Goal: Task Accomplishment & Management: Manage account settings

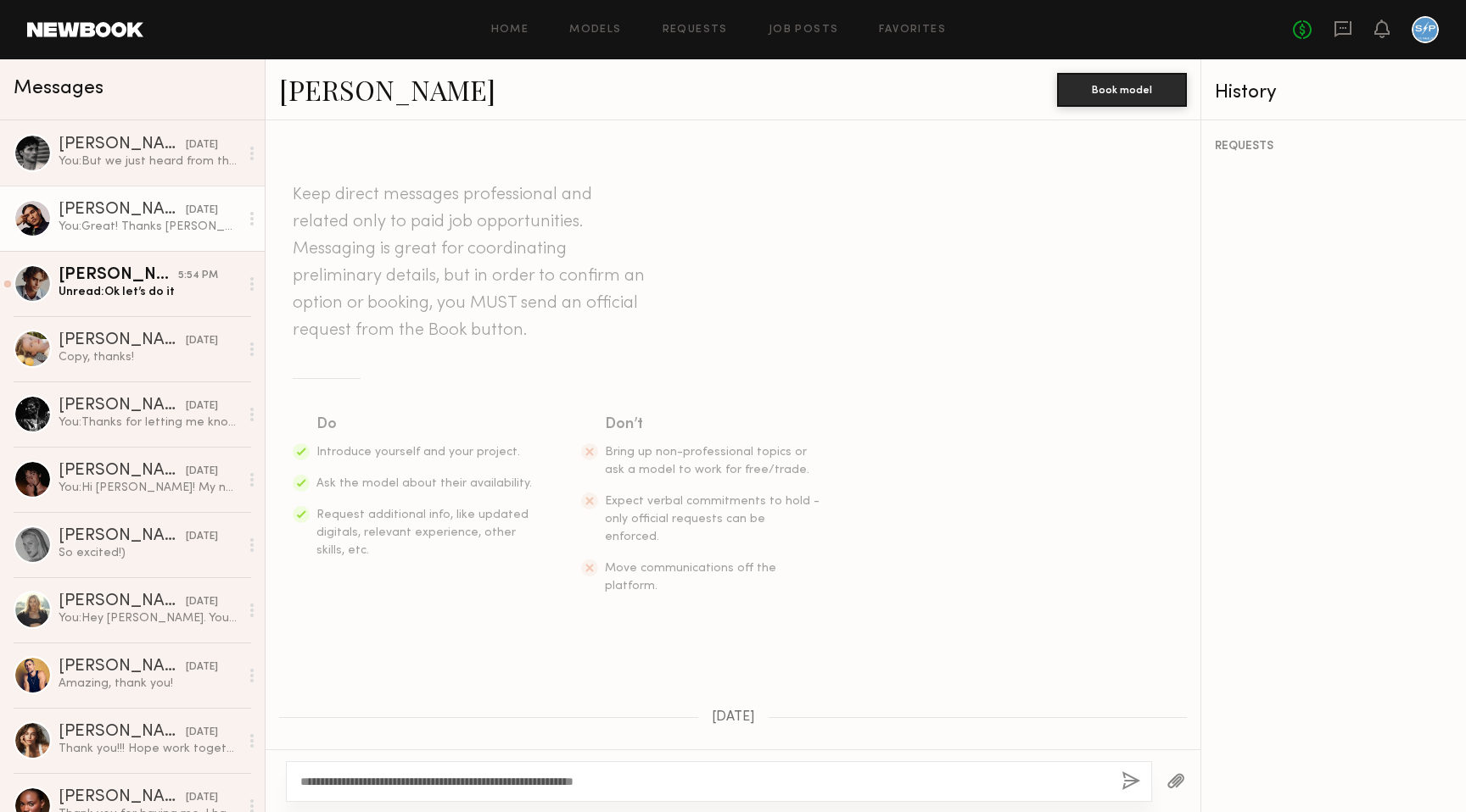
scroll to position [2571, 0]
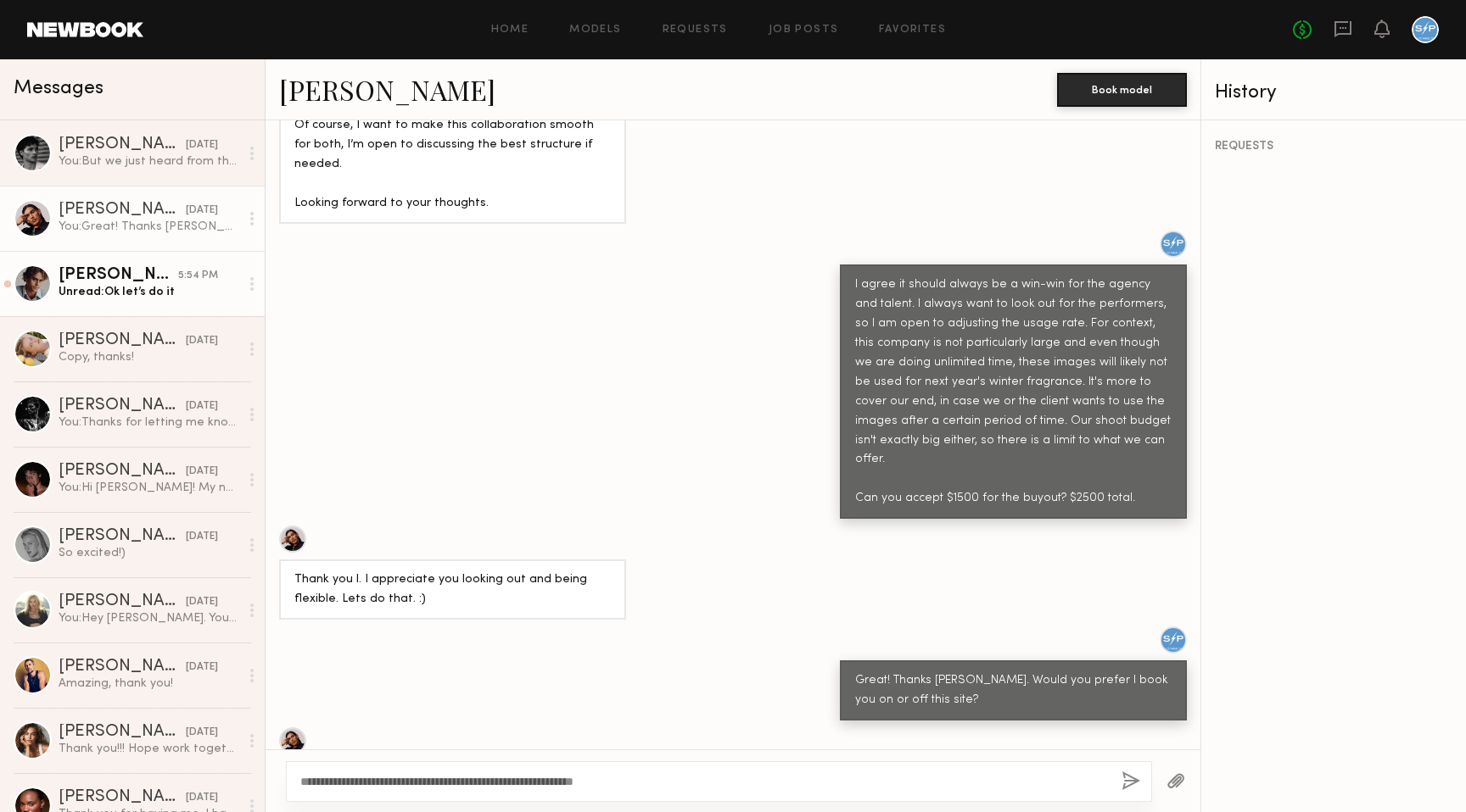
click at [168, 286] on div "Unread: Ok let’s do it" at bounding box center [148, 292] width 180 height 16
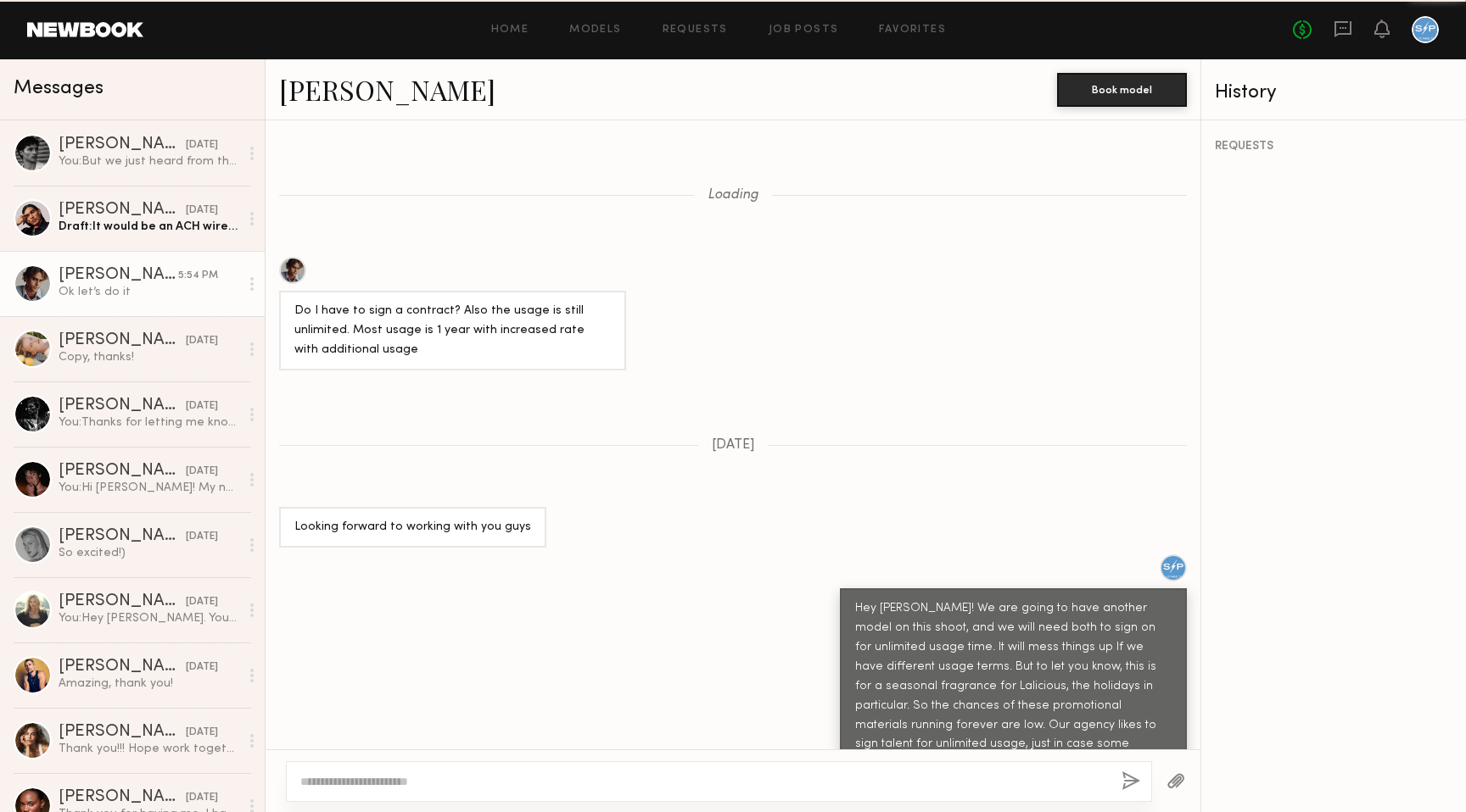
scroll to position [977, 0]
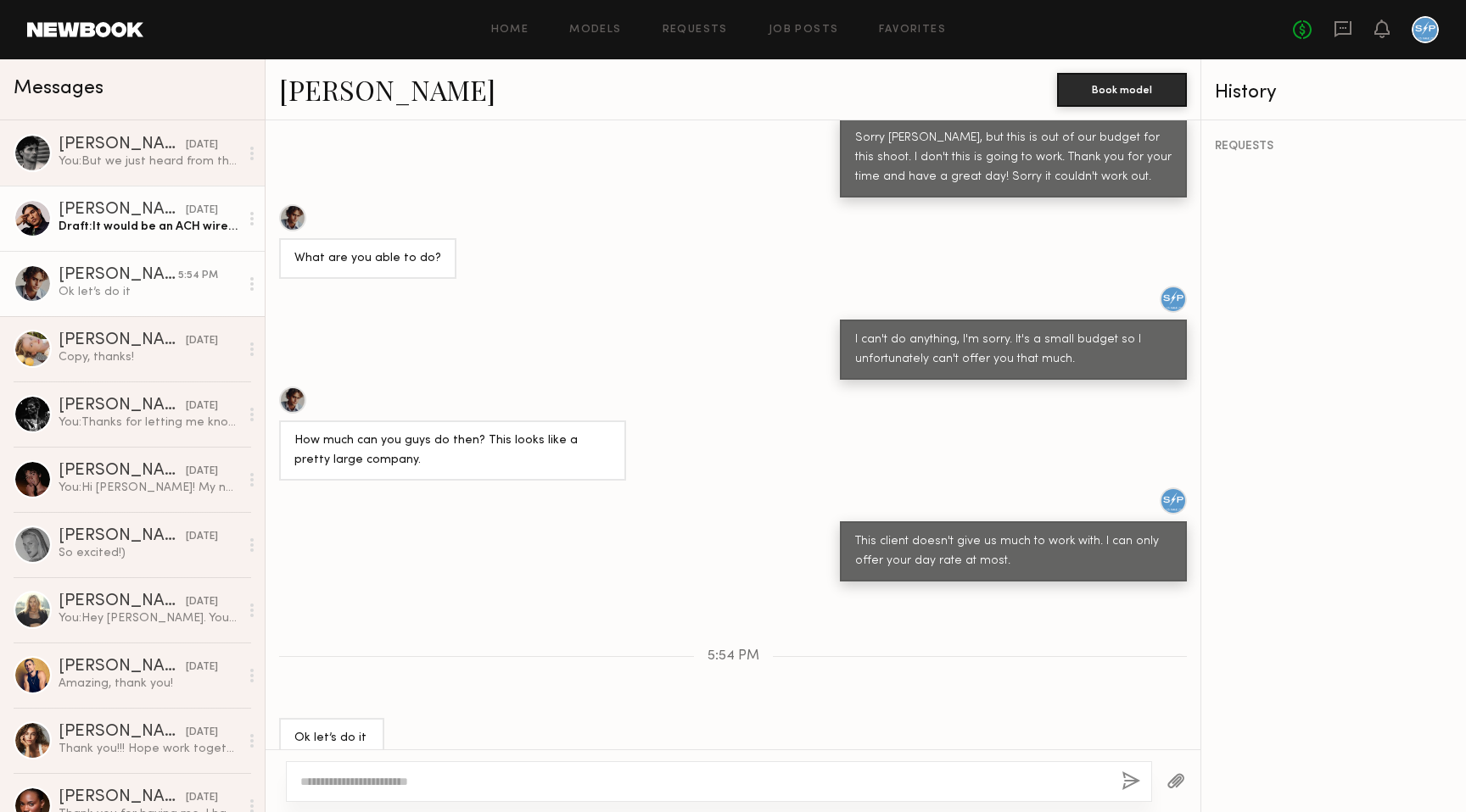
click at [174, 236] on link "[PERSON_NAME] [DATE] Draft: It would be an ACH wire transfer, so it would take …" at bounding box center [132, 218] width 264 height 66
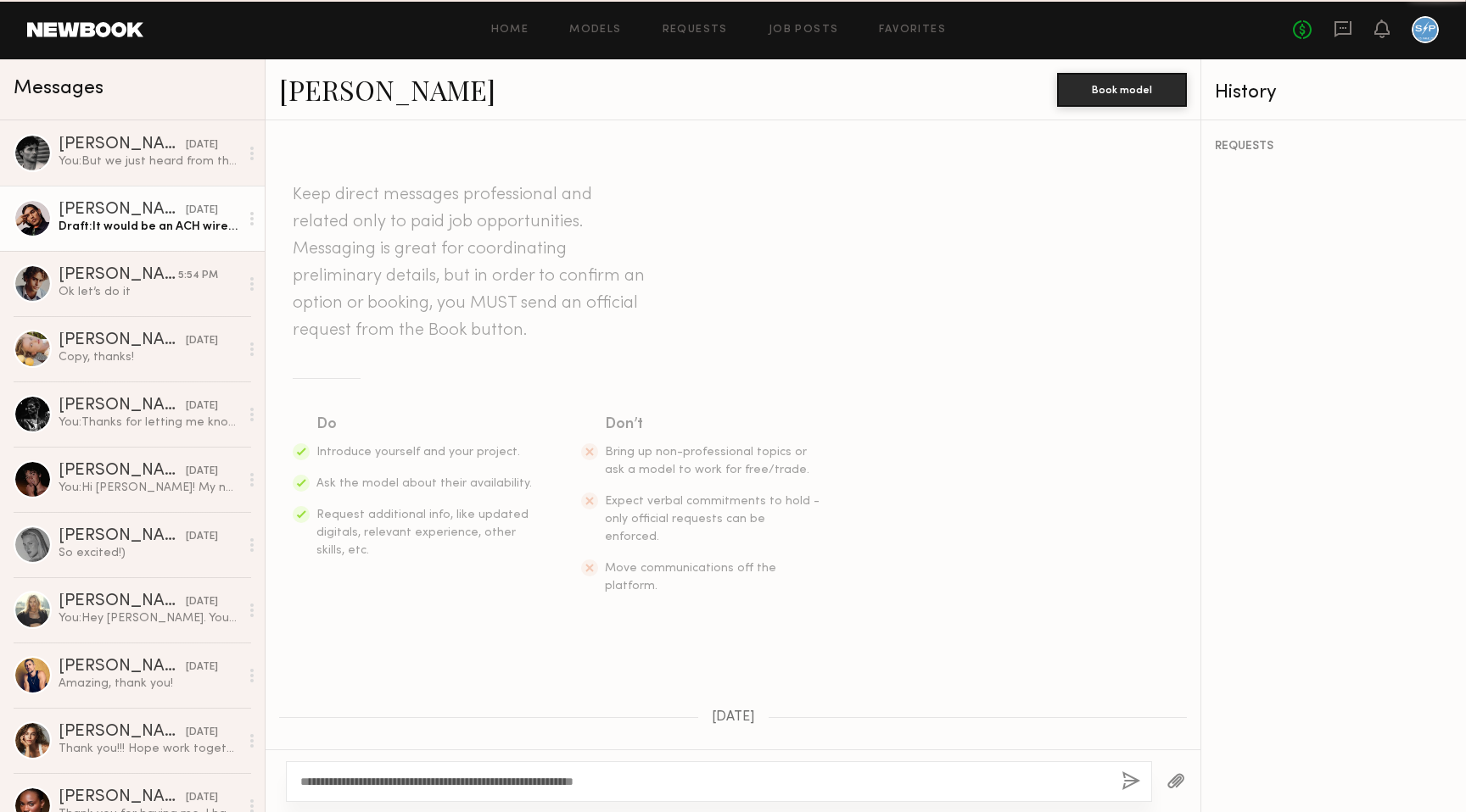
scroll to position [2571, 0]
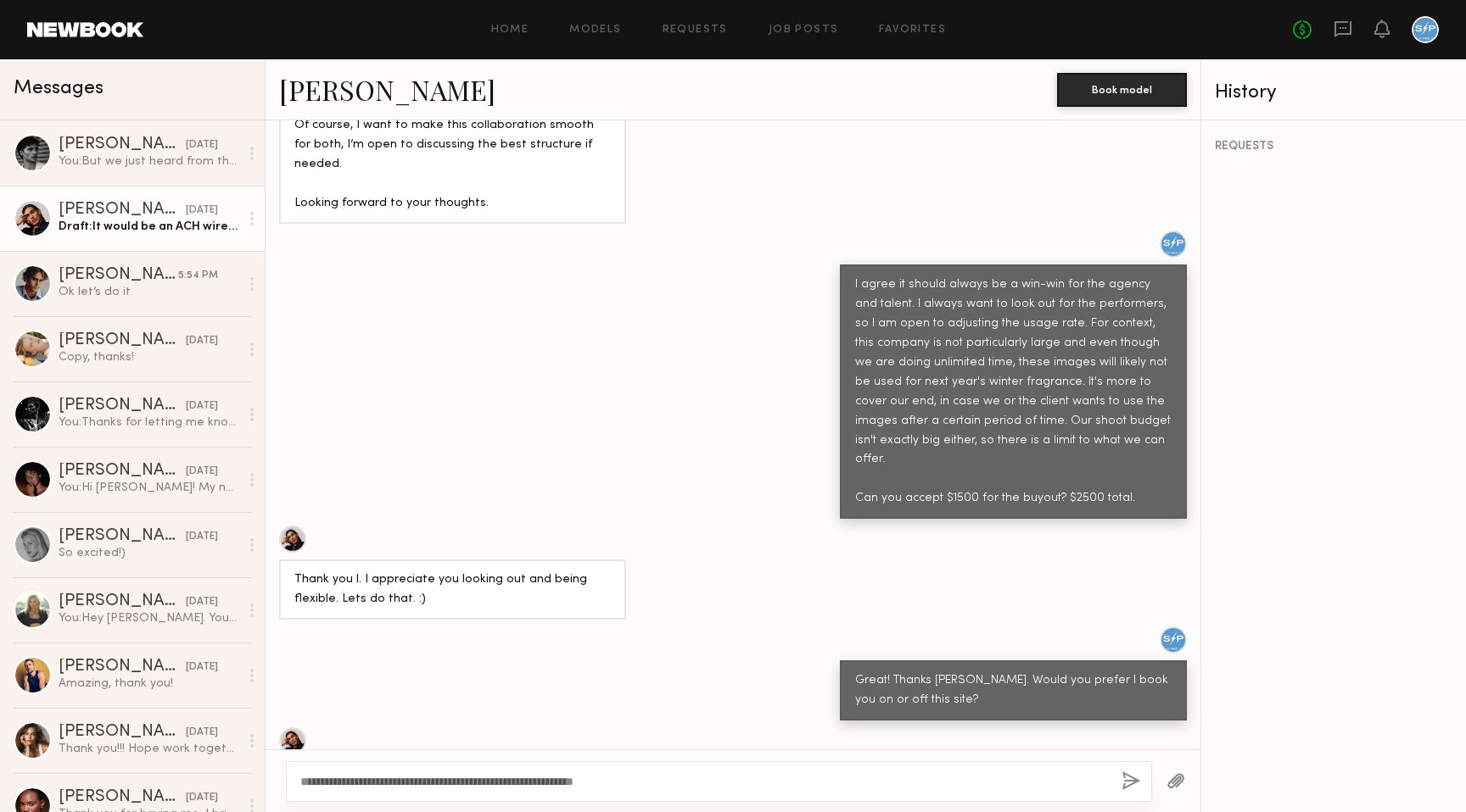
click at [528, 777] on textarea "**********" at bounding box center [704, 782] width 807 height 17
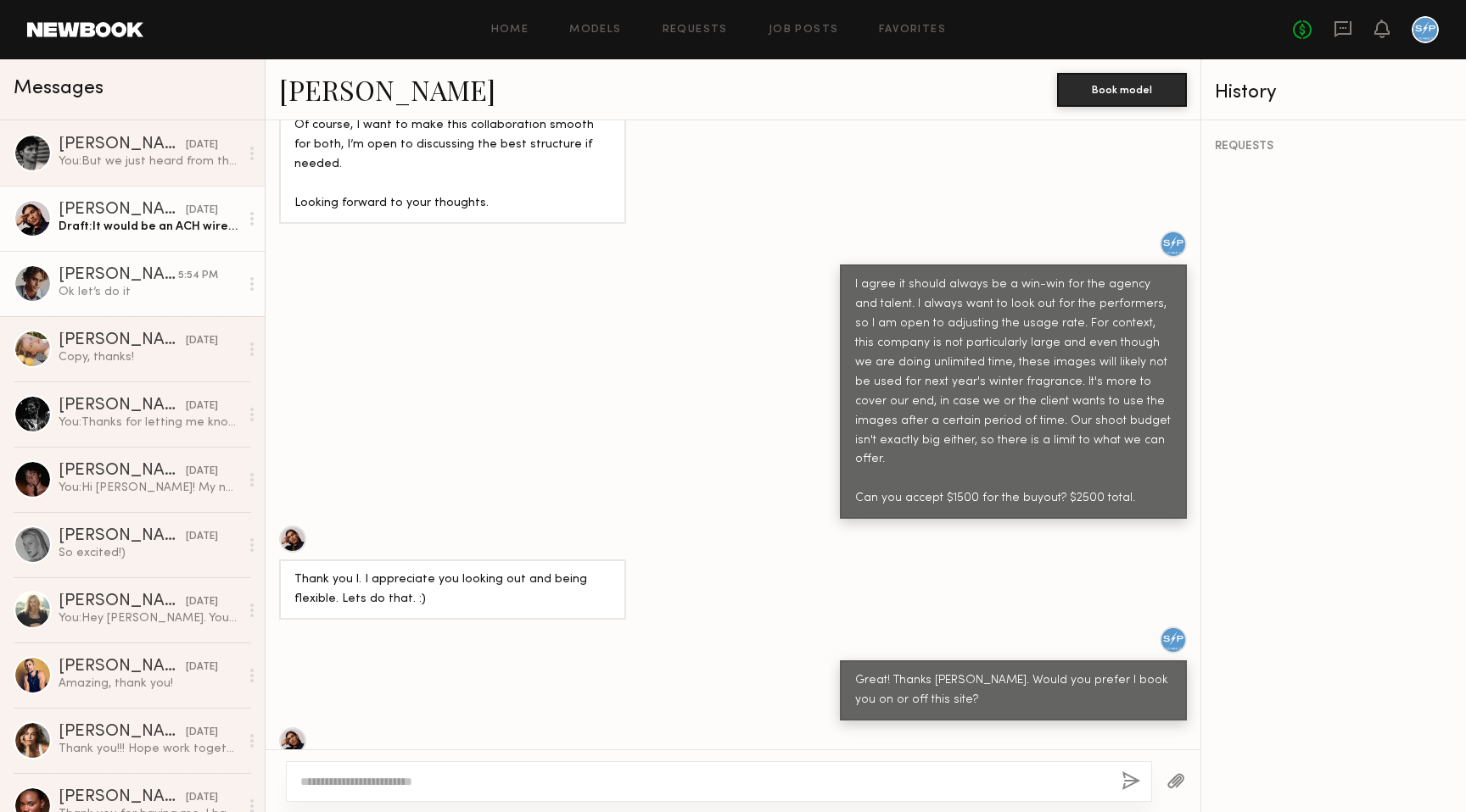
click at [123, 273] on div "[PERSON_NAME]" at bounding box center [118, 275] width 120 height 17
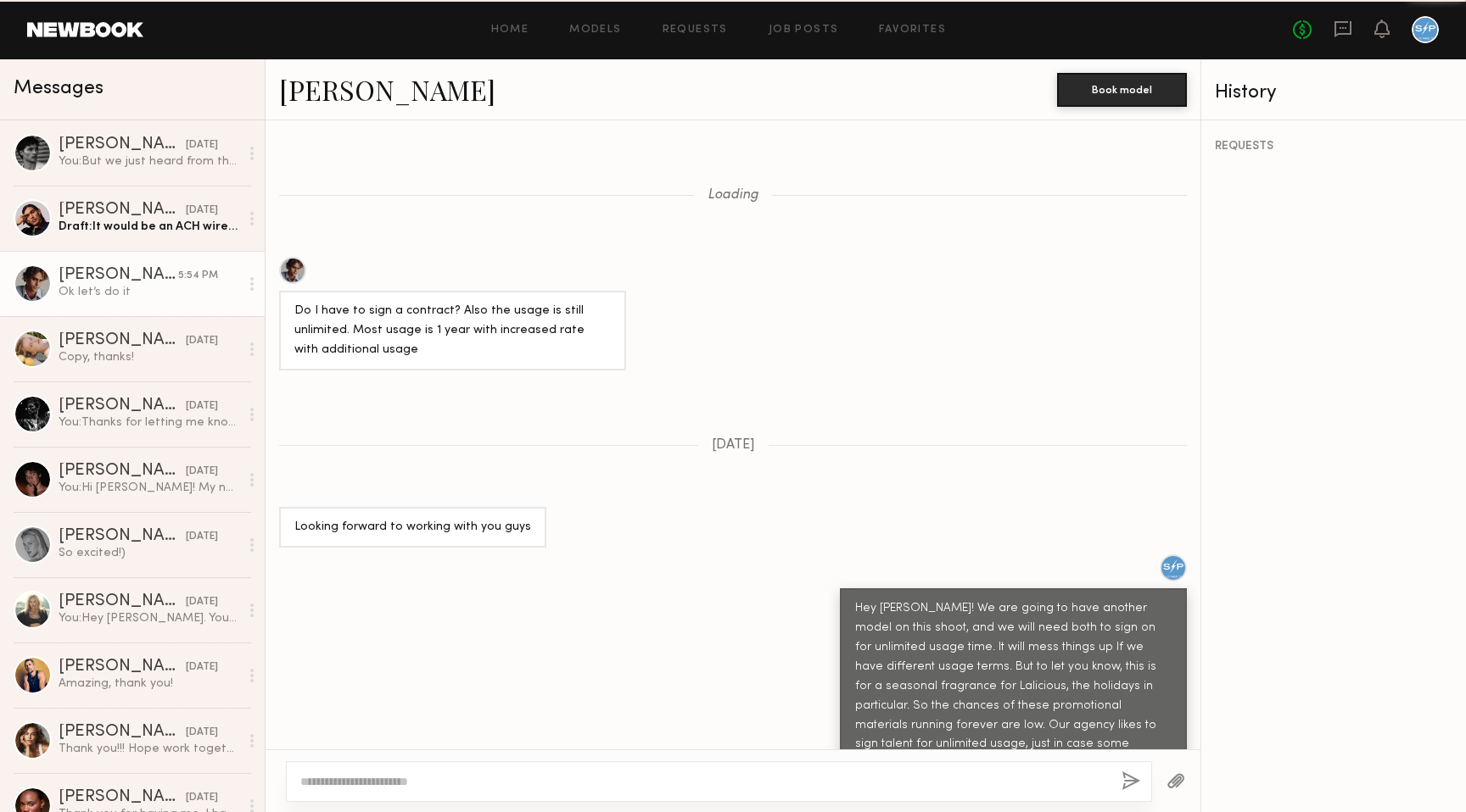
scroll to position [977, 0]
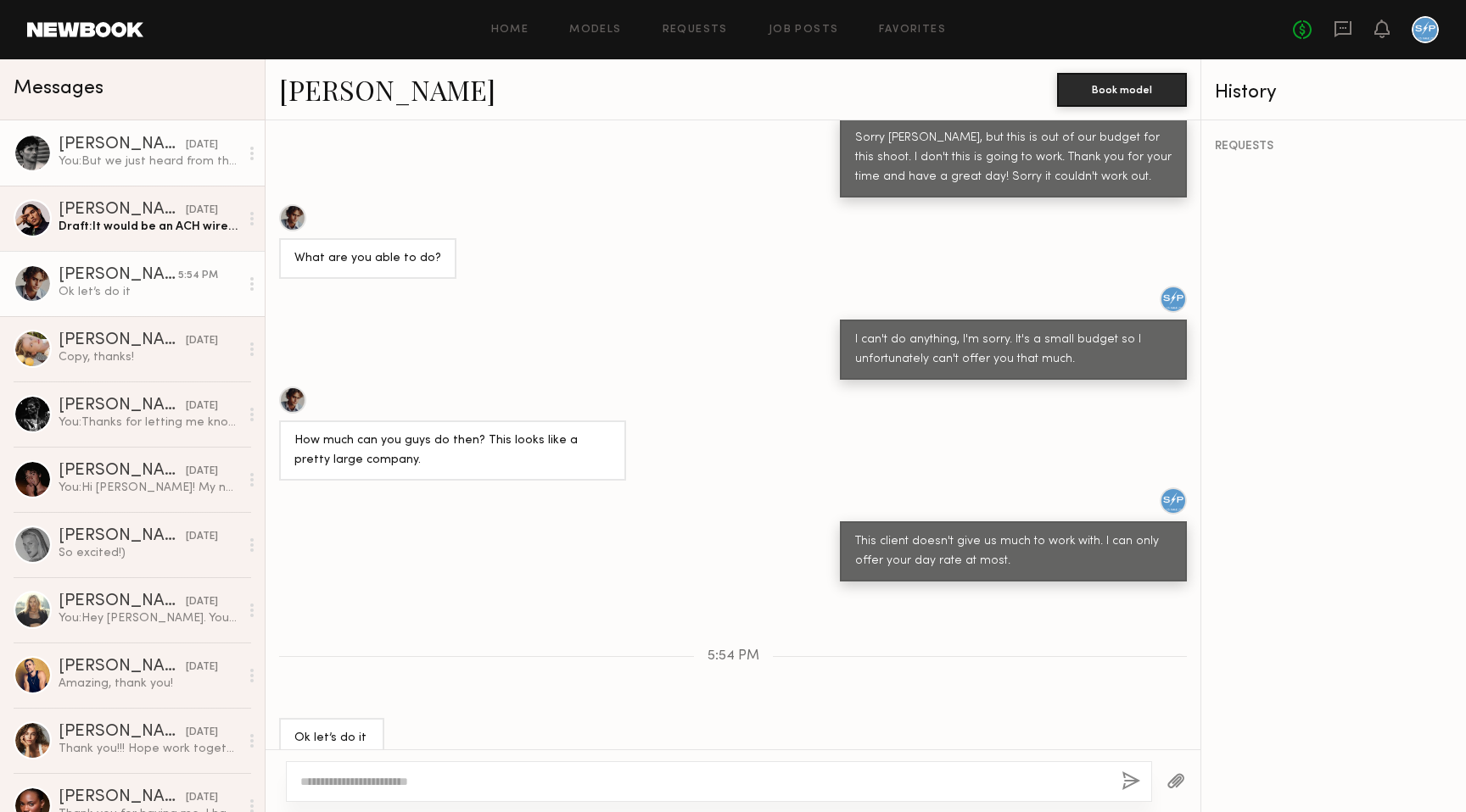
click at [142, 151] on div "[PERSON_NAME]" at bounding box center [122, 145] width 127 height 17
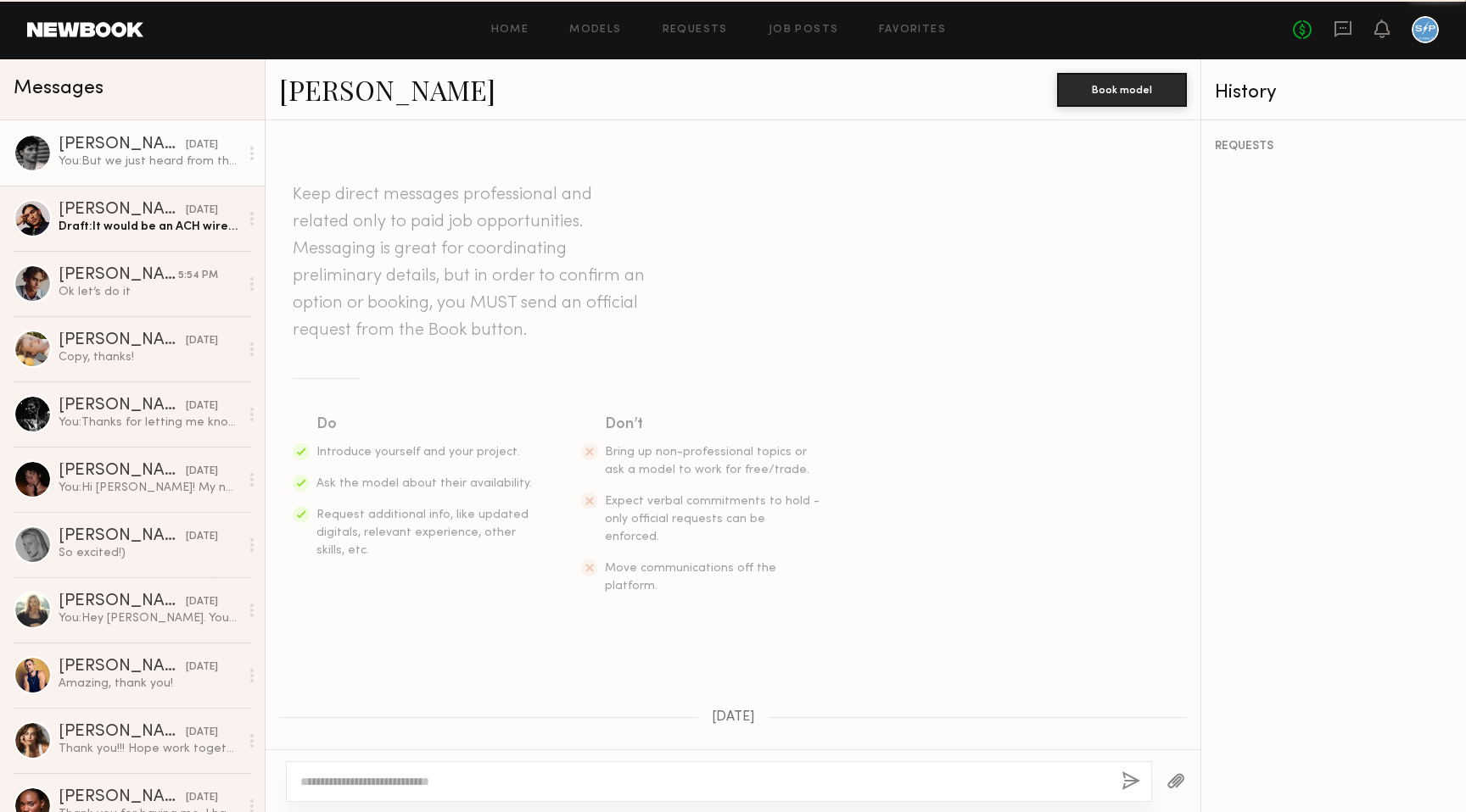
scroll to position [2918, 0]
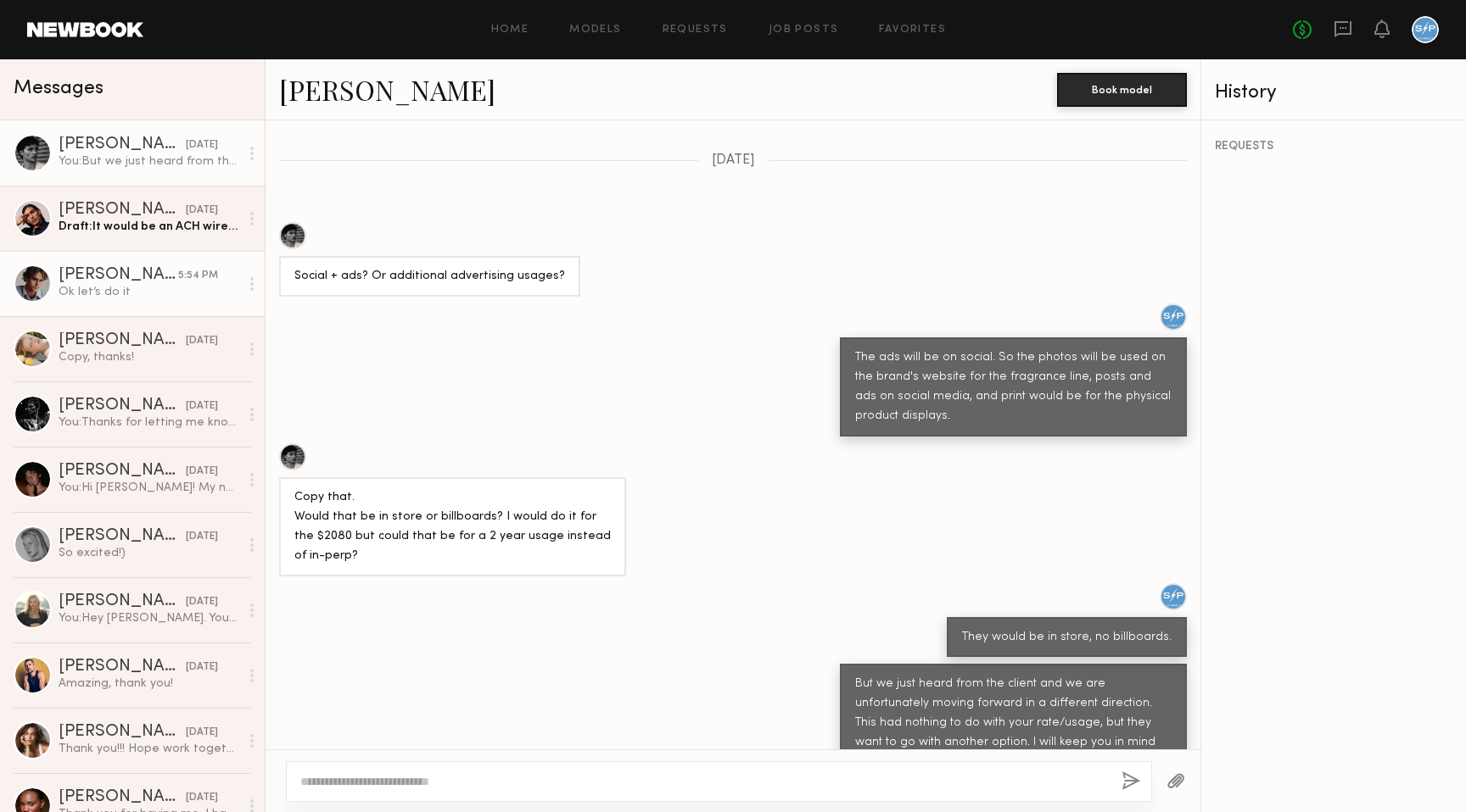
click at [141, 285] on div "Ok let’s do it" at bounding box center [148, 292] width 180 height 16
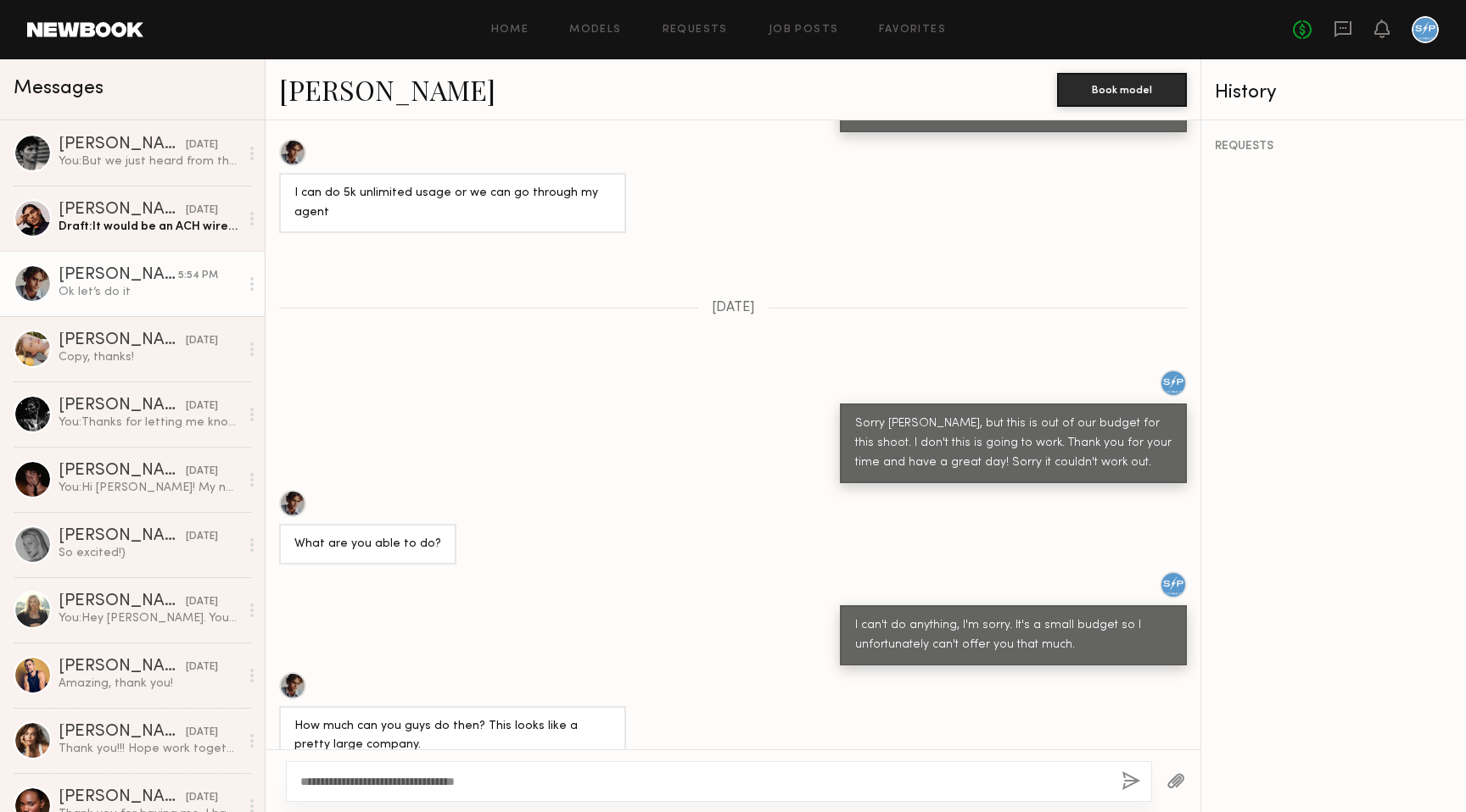
scroll to position [4115, 0]
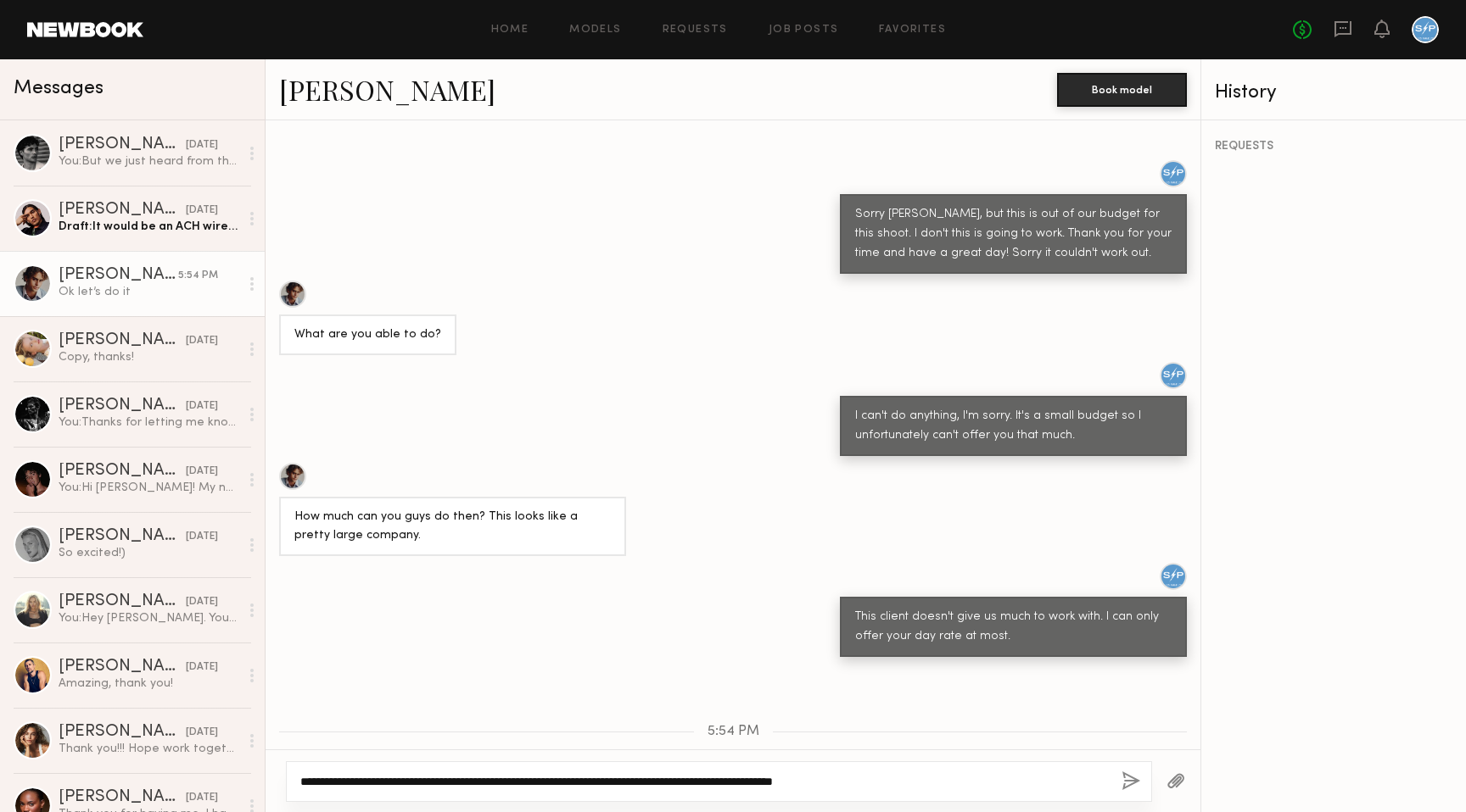
click at [746, 781] on textarea "**********" at bounding box center [704, 782] width 807 height 17
click at [930, 785] on textarea "**********" at bounding box center [704, 782] width 807 height 17
click at [423, 782] on textarea "**********" at bounding box center [704, 782] width 807 height 17
drag, startPoint x: 786, startPoint y: 783, endPoint x: 925, endPoint y: 789, distance: 139.1
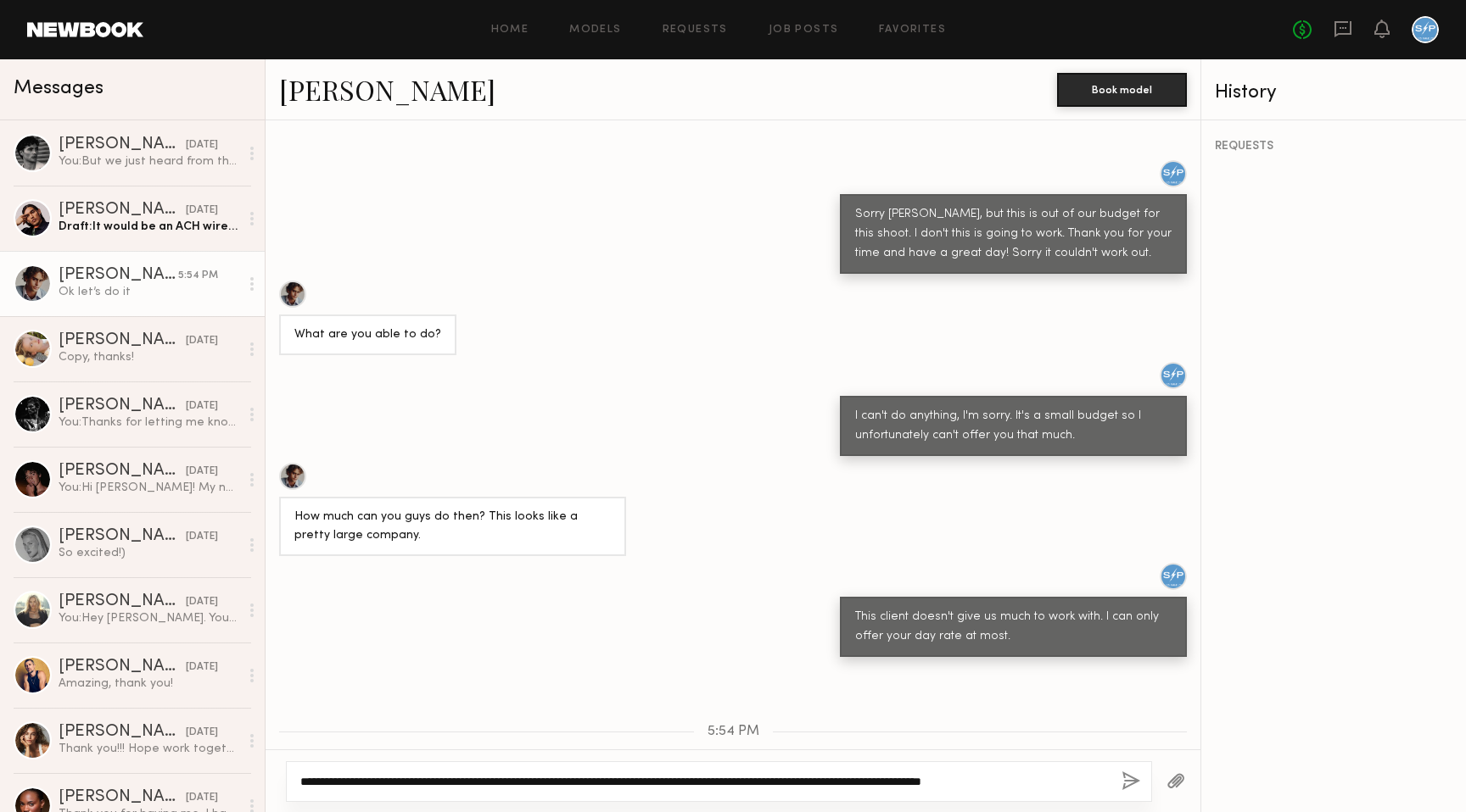
click at [925, 789] on textarea "**********" at bounding box center [704, 782] width 807 height 17
click at [1077, 778] on textarea "**********" at bounding box center [704, 782] width 807 height 17
click at [991, 780] on textarea "**********" at bounding box center [704, 782] width 807 height 17
click at [1088, 784] on textarea "**********" at bounding box center [704, 782] width 807 height 17
type textarea "**********"
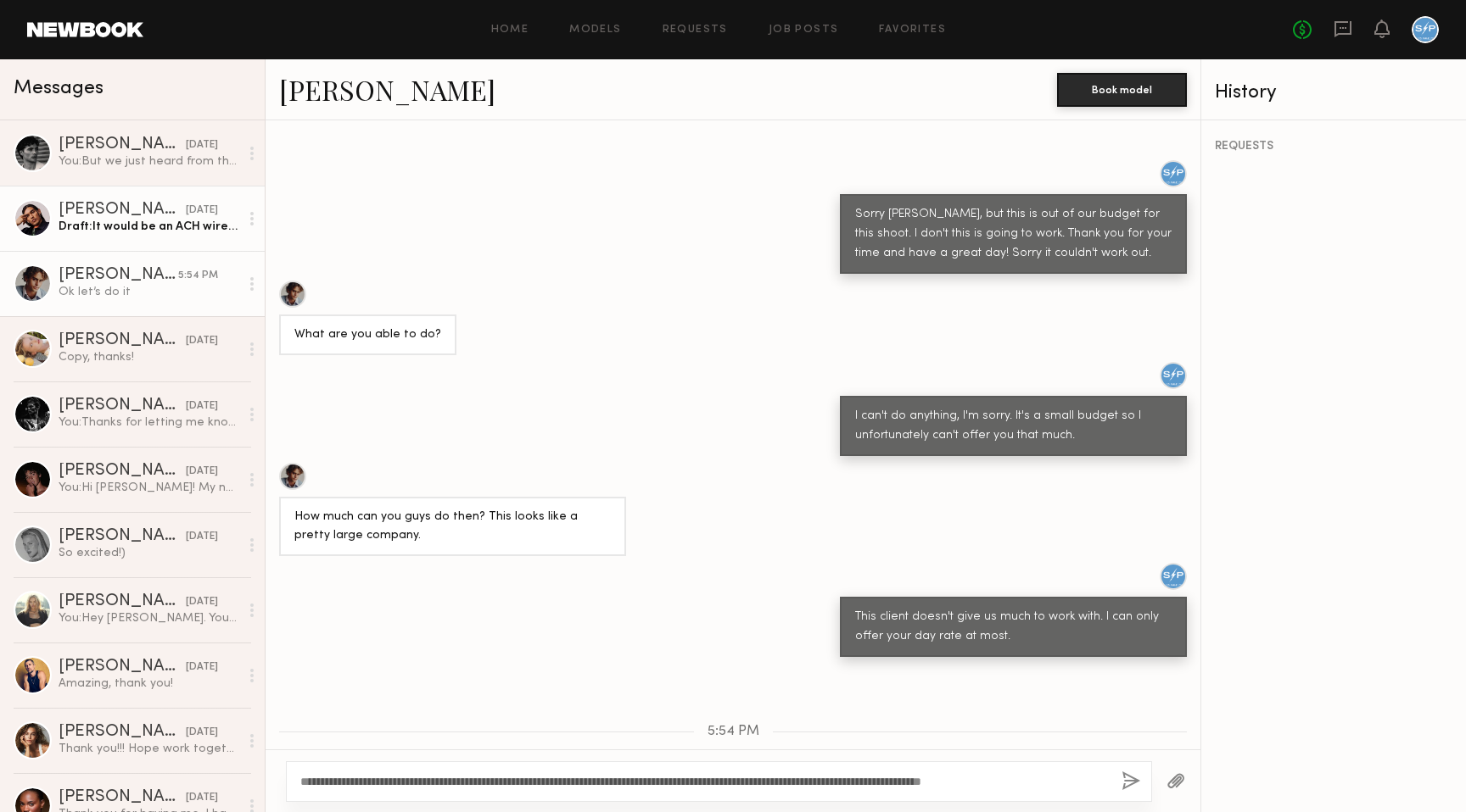
click at [126, 230] on div "Draft: It would be an ACH wire transfer, so it would take a couple days" at bounding box center [148, 226] width 180 height 16
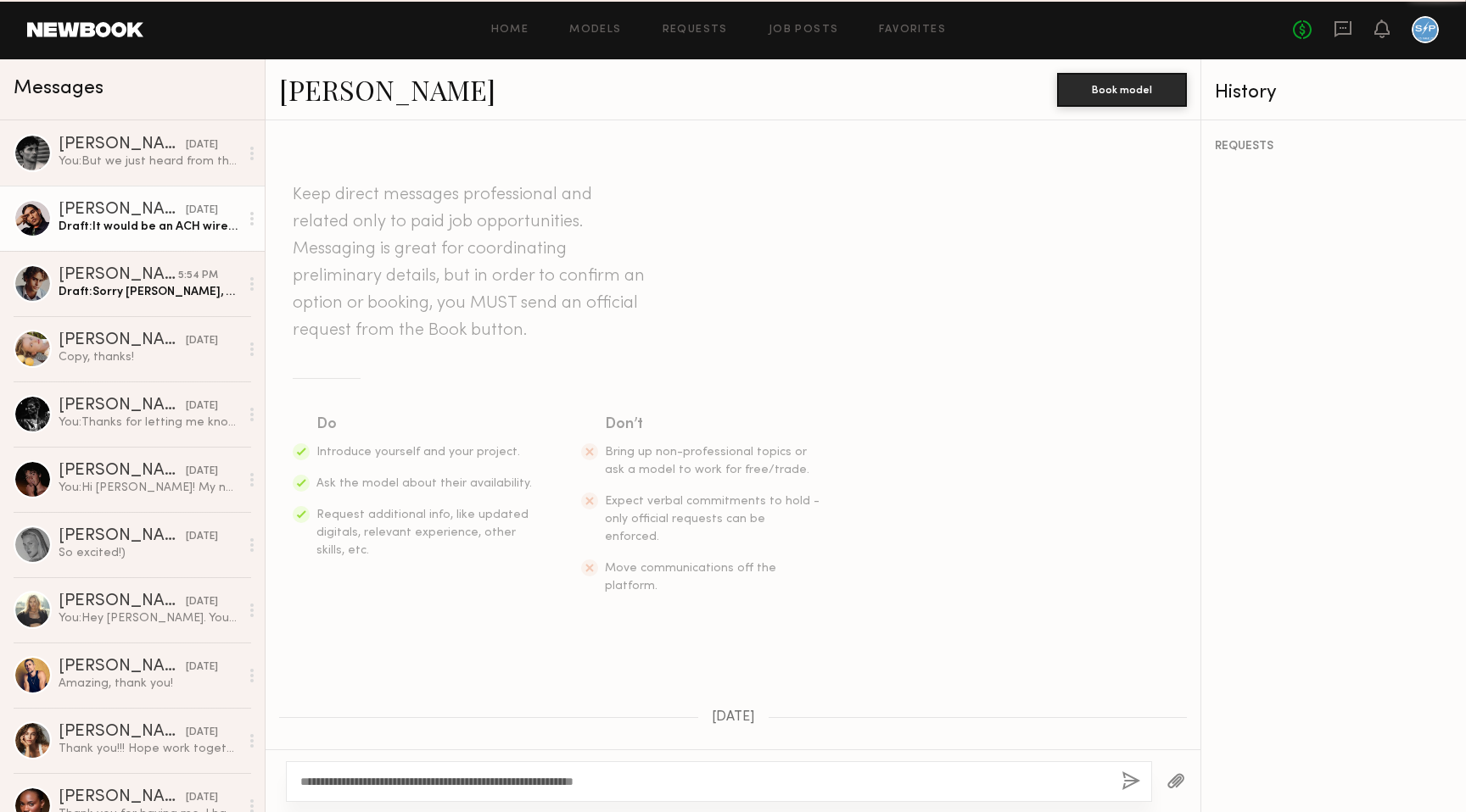
scroll to position [2571, 0]
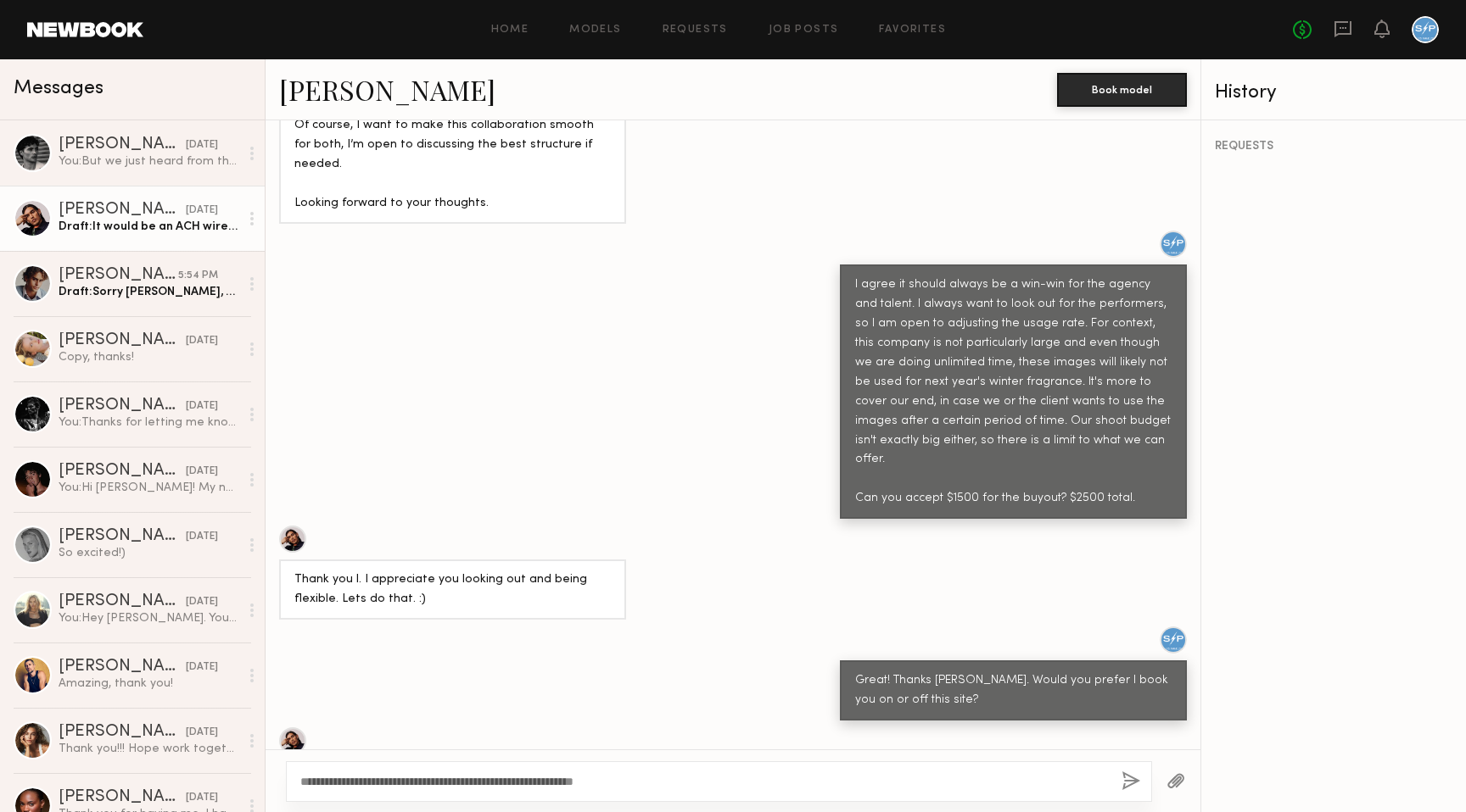
click at [514, 777] on textarea "**********" at bounding box center [704, 782] width 807 height 17
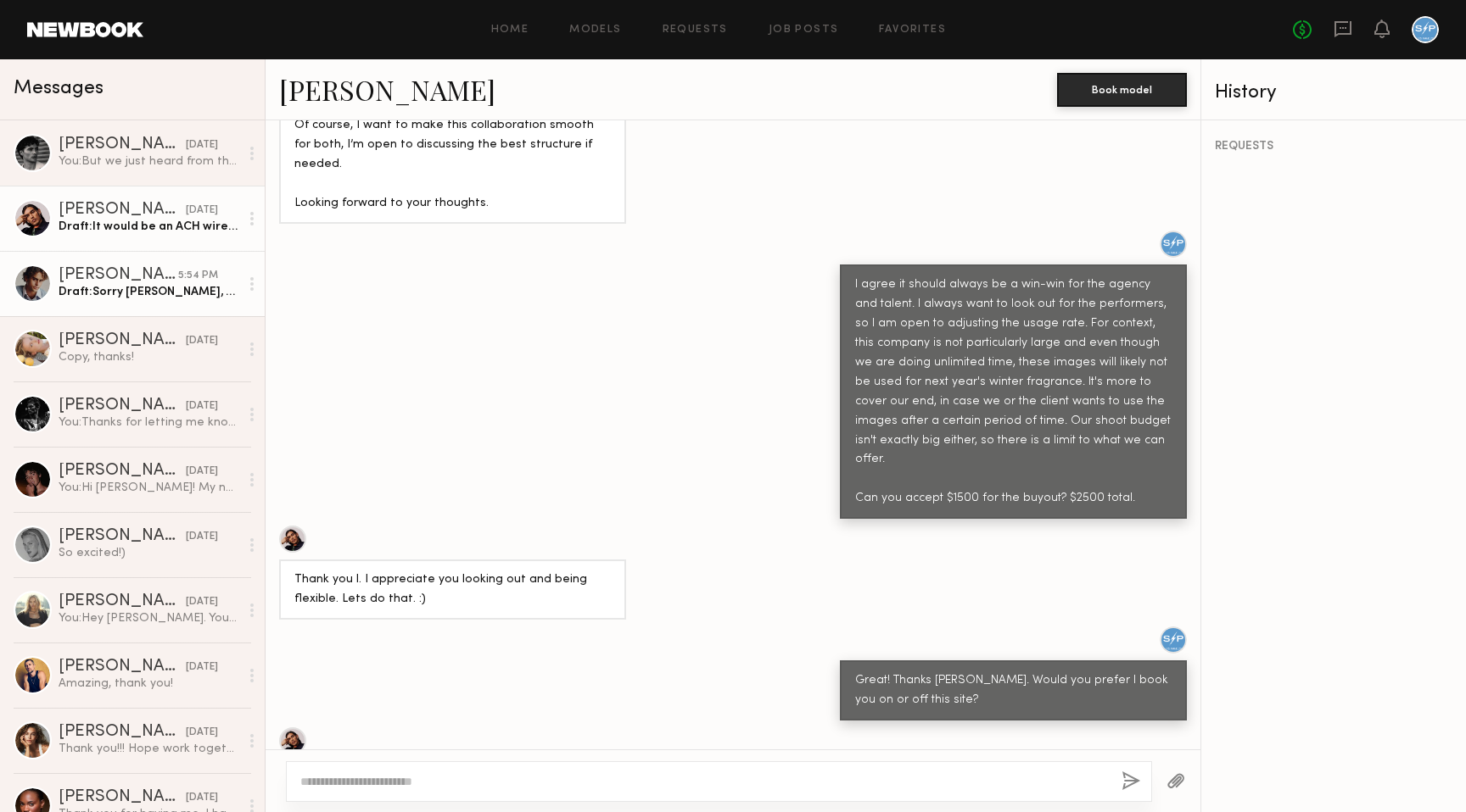
click at [138, 285] on div "Draft: Sorry [PERSON_NAME], but we started looking at other options that were i…" at bounding box center [148, 292] width 180 height 16
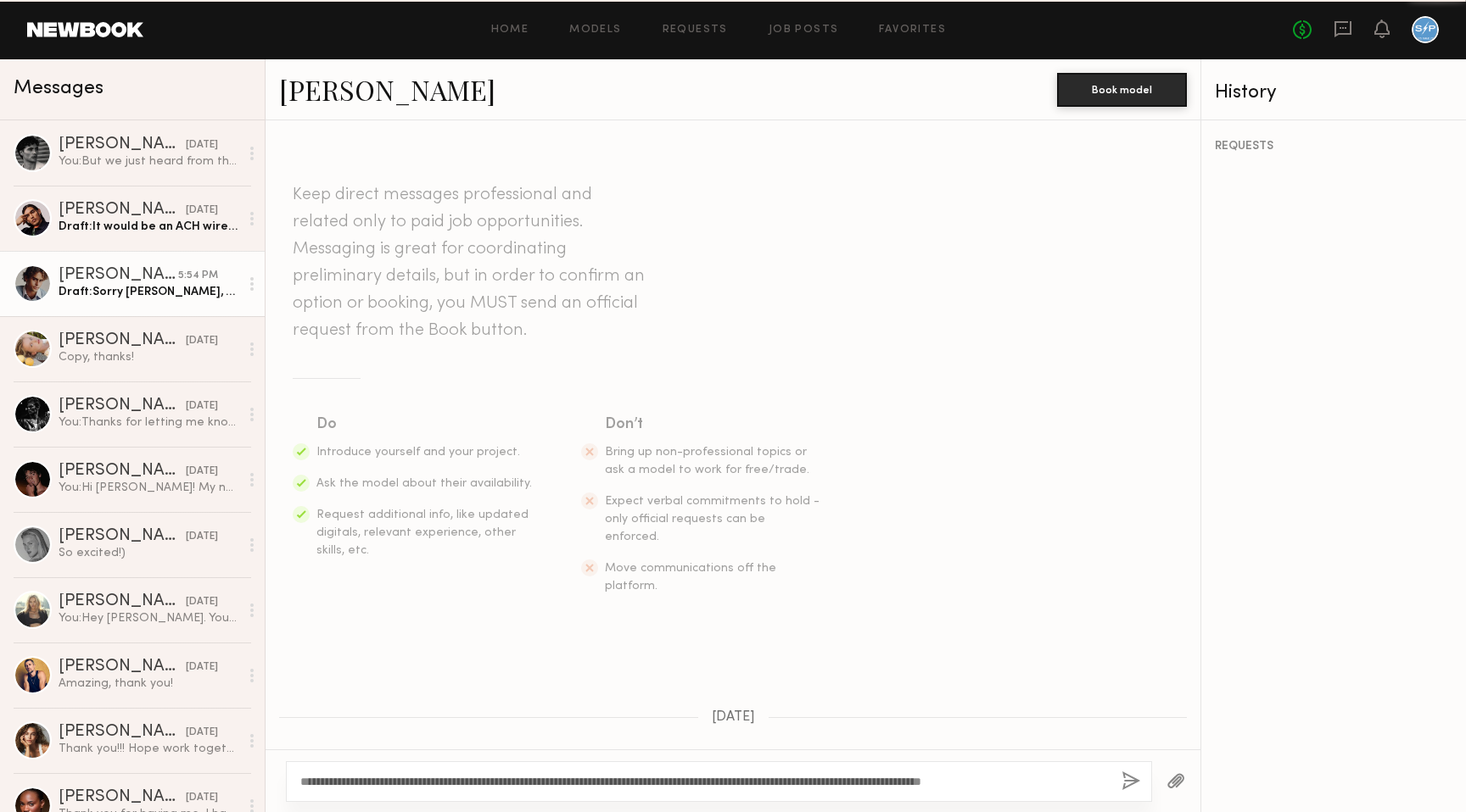
scroll to position [4115, 0]
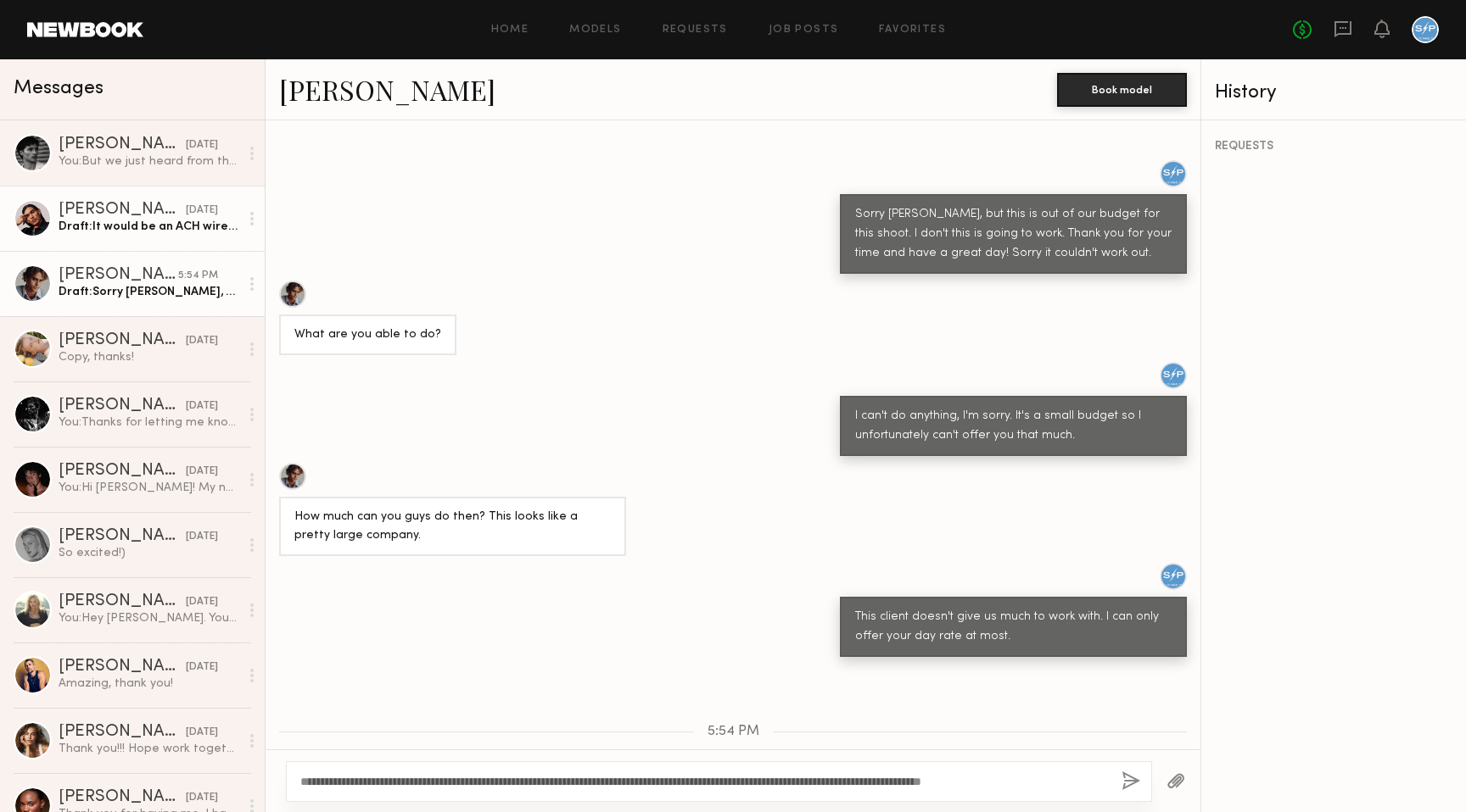
click at [123, 211] on div "[PERSON_NAME]" at bounding box center [122, 211] width 127 height 17
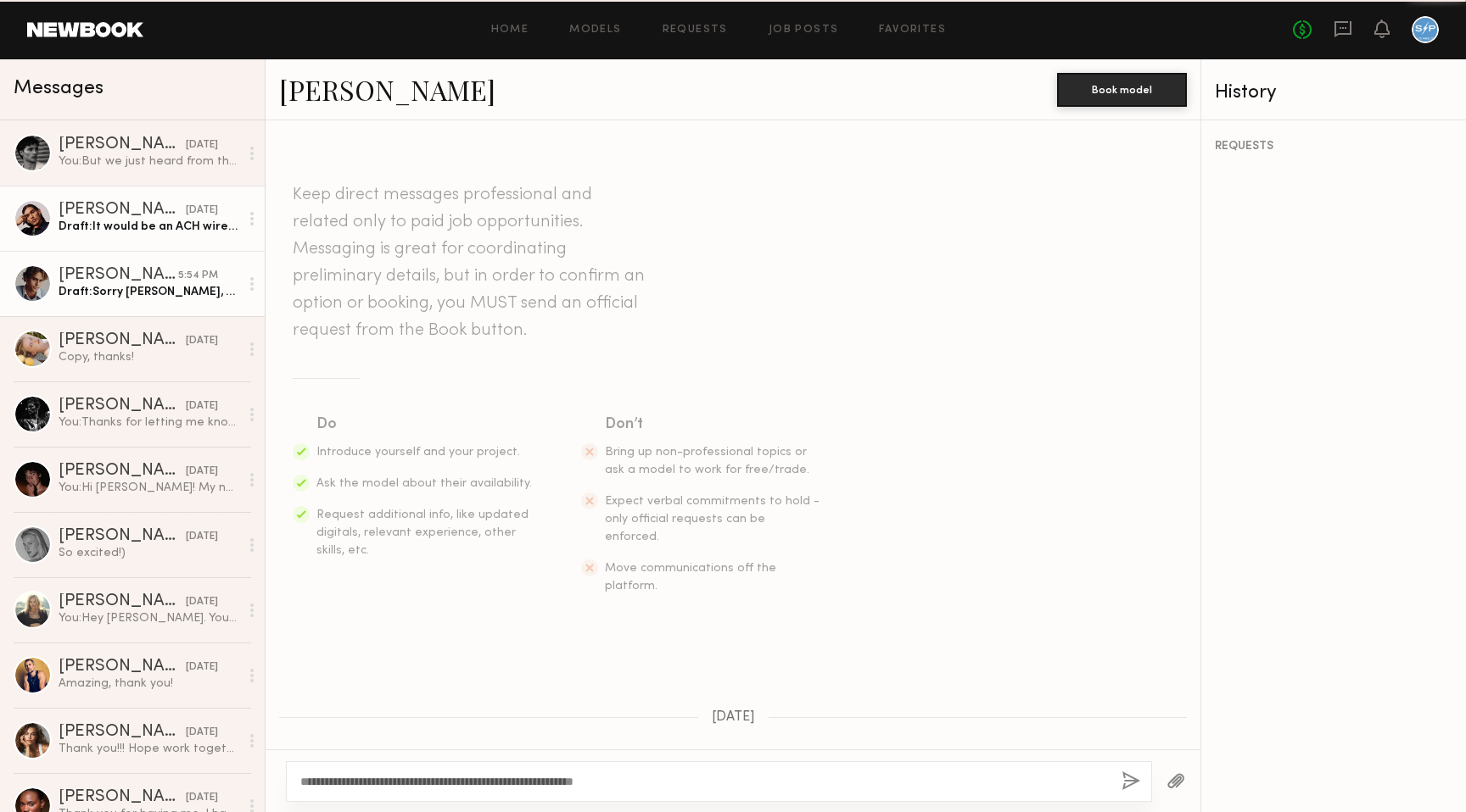
scroll to position [2571, 0]
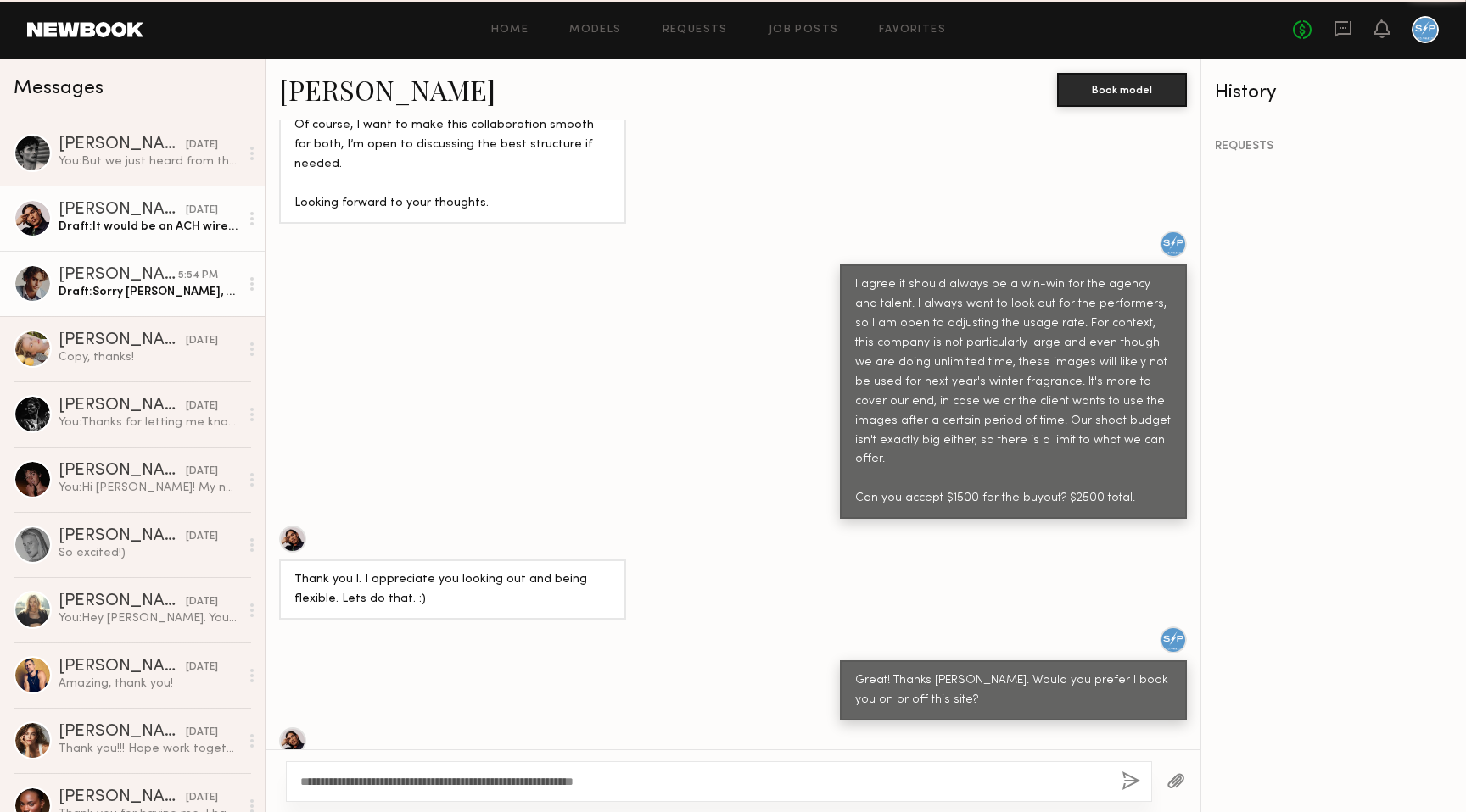
click at [127, 274] on div "[PERSON_NAME]" at bounding box center [118, 275] width 120 height 17
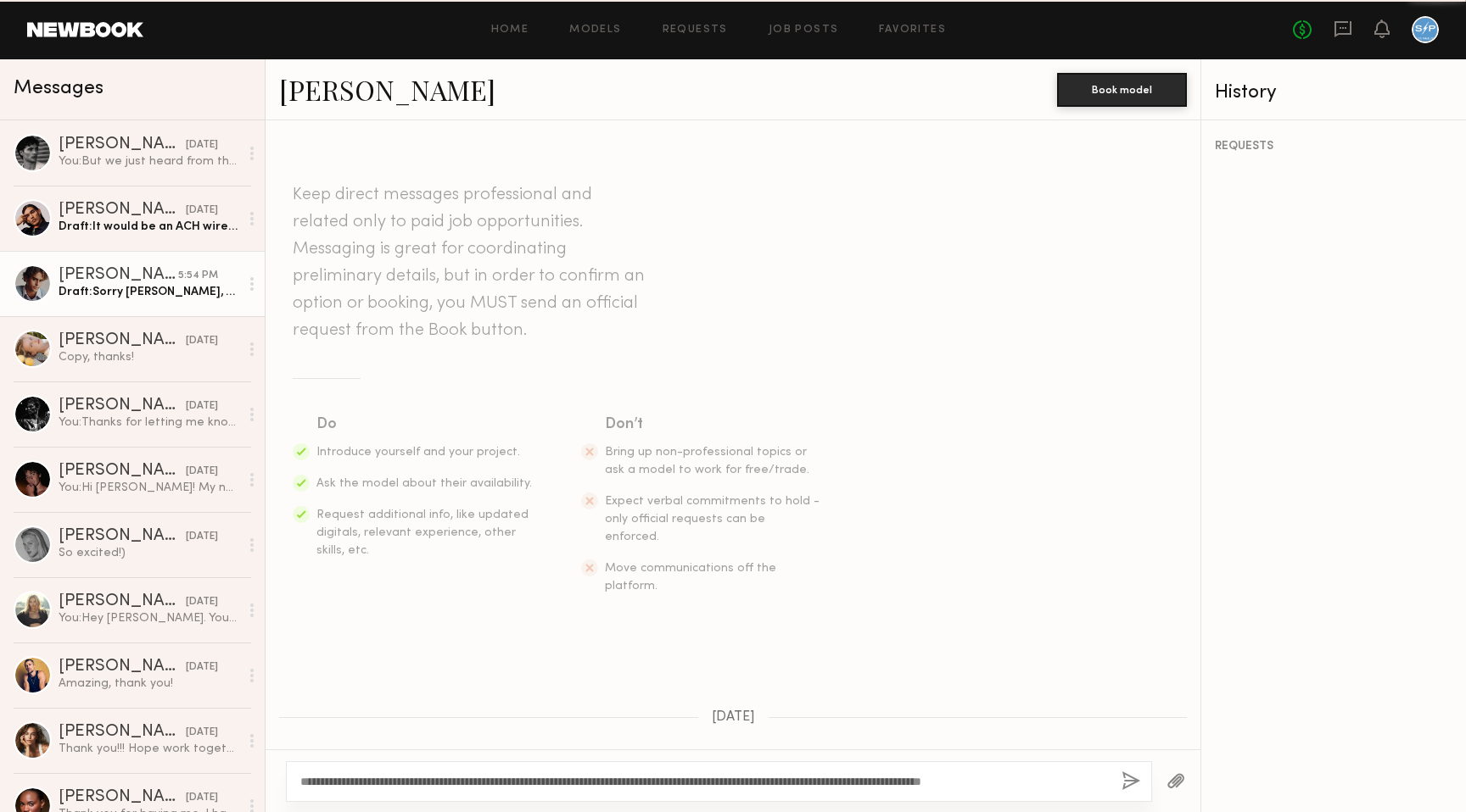
scroll to position [4115, 0]
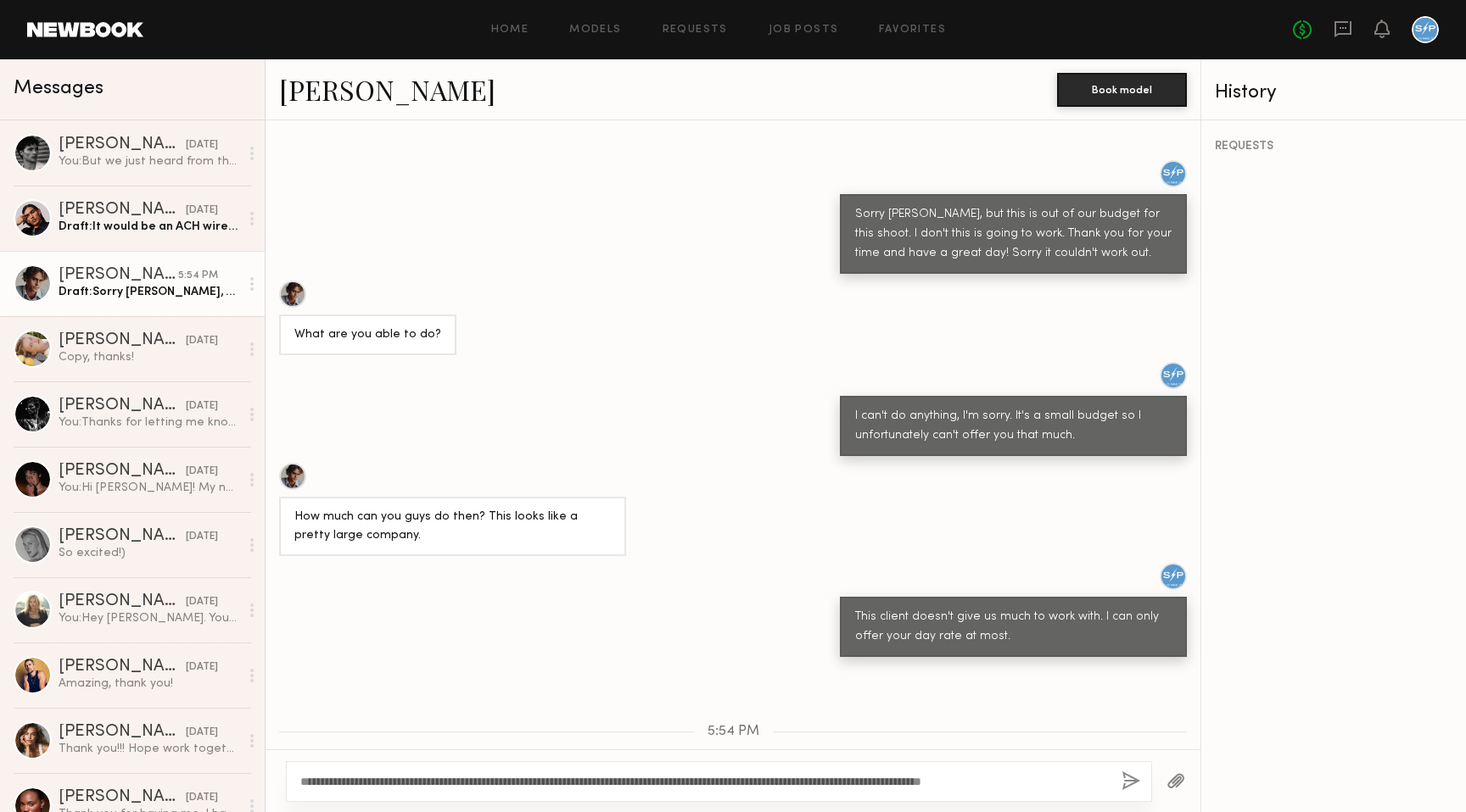
click at [1079, 784] on textarea "**********" at bounding box center [704, 782] width 807 height 17
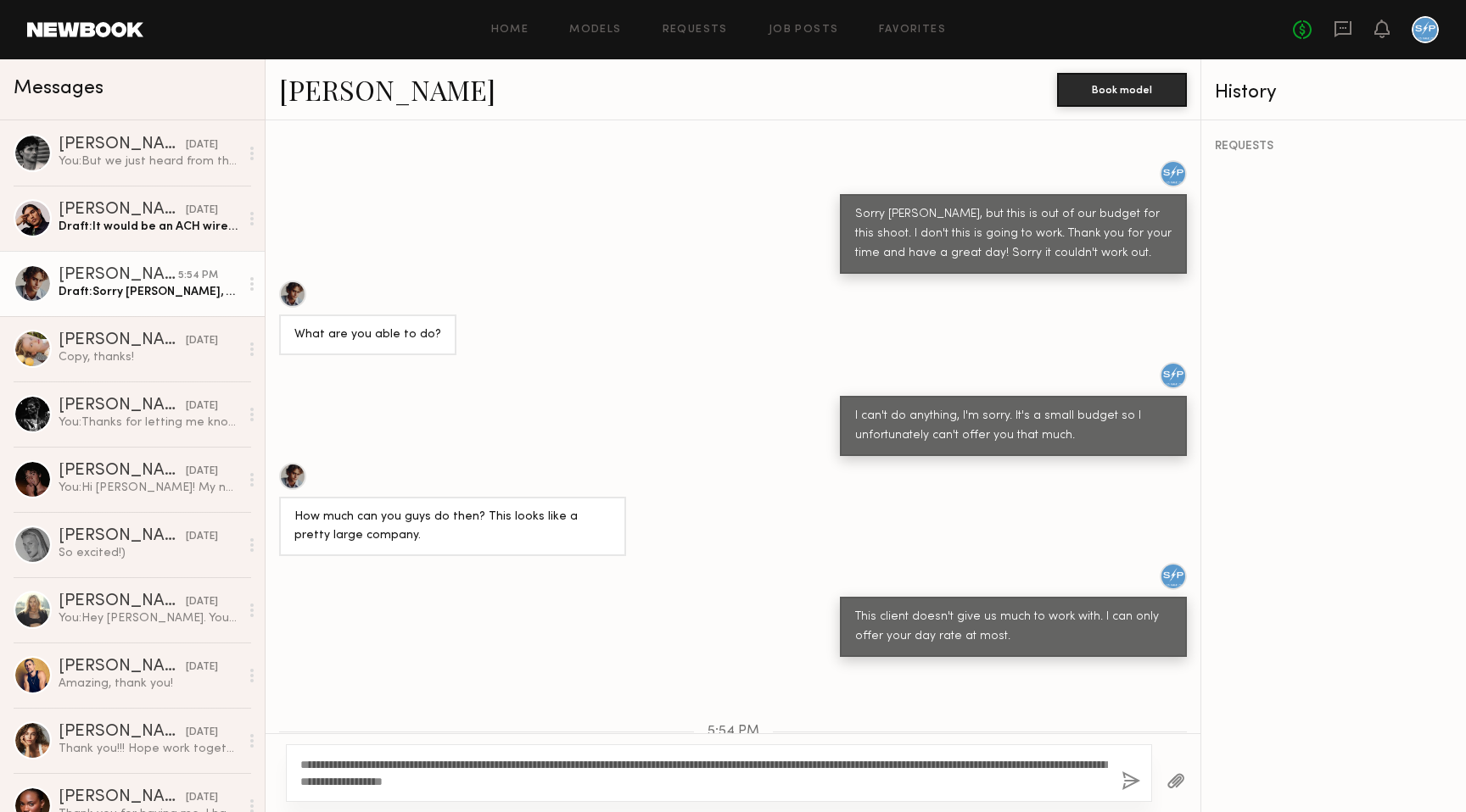
scroll to position [4132, 0]
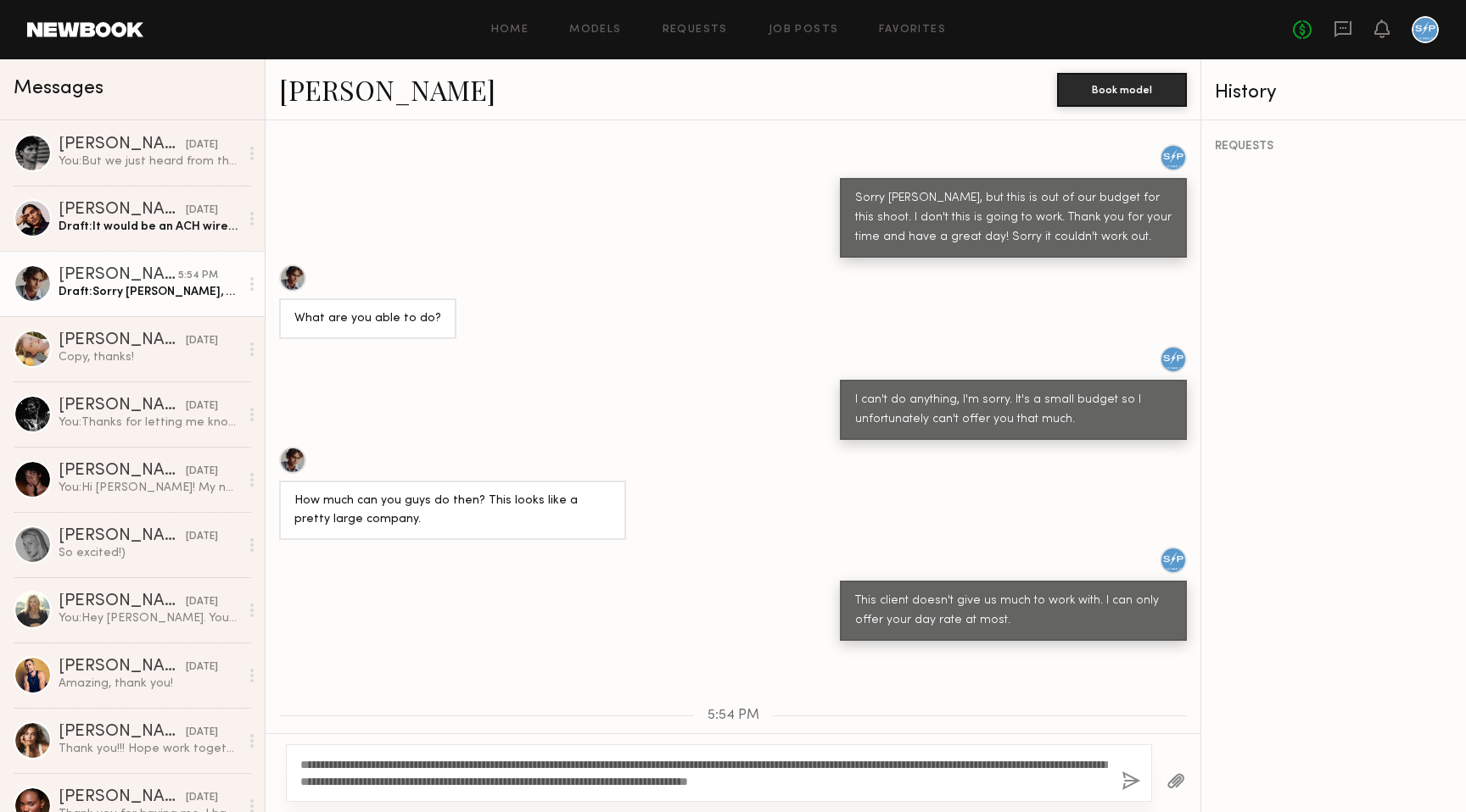
type textarea "**********"
click at [1130, 782] on button "button" at bounding box center [1131, 782] width 19 height 22
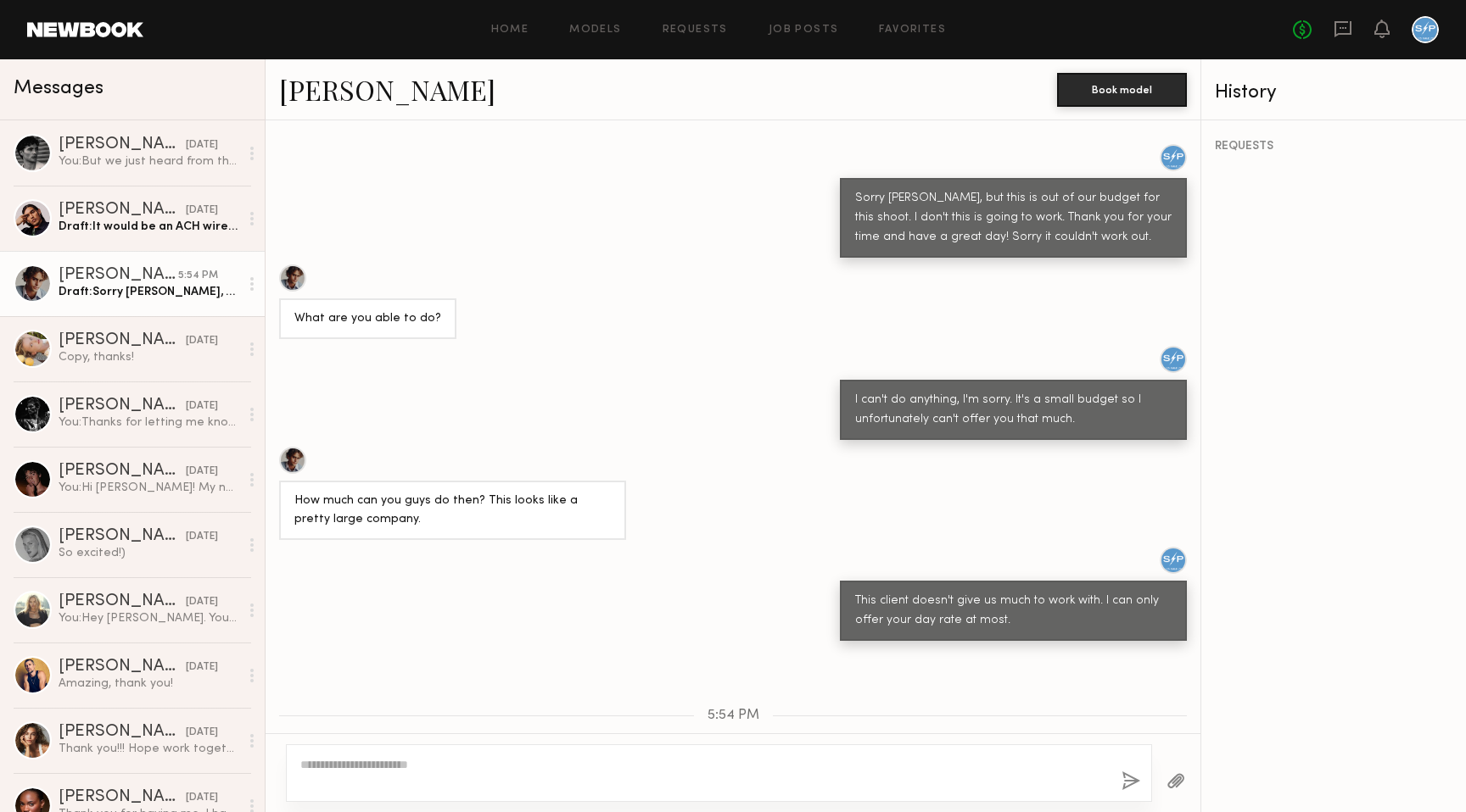
scroll to position [4533, 0]
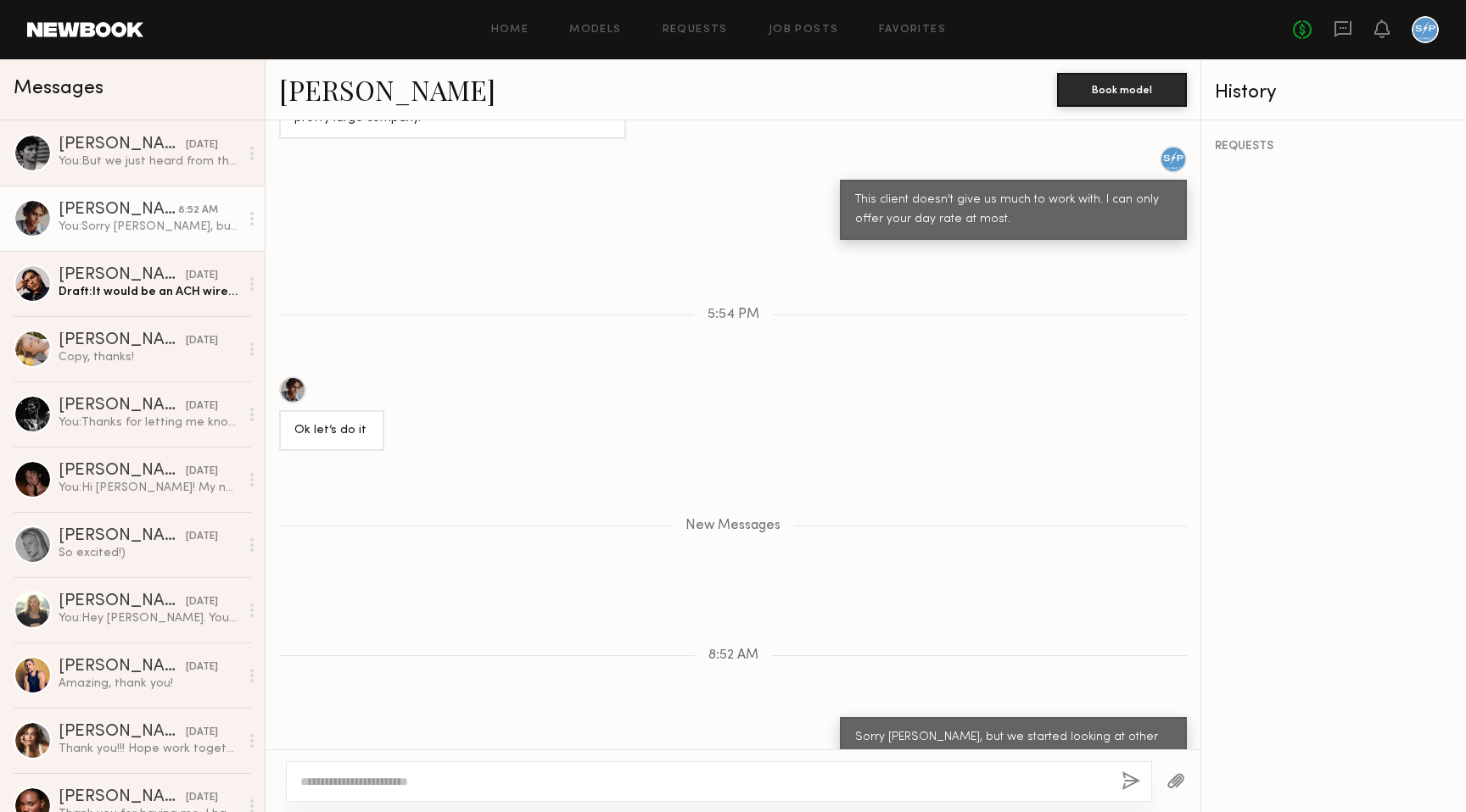
click at [113, 27] on link at bounding box center [85, 30] width 117 height 16
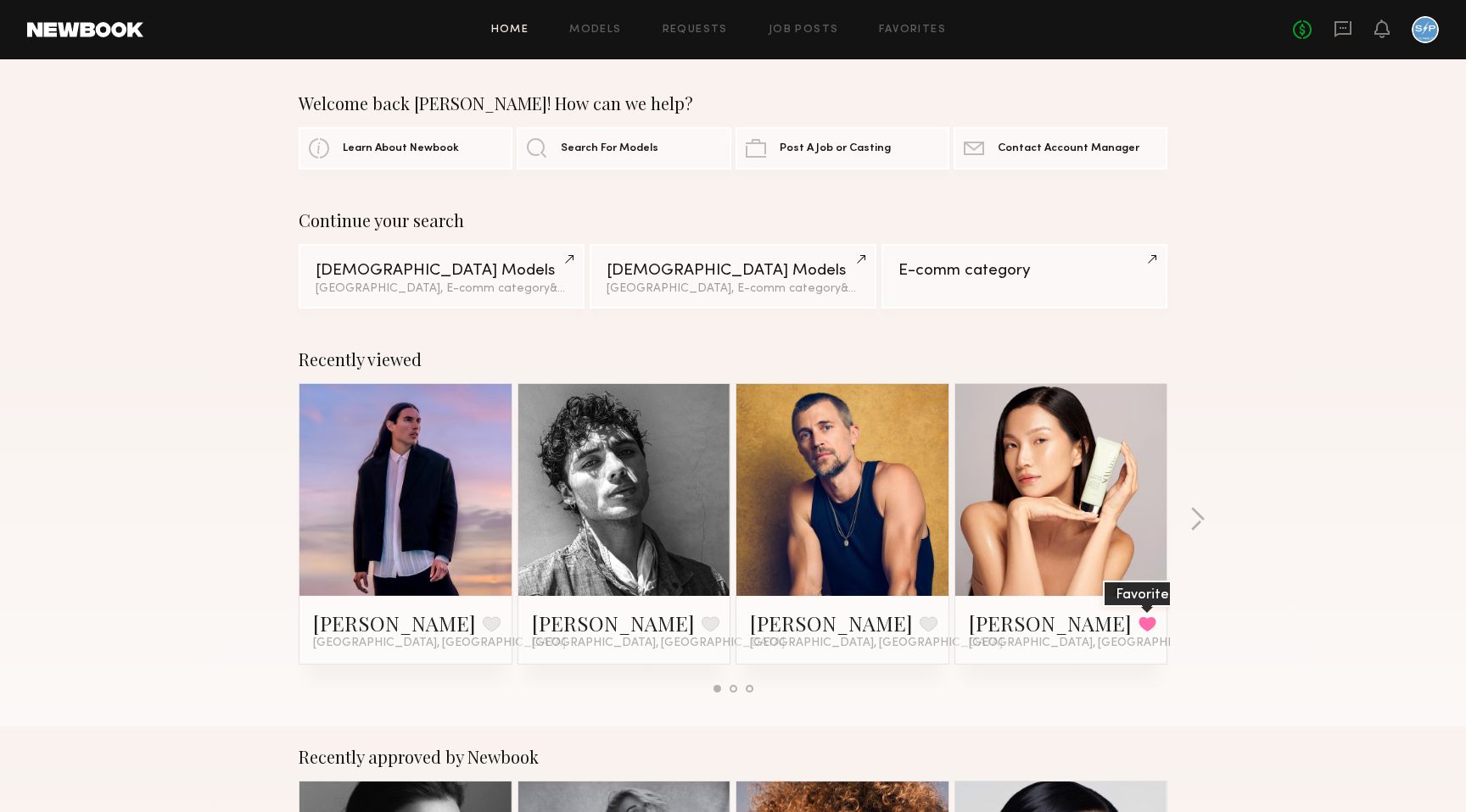
click at [1138, 623] on button at bounding box center [1147, 624] width 18 height 16
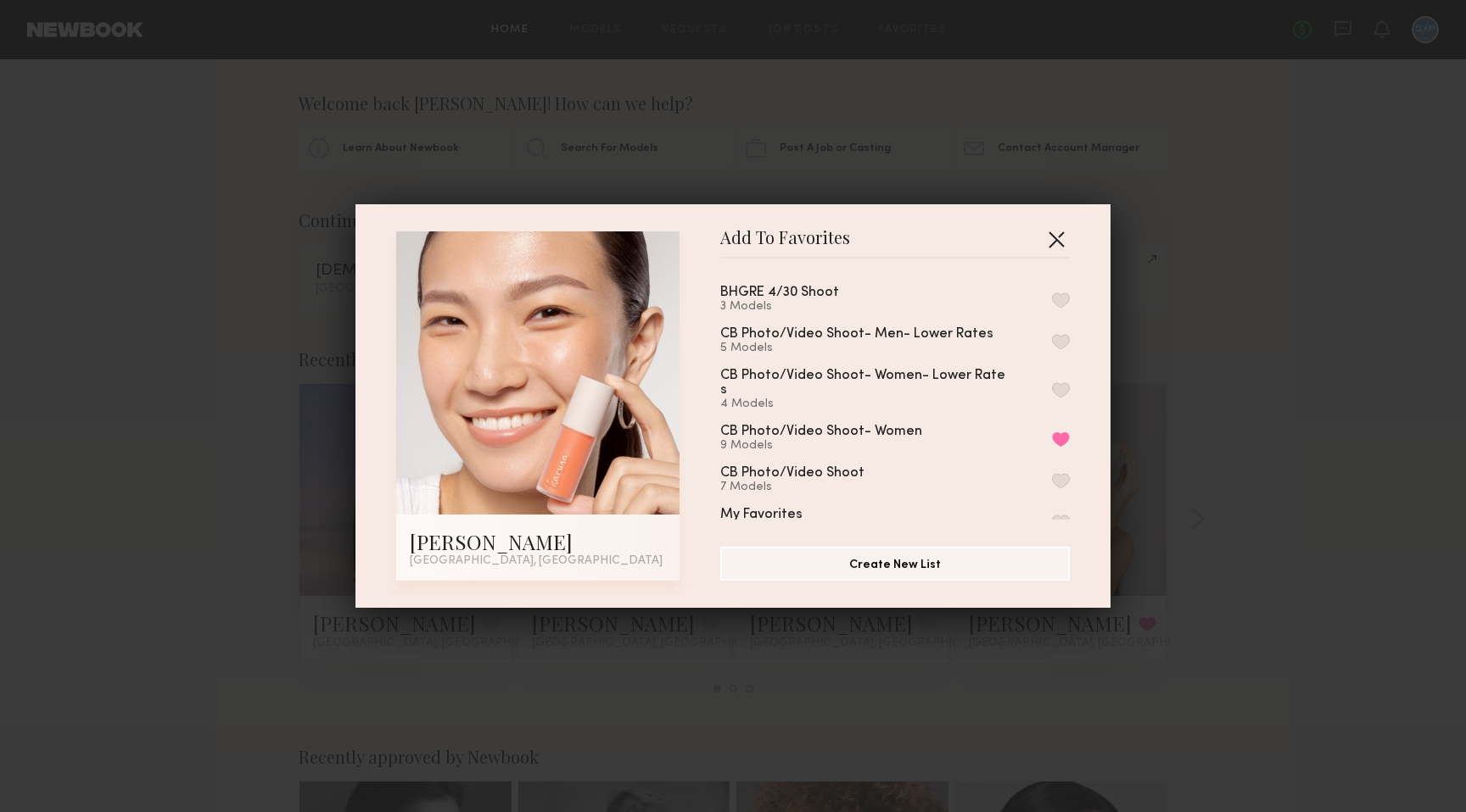
click at [1055, 238] on button "button" at bounding box center [1055, 238] width 27 height 27
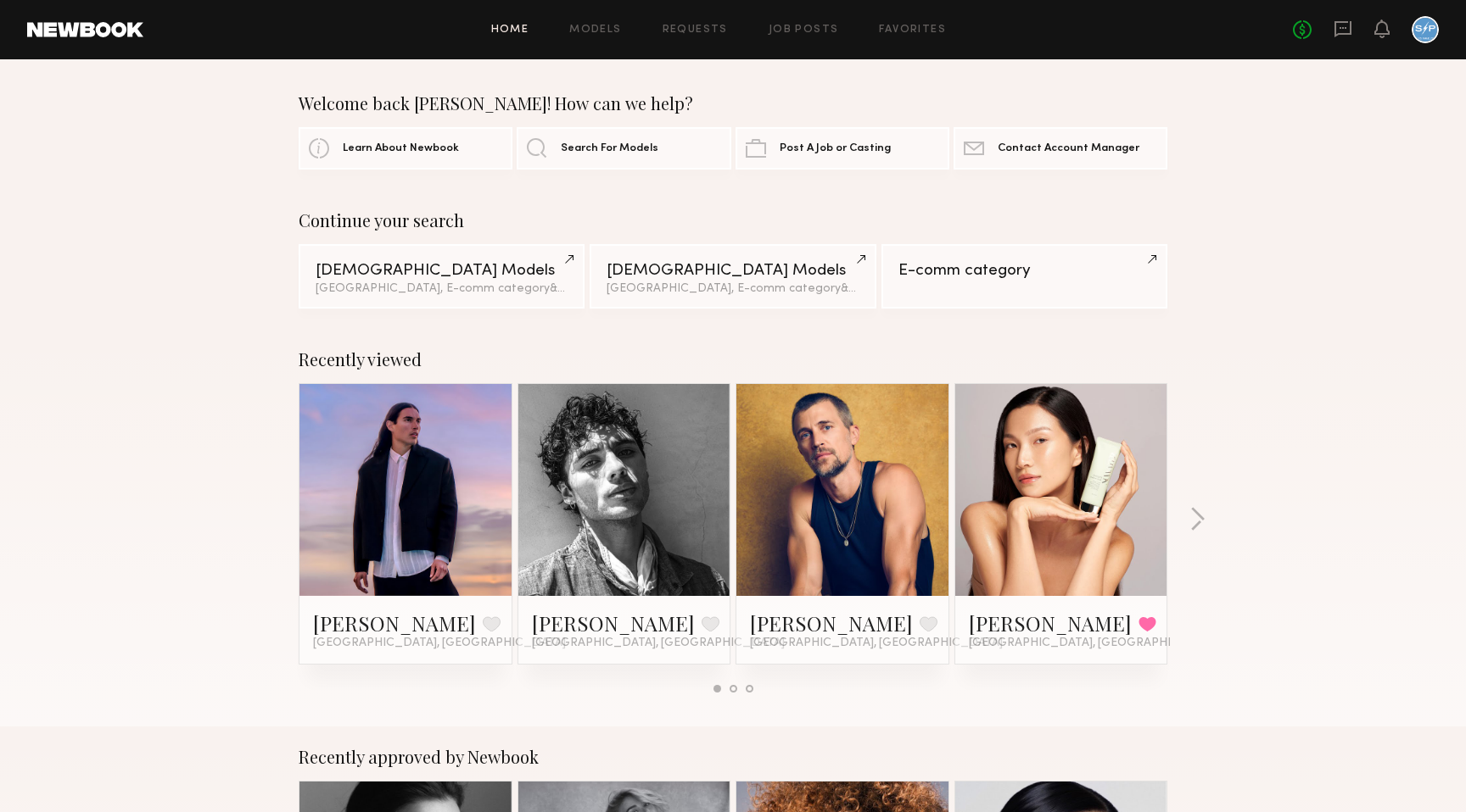
click at [1418, 29] on div at bounding box center [1425, 29] width 27 height 27
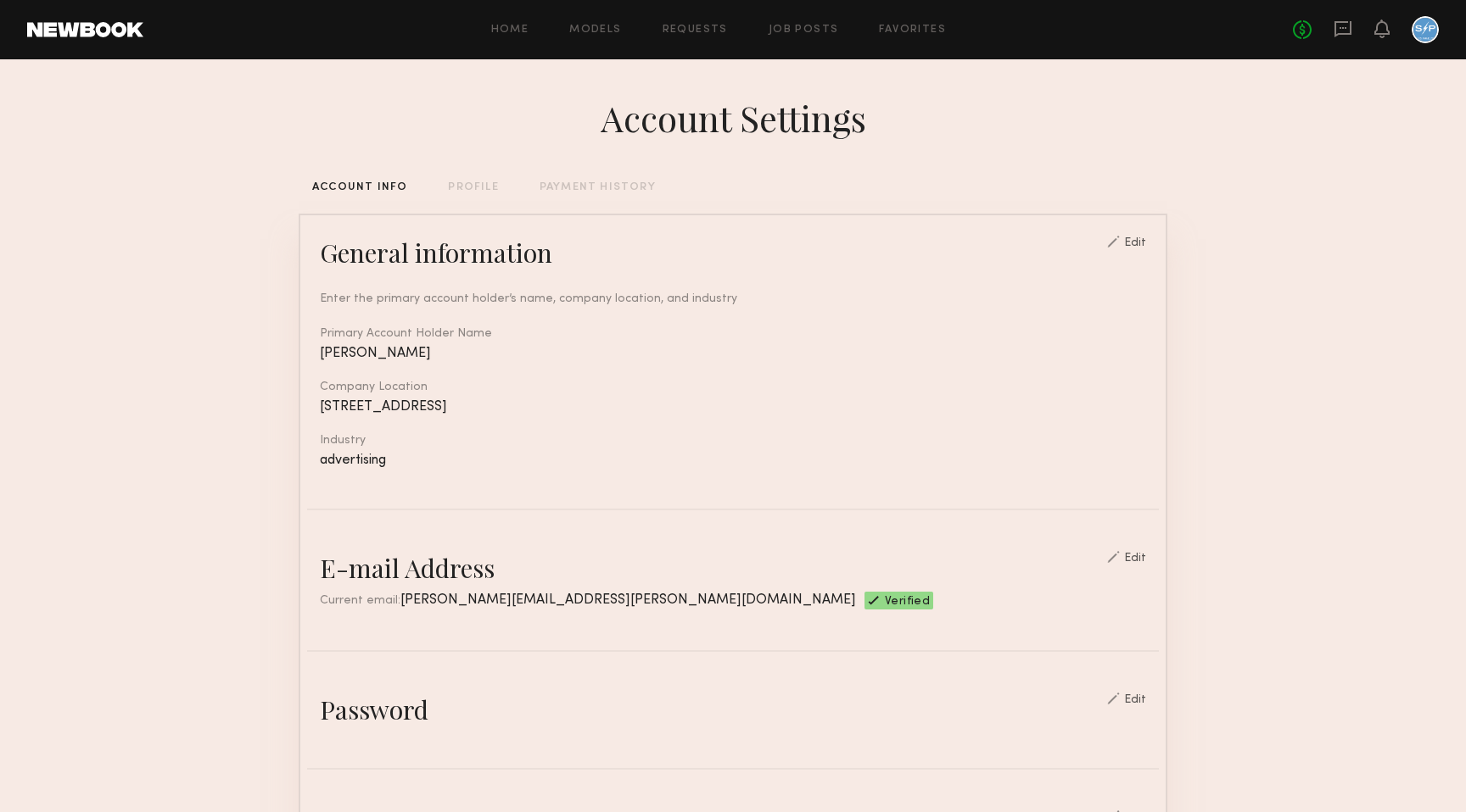
click at [515, 39] on div "Home Models Requests Job Posts Favorites Sign Out No fees up to $5,000" at bounding box center [791, 29] width 1295 height 27
click at [512, 35] on div "Home Models Requests Job Posts Favorites Sign Out No fees up to $5,000" at bounding box center [791, 29] width 1295 height 27
click at [510, 28] on link "Home" at bounding box center [510, 29] width 38 height 11
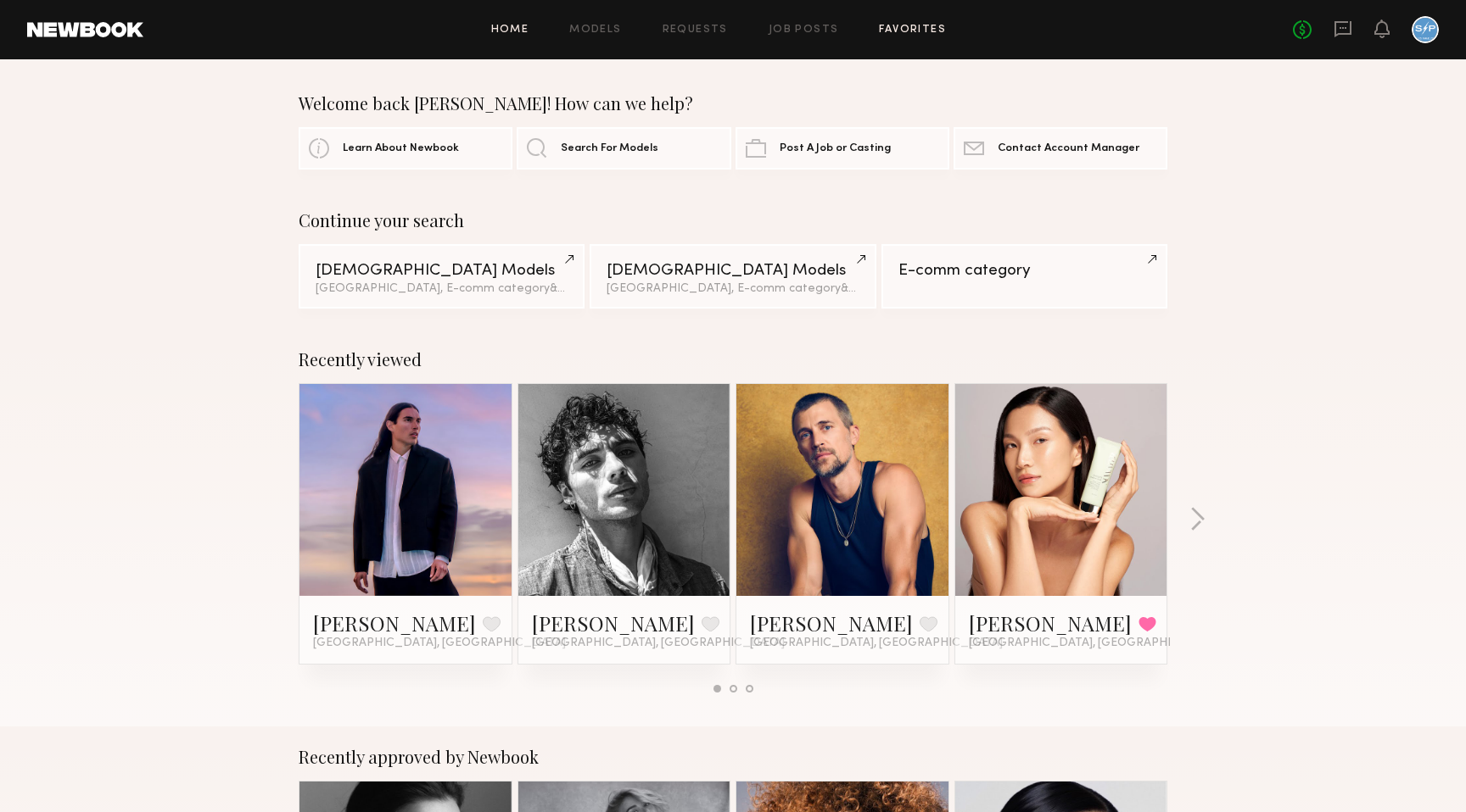
click at [903, 28] on link "Favorites" at bounding box center [913, 29] width 67 height 11
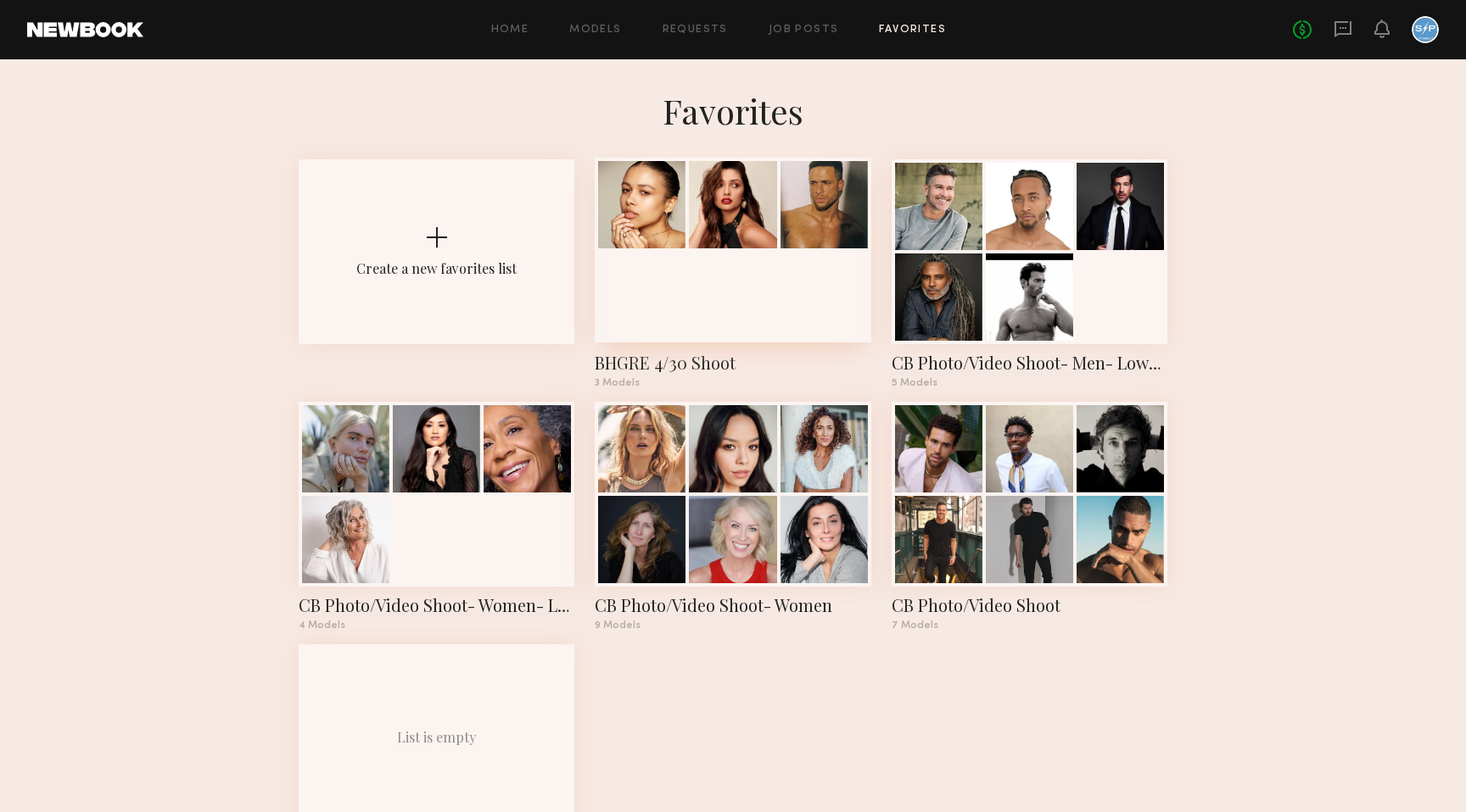
click at [682, 330] on div at bounding box center [732, 250] width 275 height 185
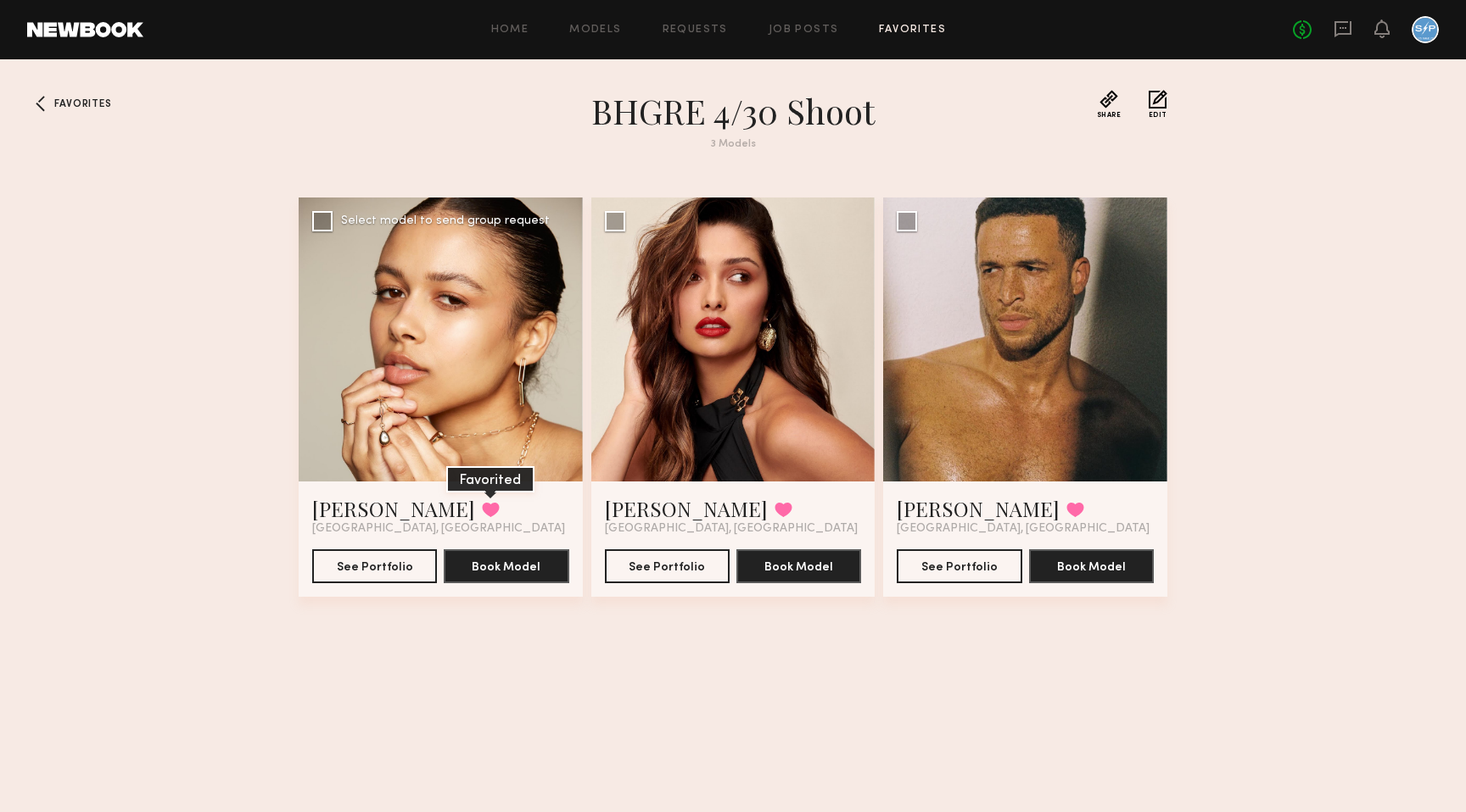
click at [482, 509] on button at bounding box center [490, 510] width 18 height 16
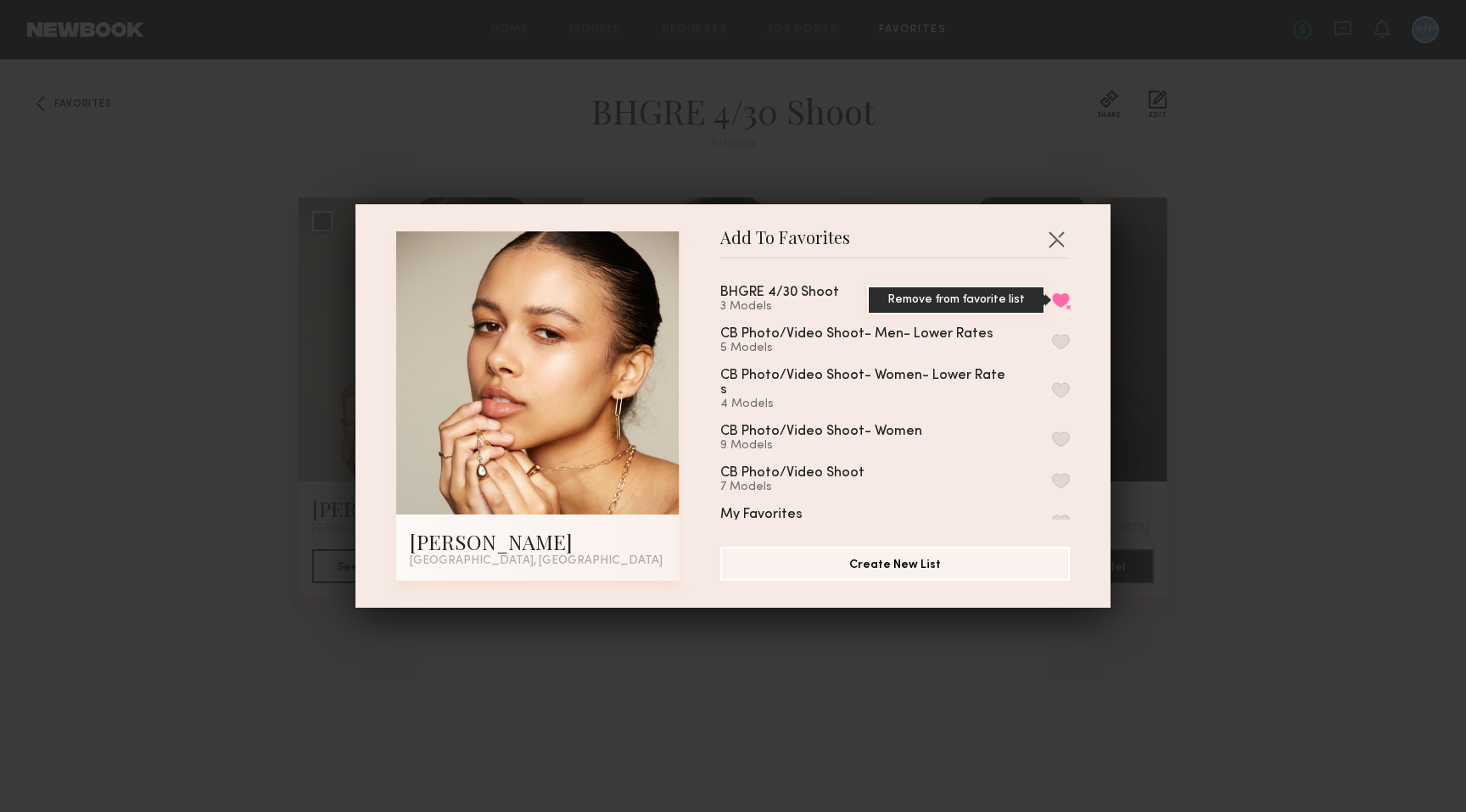
click at [1063, 297] on button "Remove from favorite list" at bounding box center [1060, 300] width 18 height 16
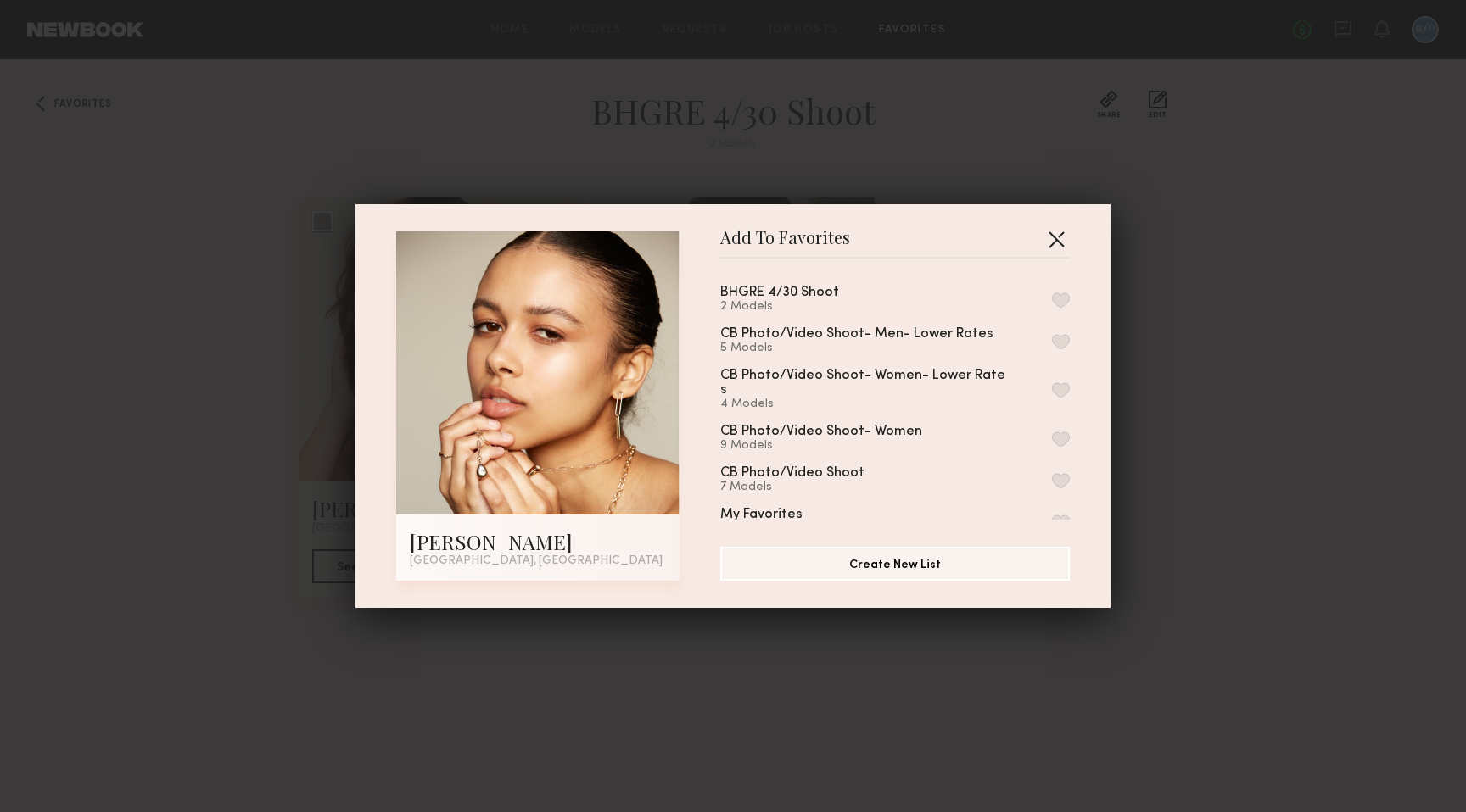
click at [1053, 245] on button "button" at bounding box center [1055, 238] width 27 height 27
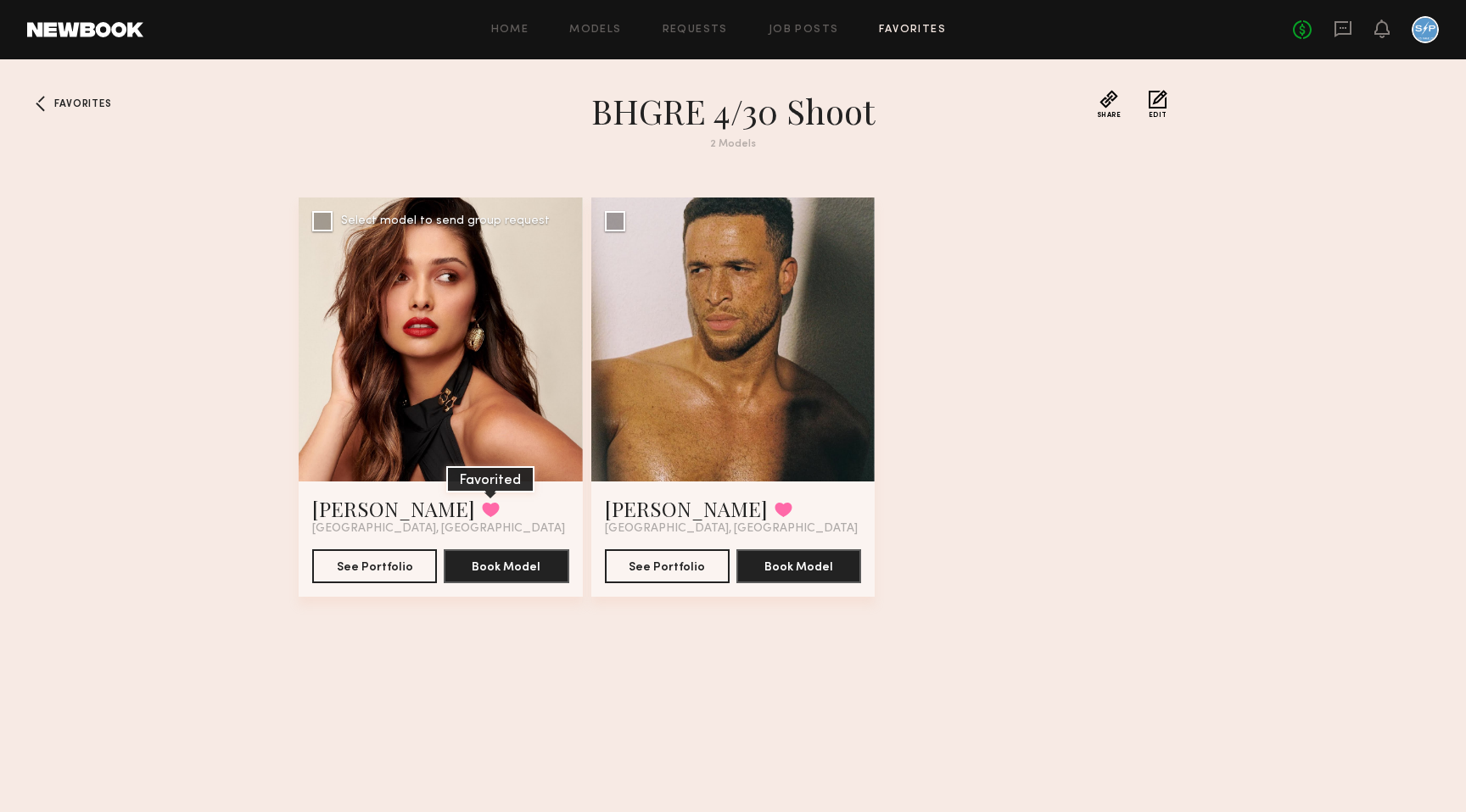
click at [482, 505] on button at bounding box center [490, 510] width 18 height 16
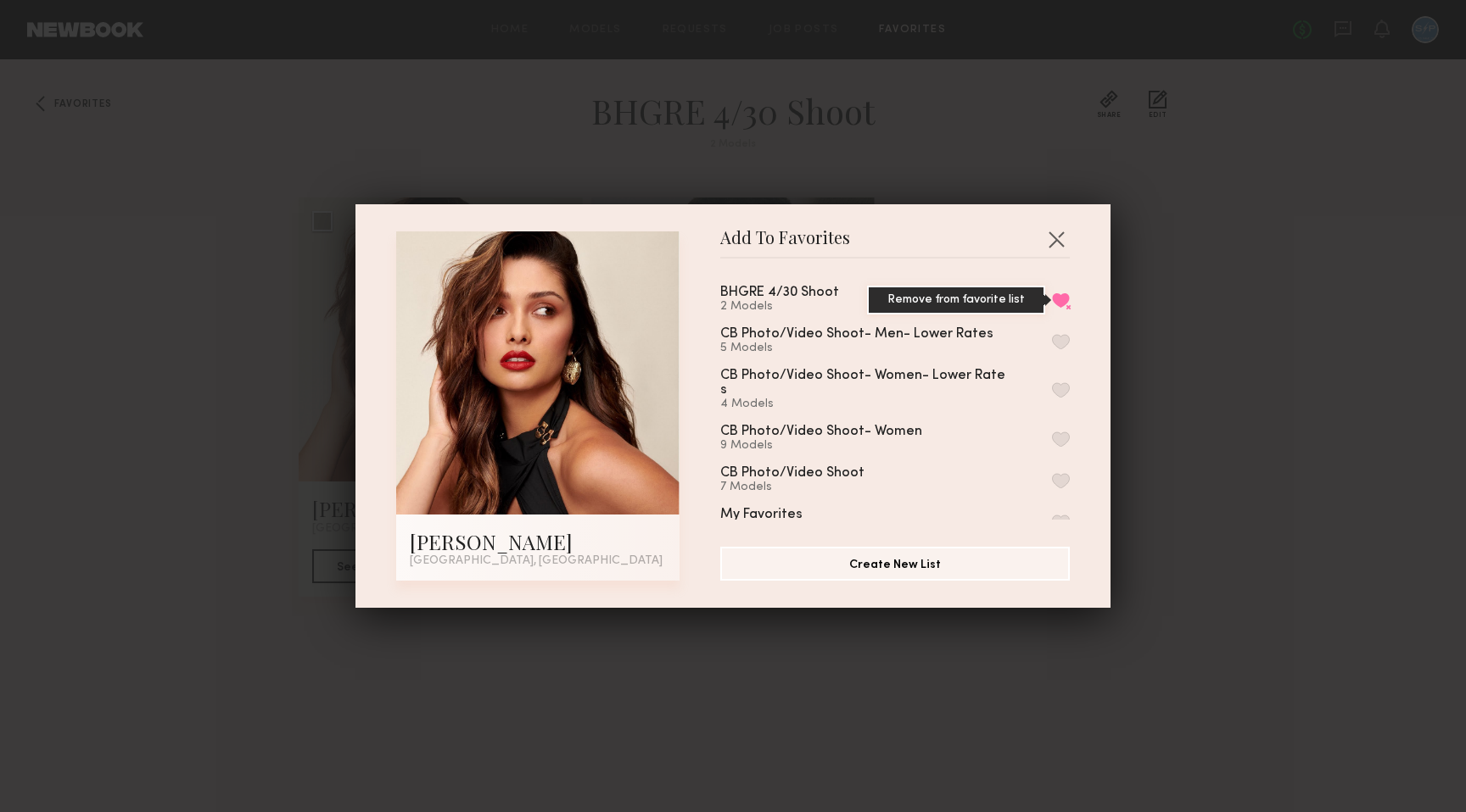
click at [1058, 294] on button "Remove from favorite list" at bounding box center [1060, 300] width 18 height 16
click at [1053, 230] on button "button" at bounding box center [1055, 238] width 27 height 27
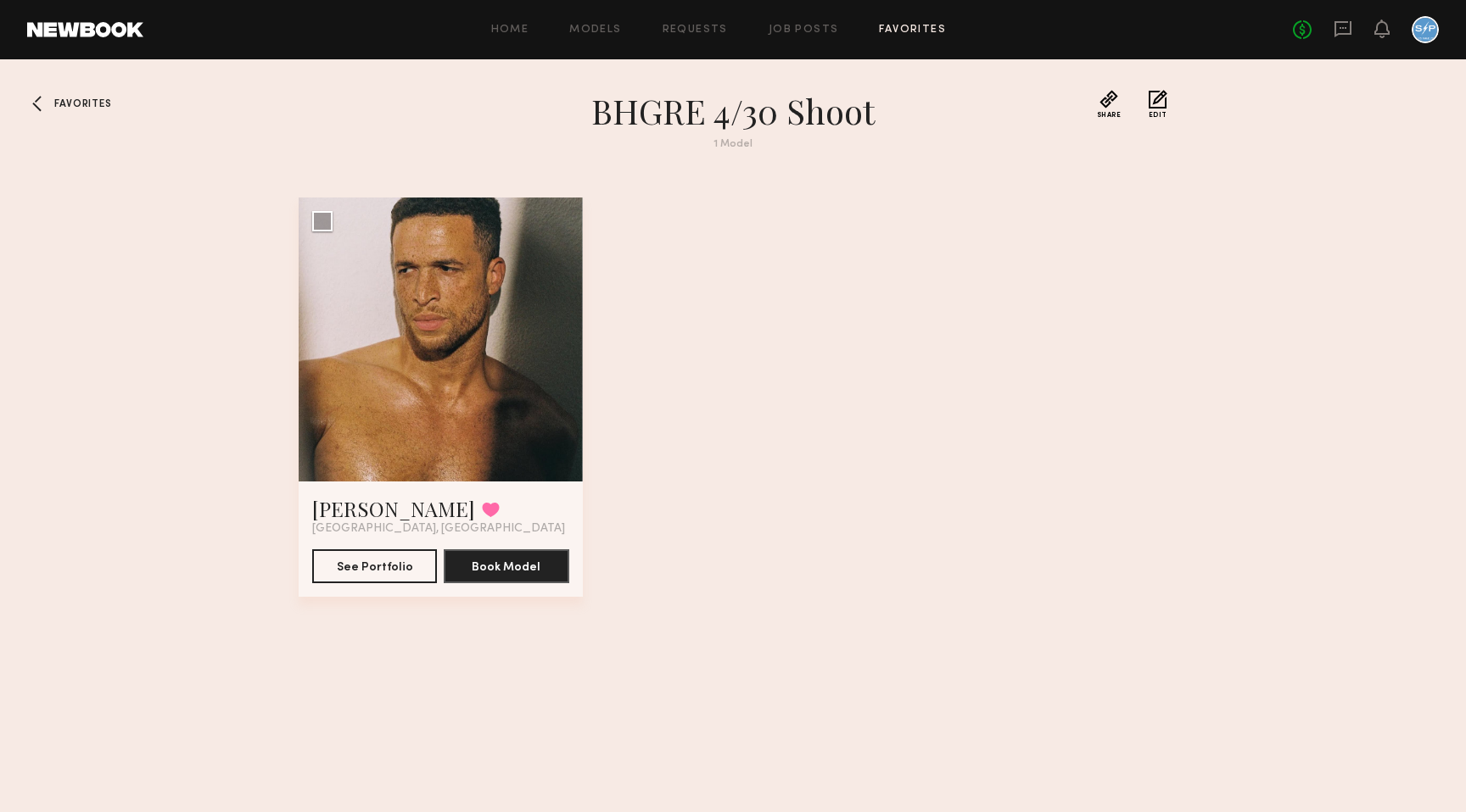
click at [63, 108] on span "Favorites" at bounding box center [83, 104] width 57 height 10
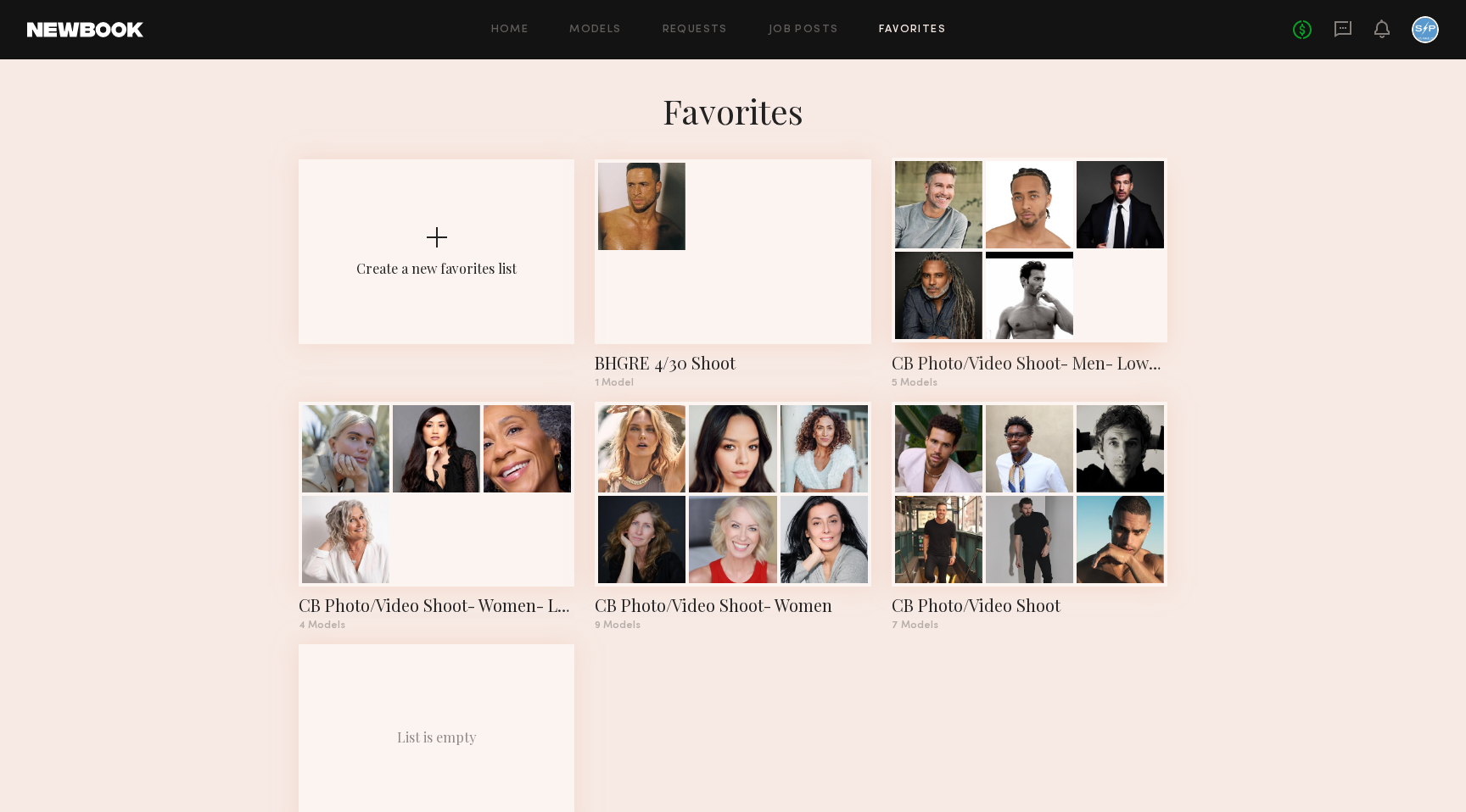
click at [976, 301] on div at bounding box center [938, 295] width 87 height 87
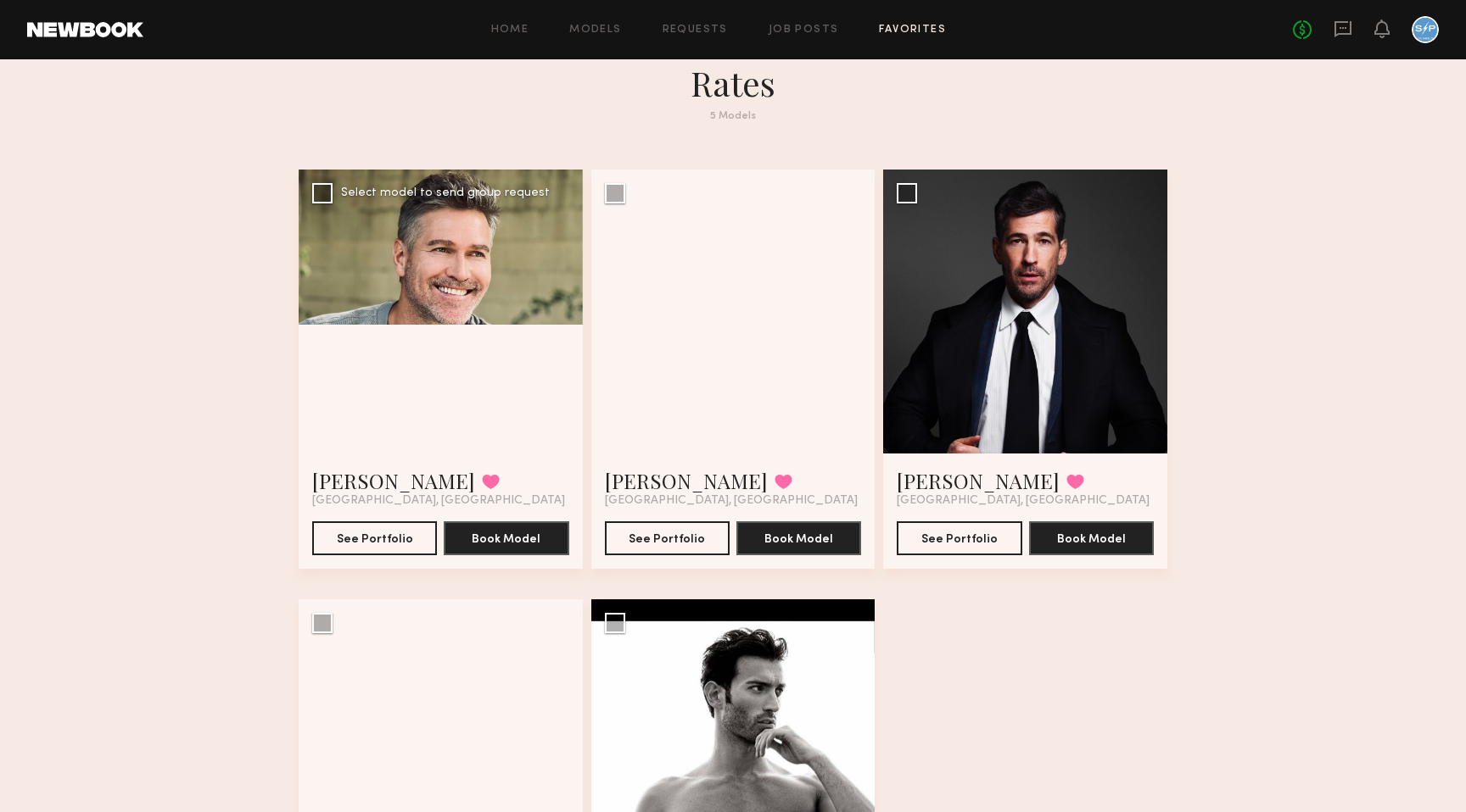
scroll to position [107, 0]
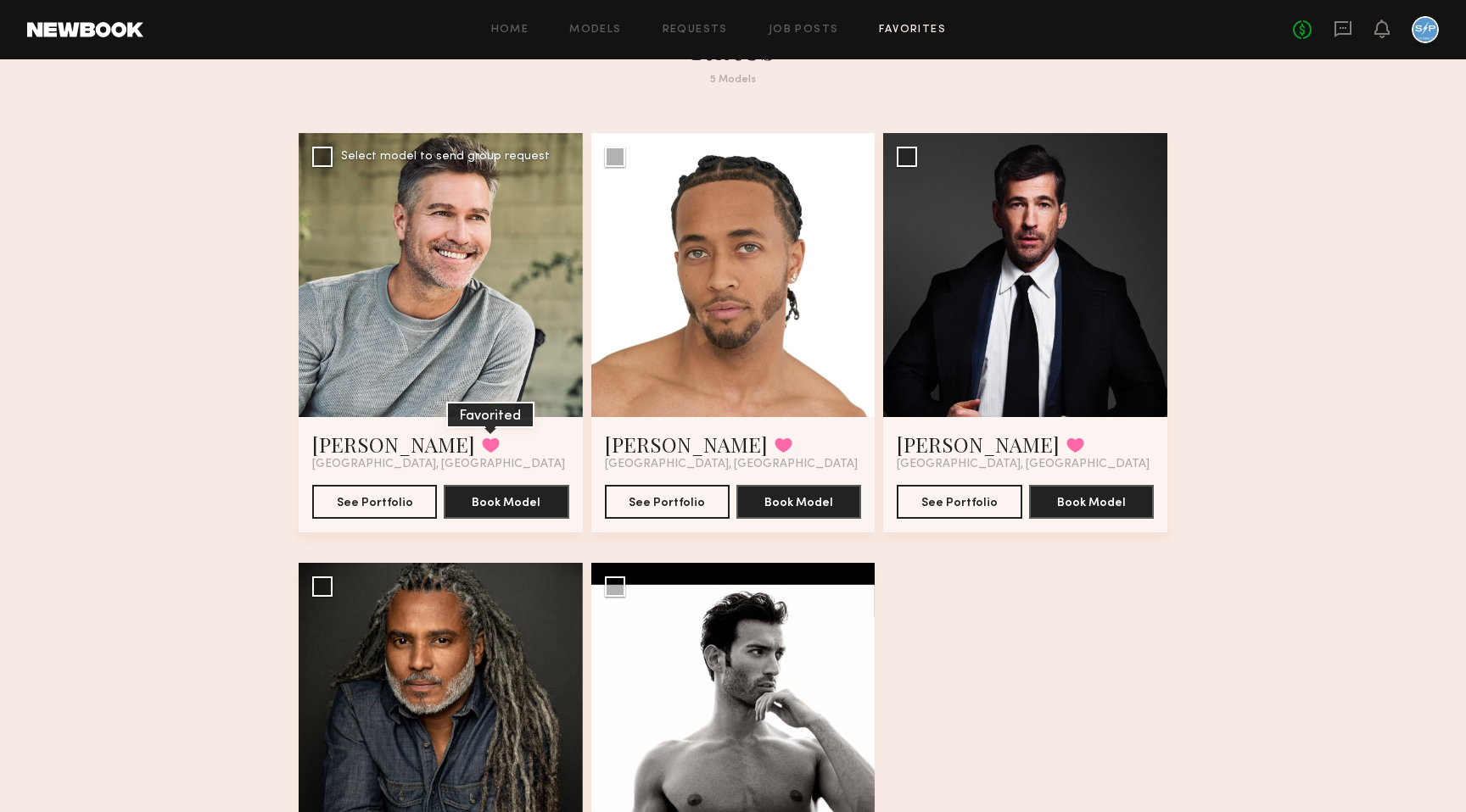
click at [482, 442] on button at bounding box center [490, 445] width 18 height 16
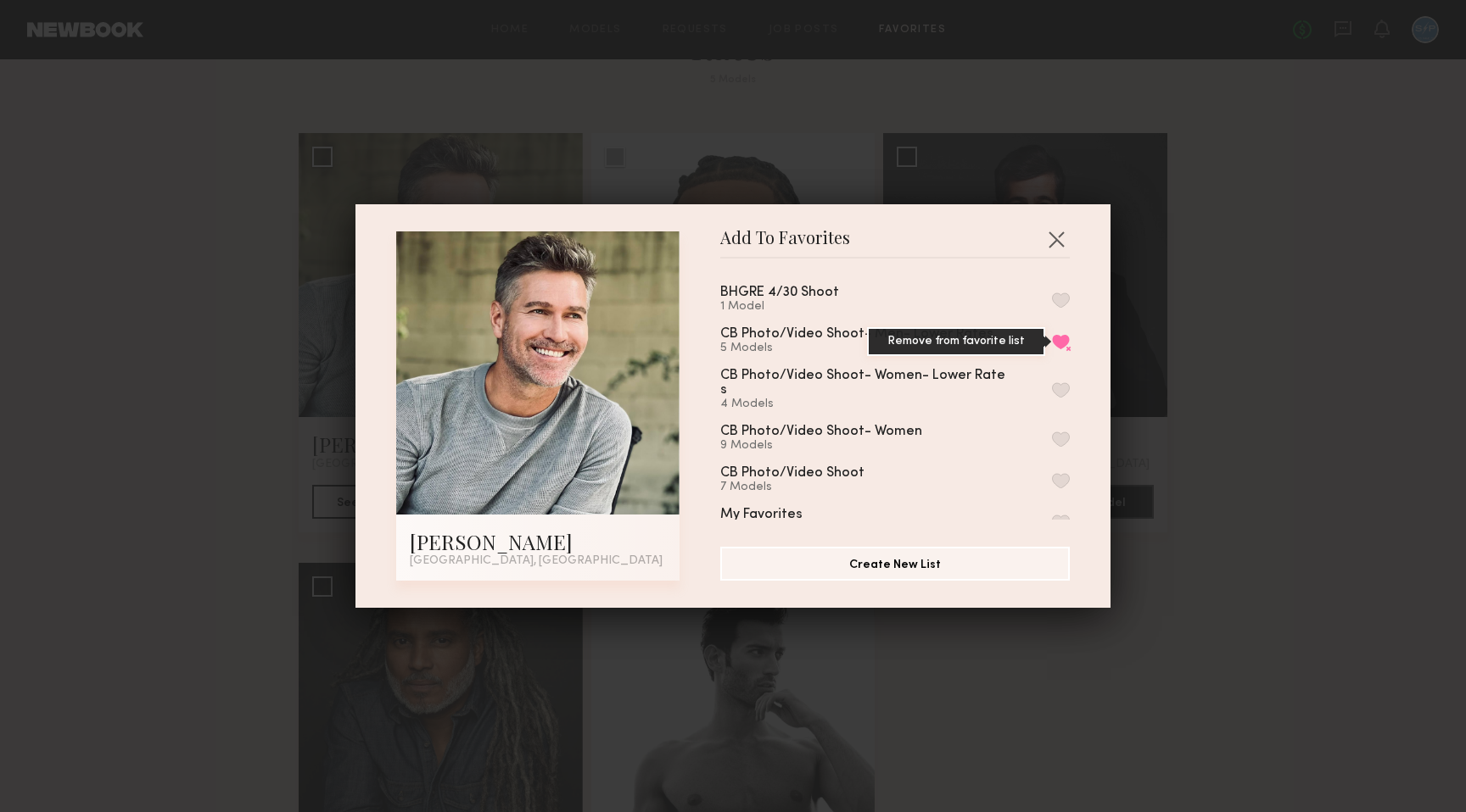
click at [1065, 338] on button "Remove from favorite list" at bounding box center [1060, 342] width 18 height 16
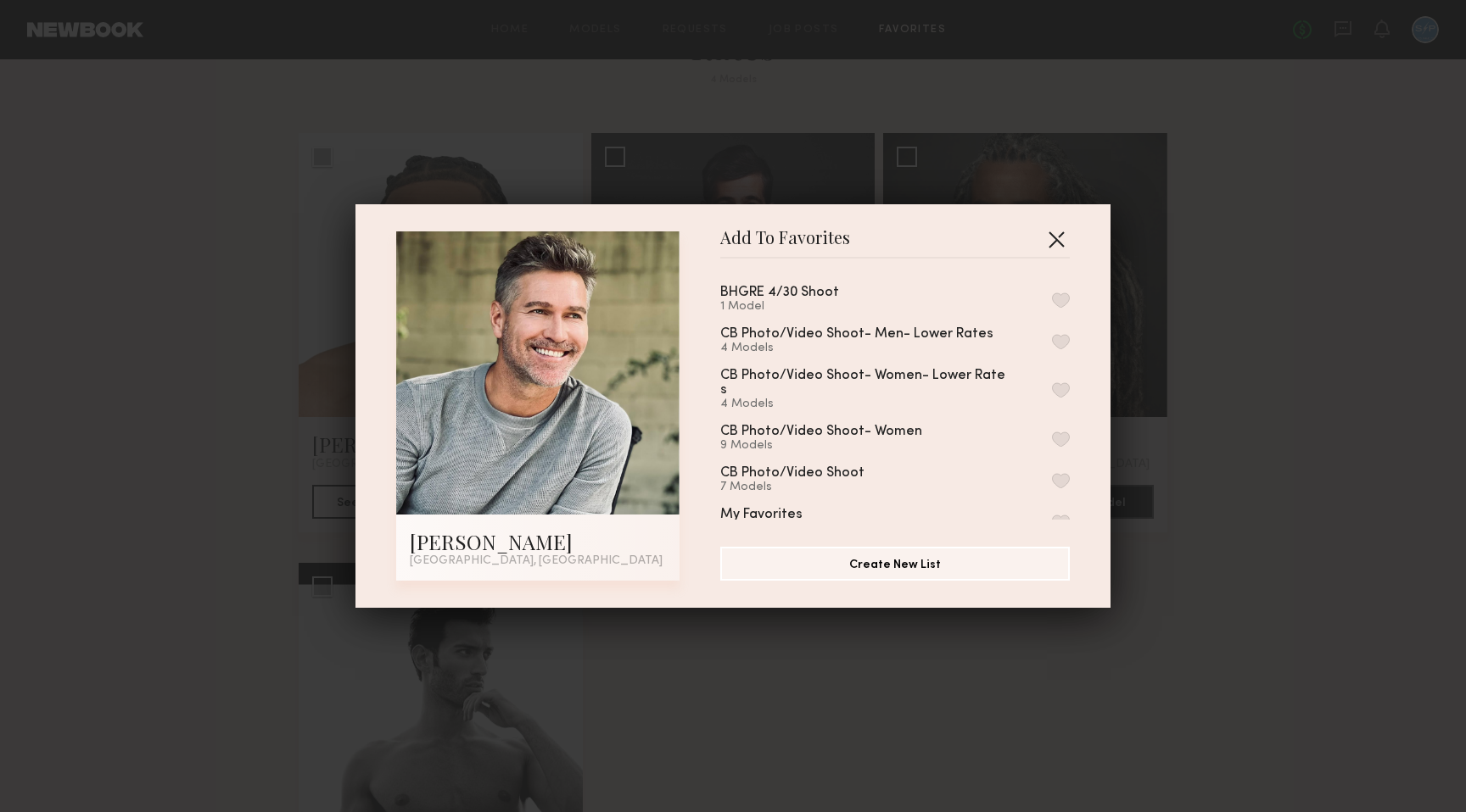
click at [1056, 236] on button "button" at bounding box center [1055, 238] width 27 height 27
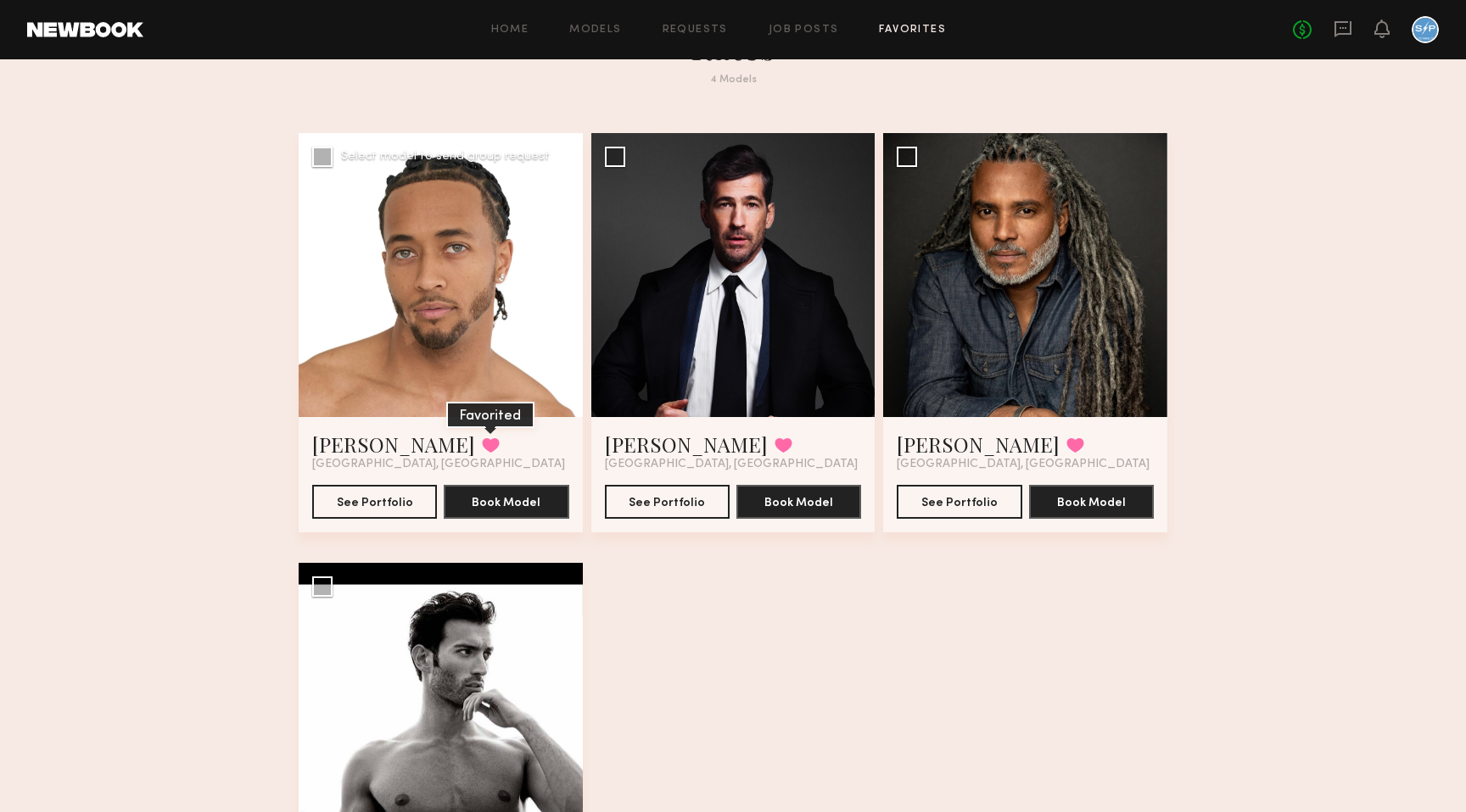
click at [482, 444] on button at bounding box center [490, 445] width 18 height 16
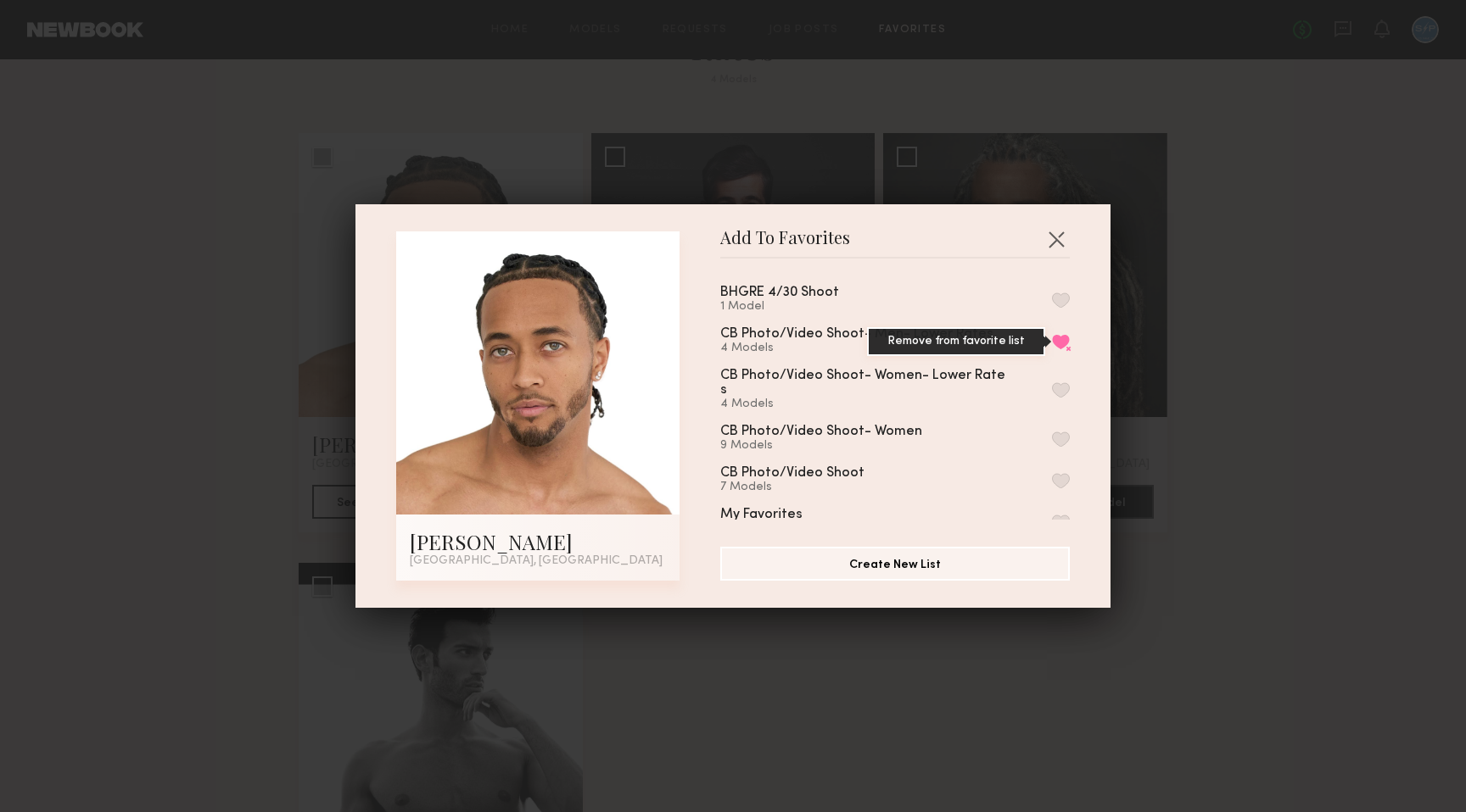
click at [1066, 334] on button "Remove from favorite list" at bounding box center [1060, 342] width 18 height 16
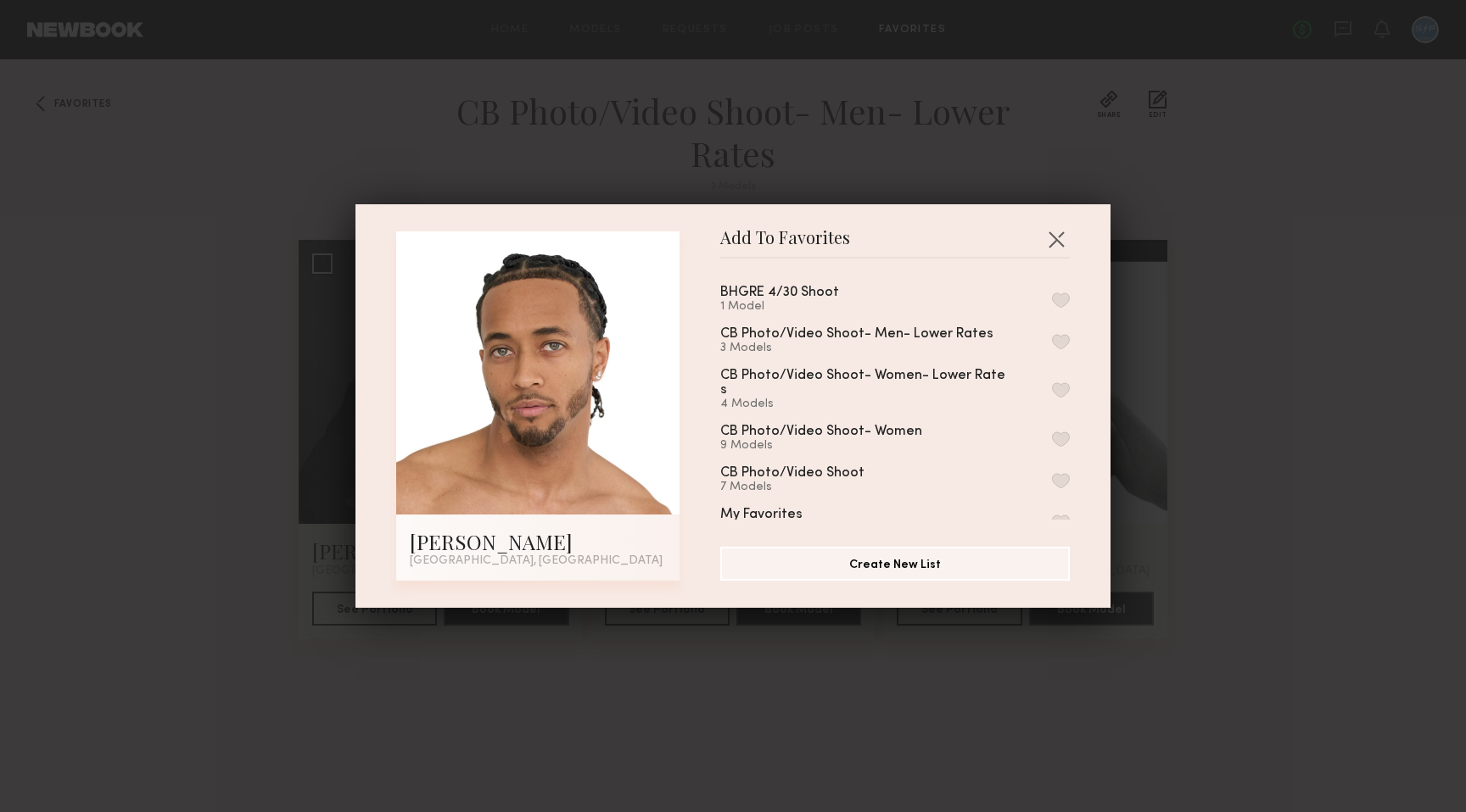
scroll to position [0, 0]
click at [1044, 236] on button "button" at bounding box center [1055, 238] width 27 height 27
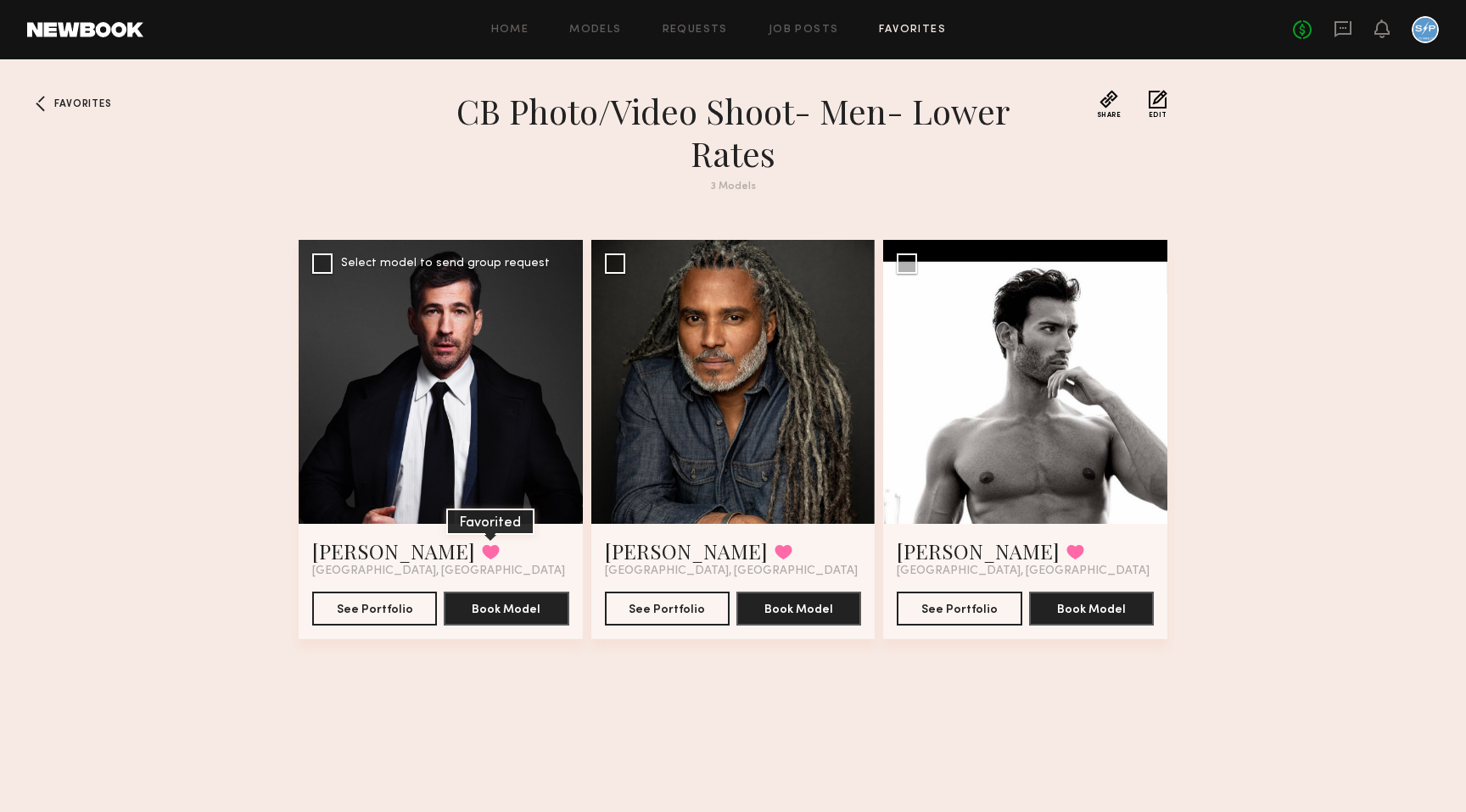
click at [482, 546] on button at bounding box center [490, 552] width 18 height 16
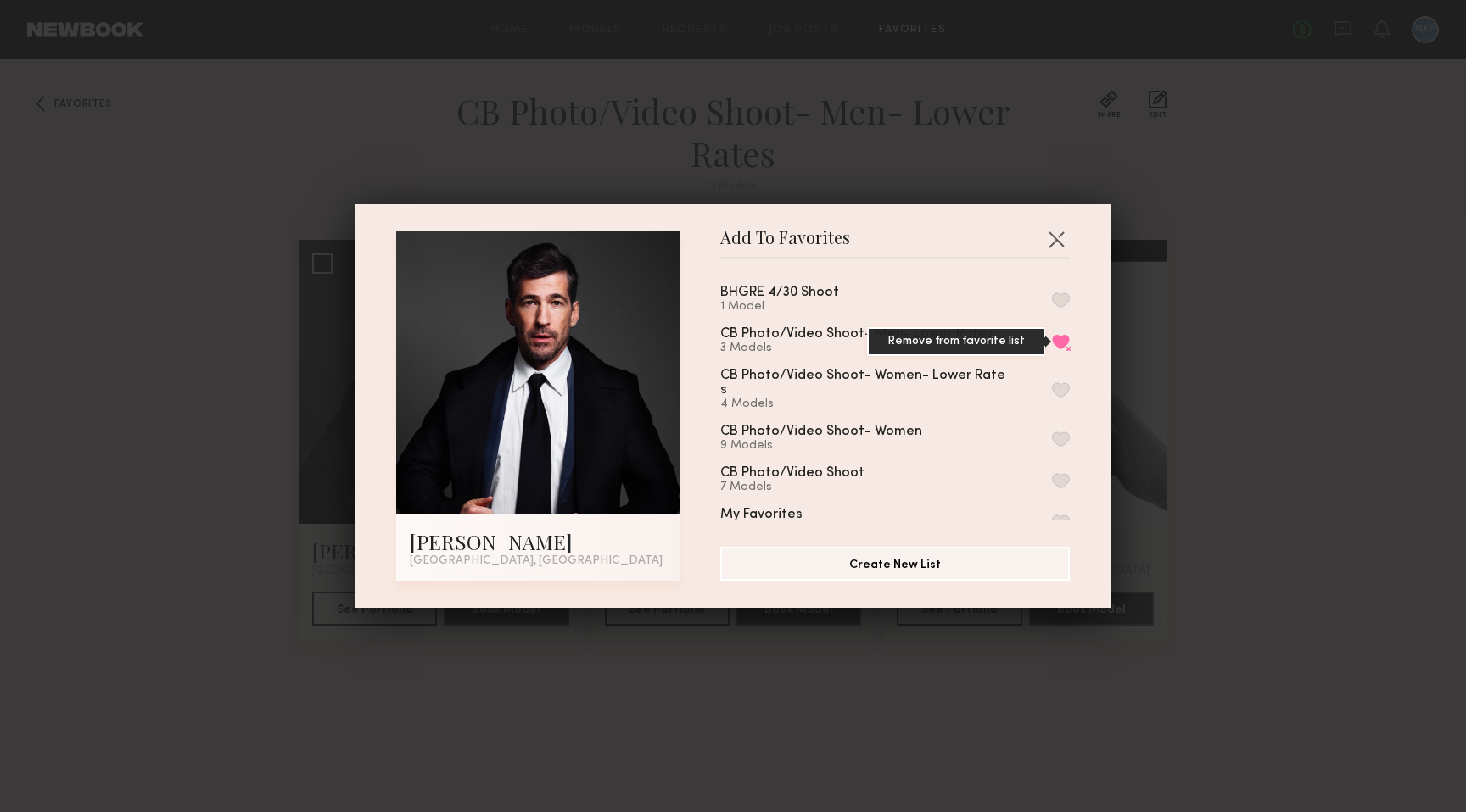
click at [1058, 339] on button "Remove from favorite list" at bounding box center [1060, 342] width 18 height 16
click at [1058, 237] on button "button" at bounding box center [1055, 238] width 27 height 27
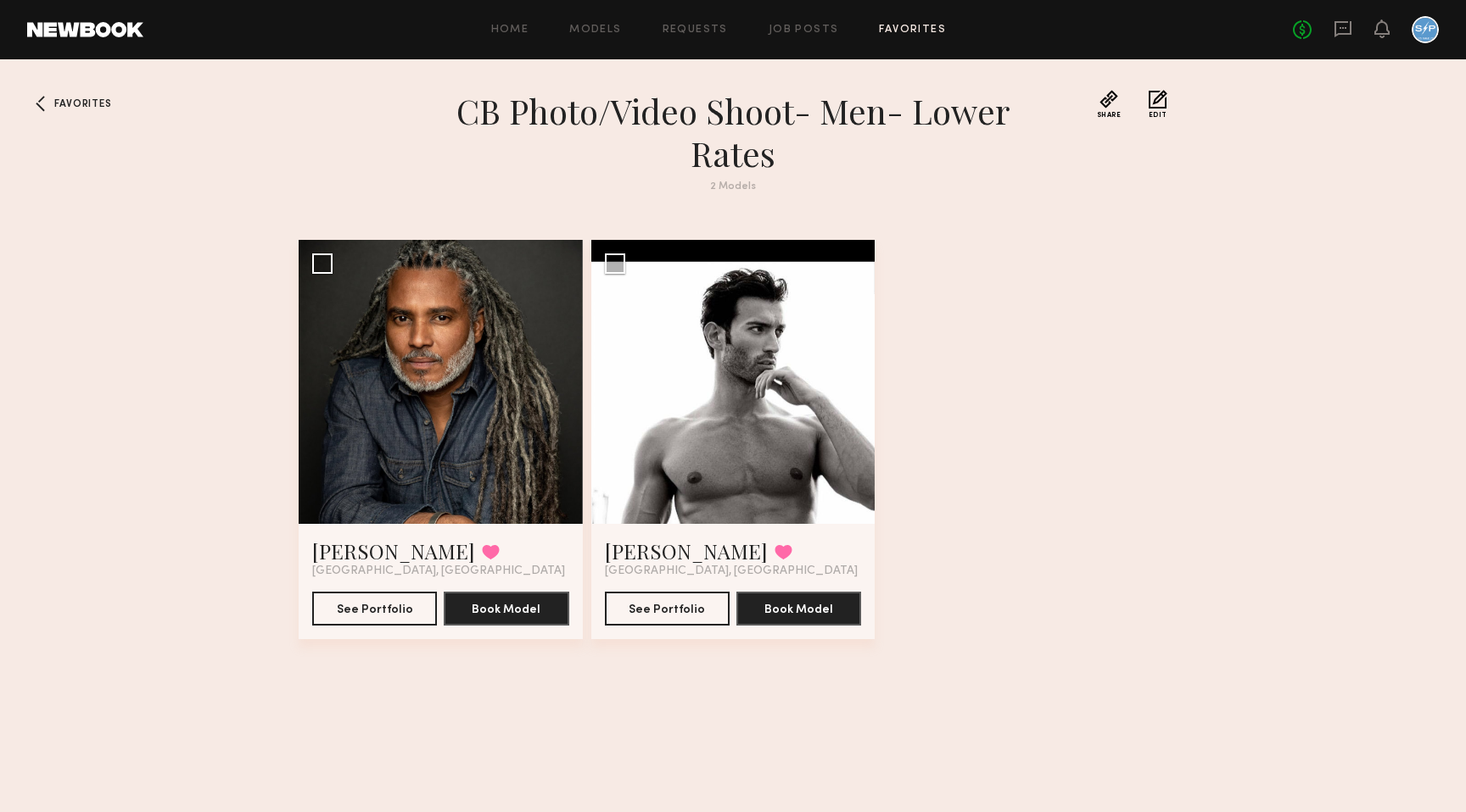
click at [1153, 100] on button "Edit" at bounding box center [1158, 104] width 19 height 28
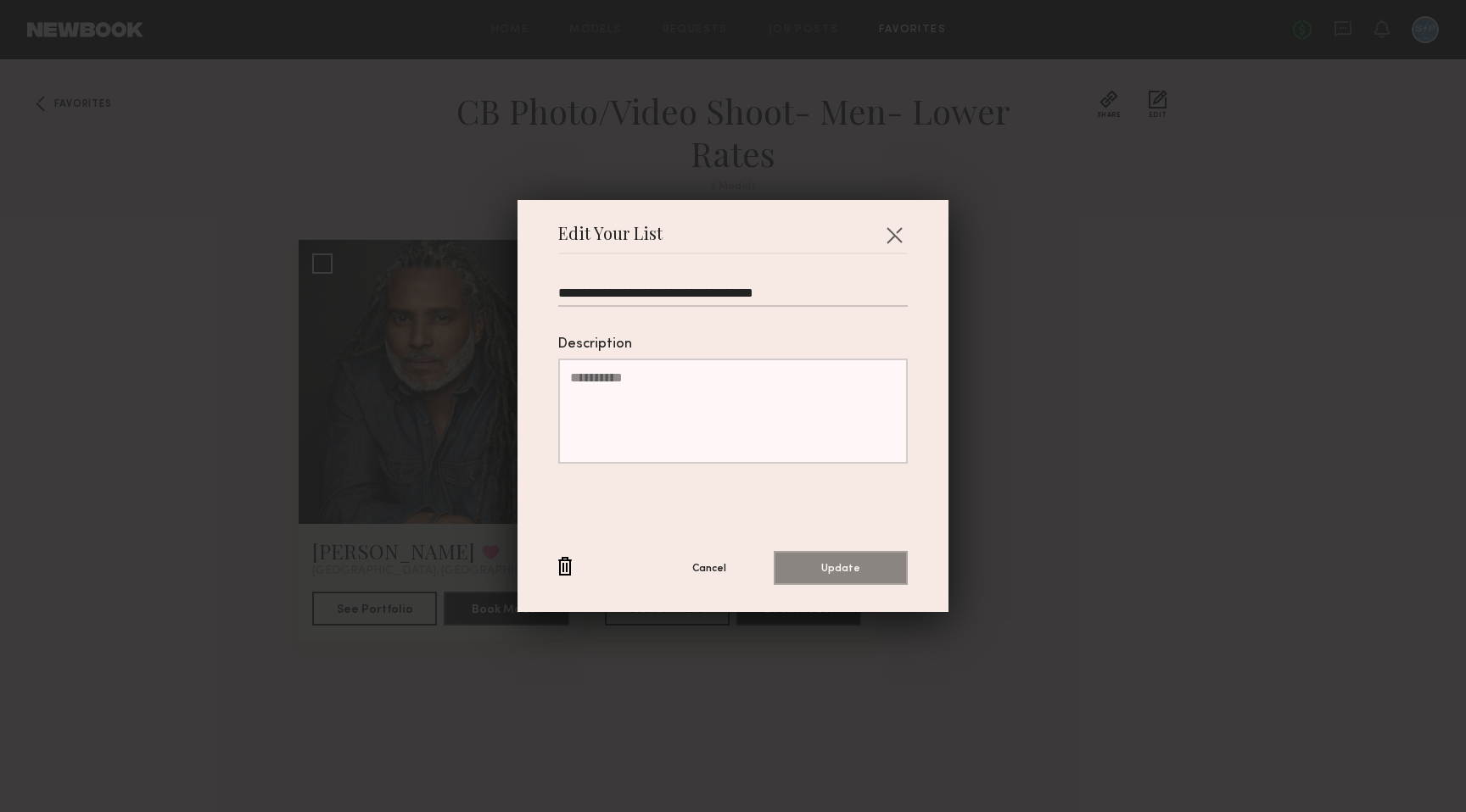
click at [565, 569] on button "button" at bounding box center [565, 567] width 14 height 22
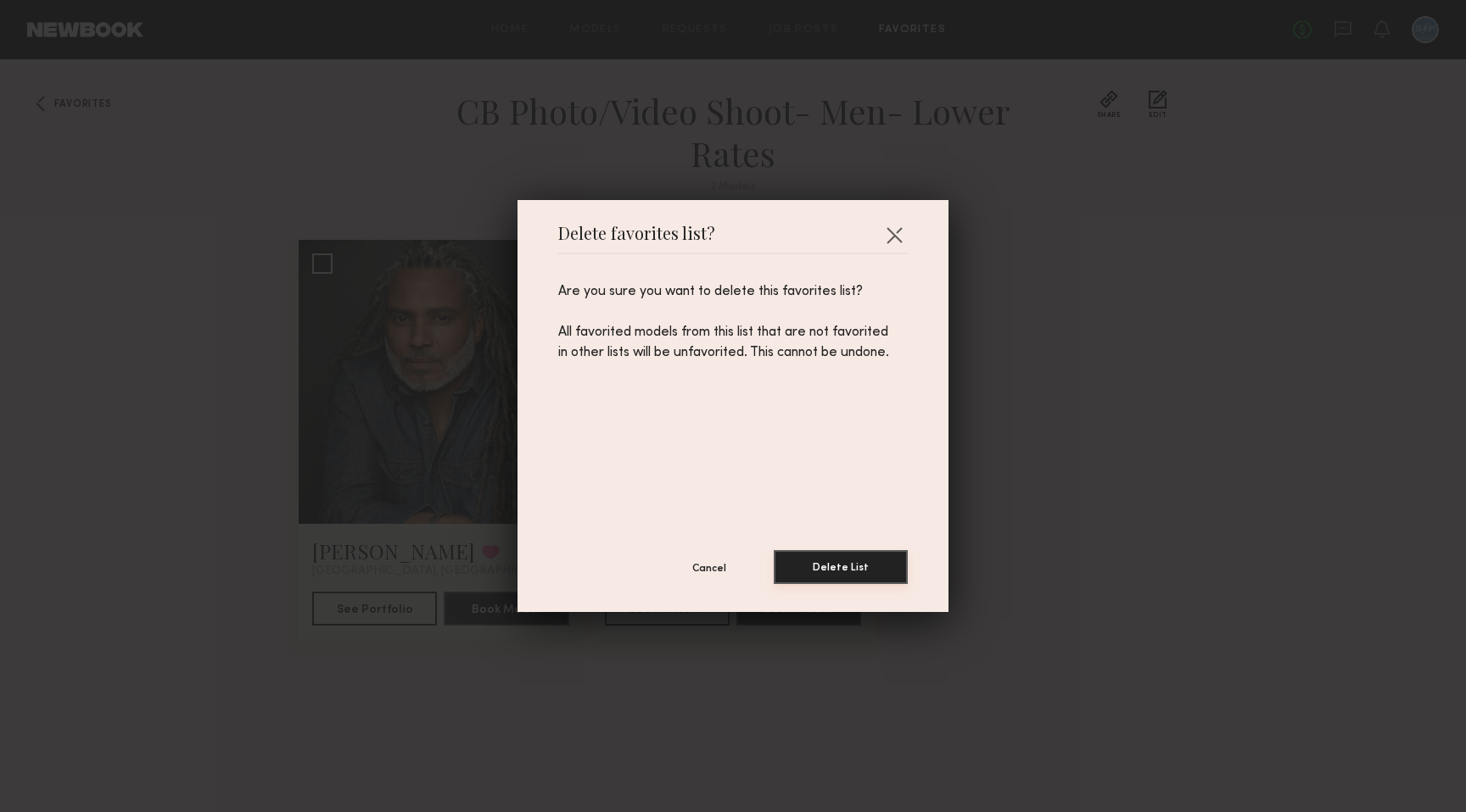
click at [836, 568] on button "Delete List" at bounding box center [840, 567] width 134 height 34
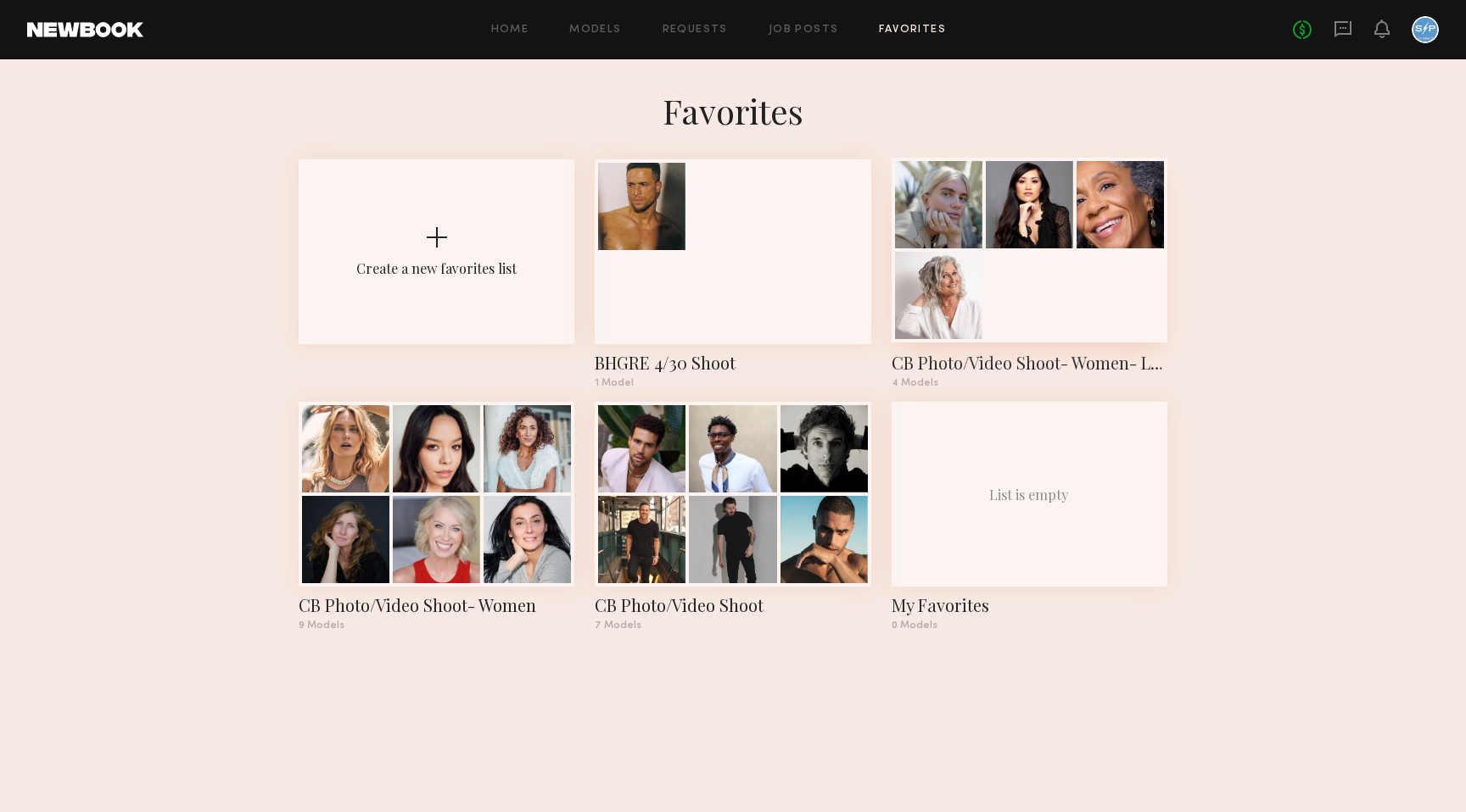
click at [992, 282] on div at bounding box center [1028, 250] width 275 height 185
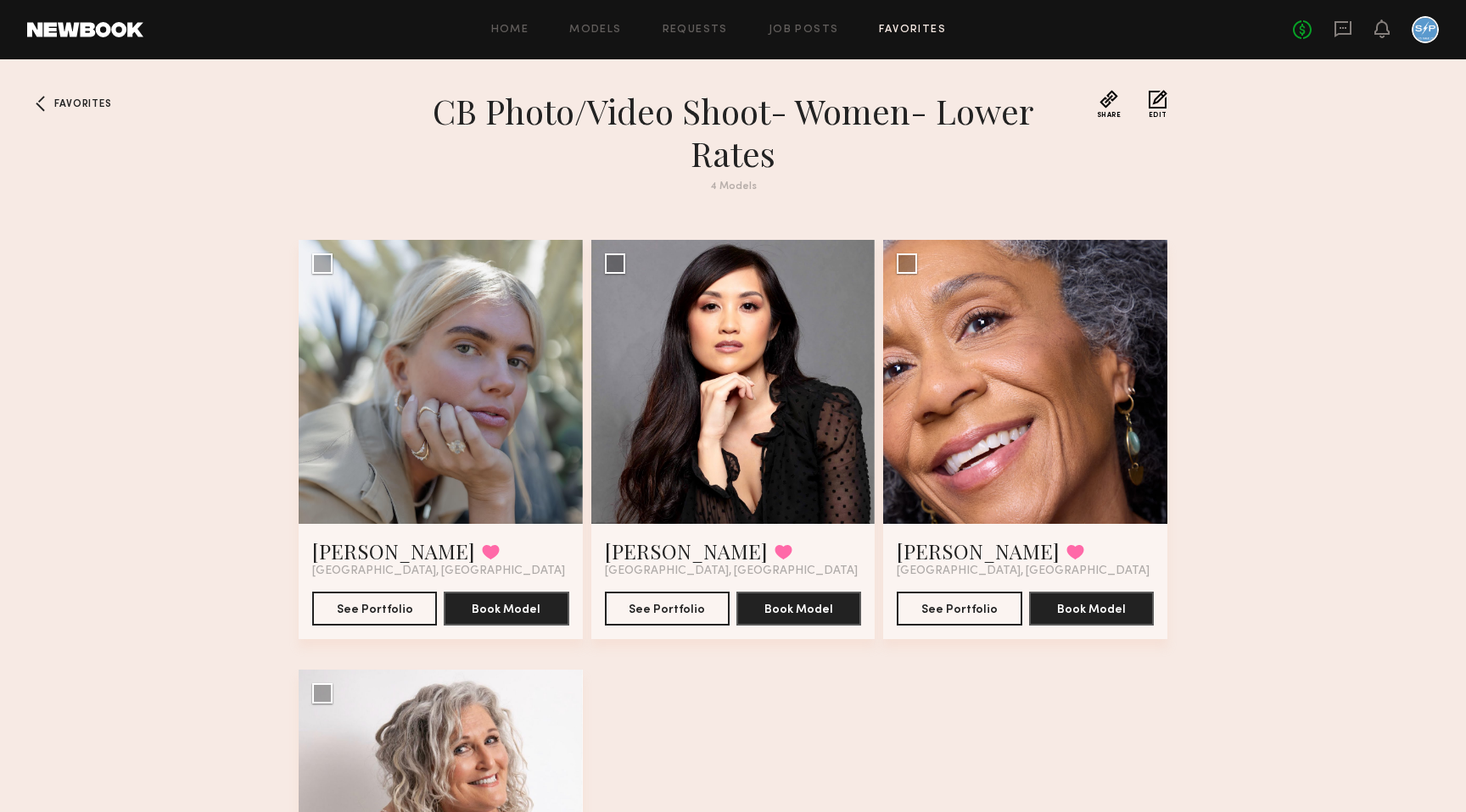
click at [1152, 101] on button "Edit" at bounding box center [1158, 104] width 19 height 28
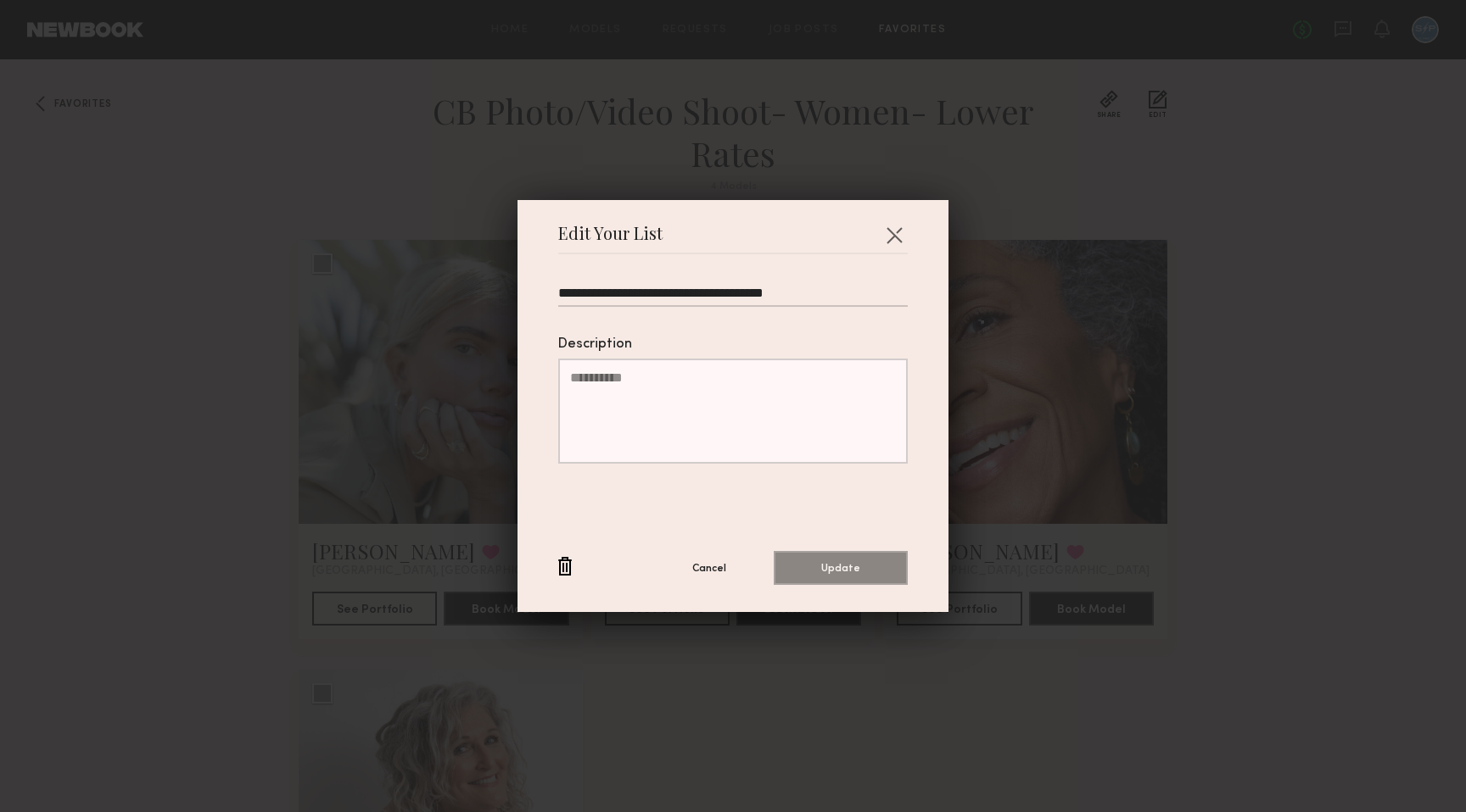
click at [569, 560] on button "button" at bounding box center [565, 567] width 14 height 22
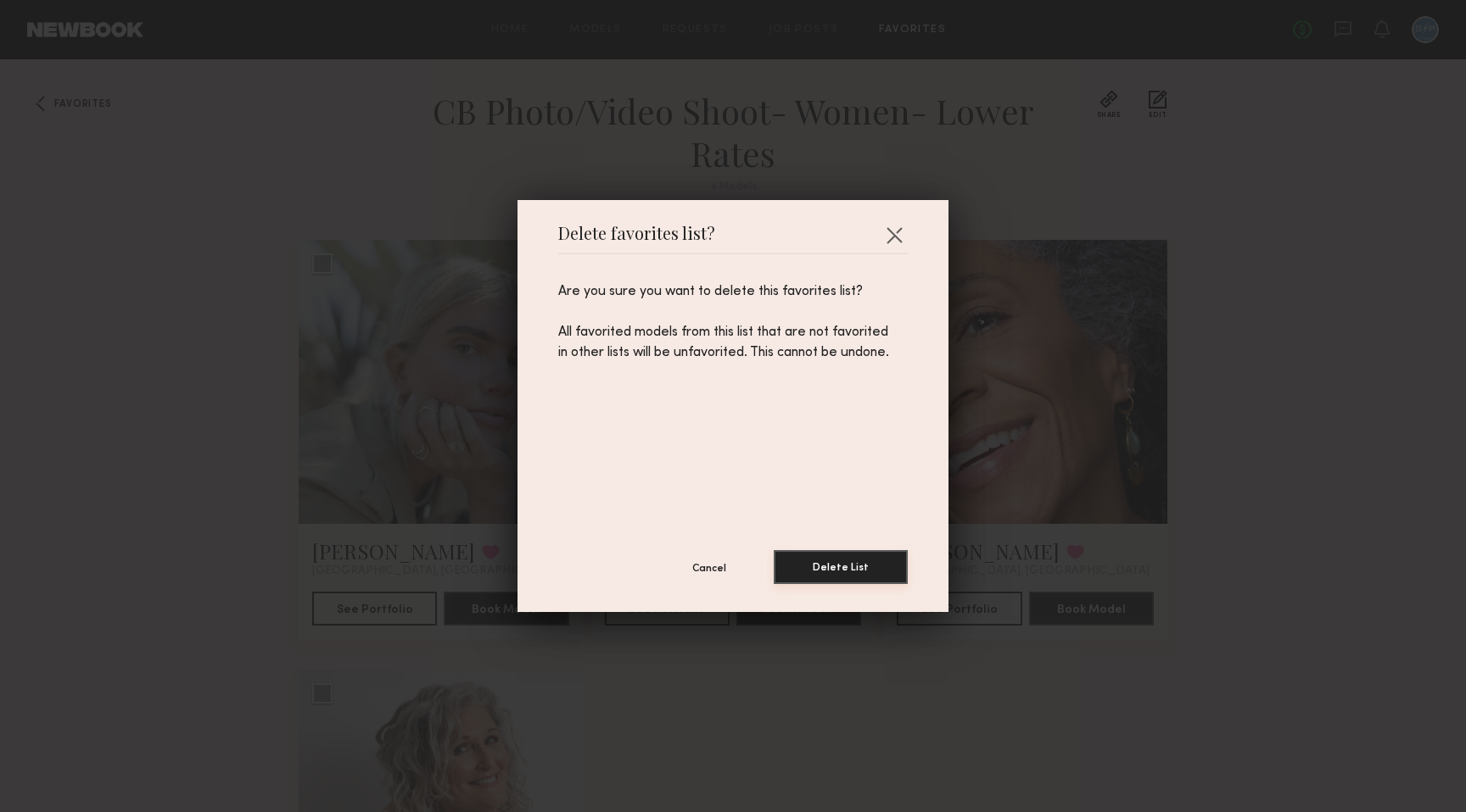
click at [887, 565] on button "Delete List" at bounding box center [840, 567] width 134 height 34
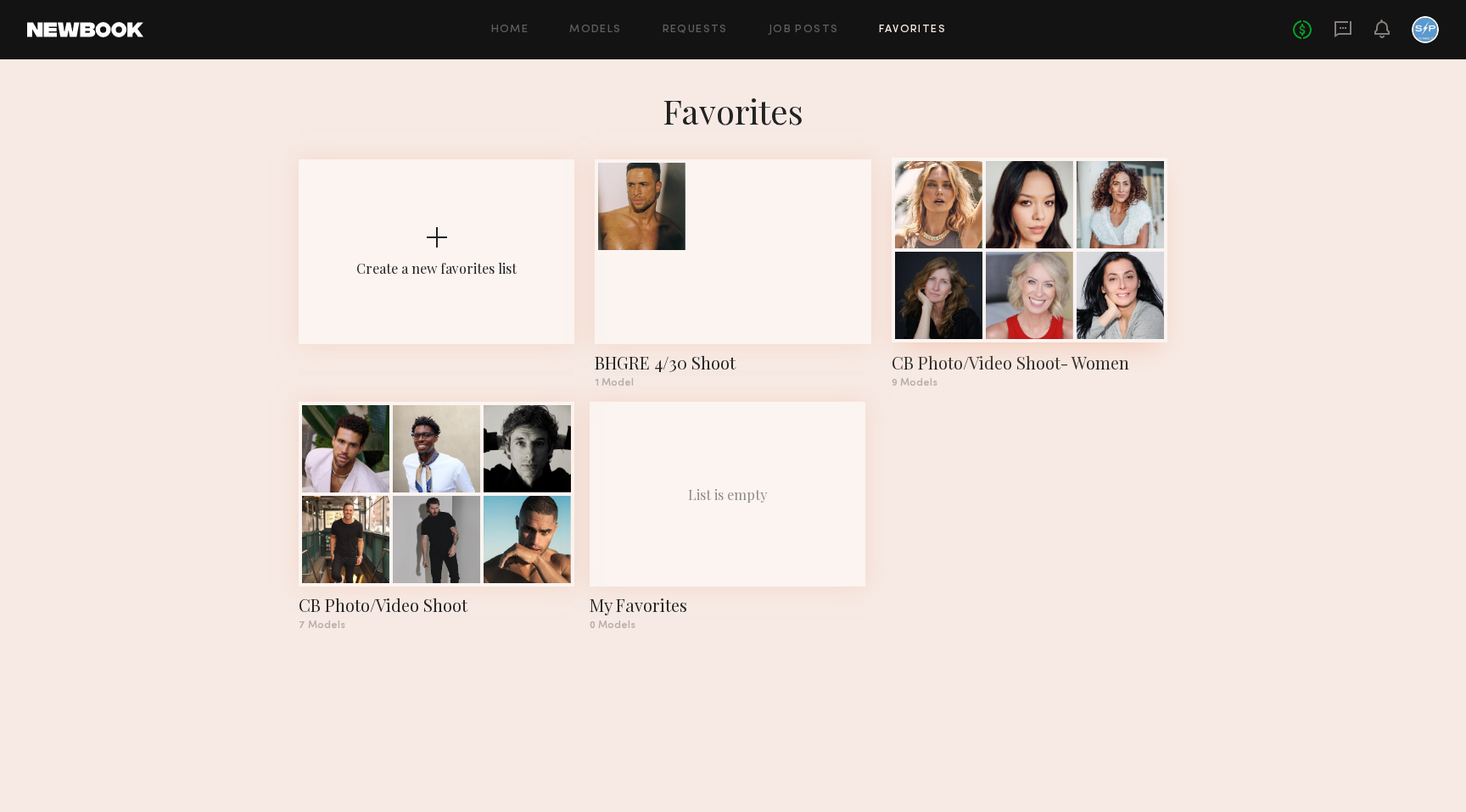
click at [1023, 290] on div at bounding box center [1028, 295] width 87 height 87
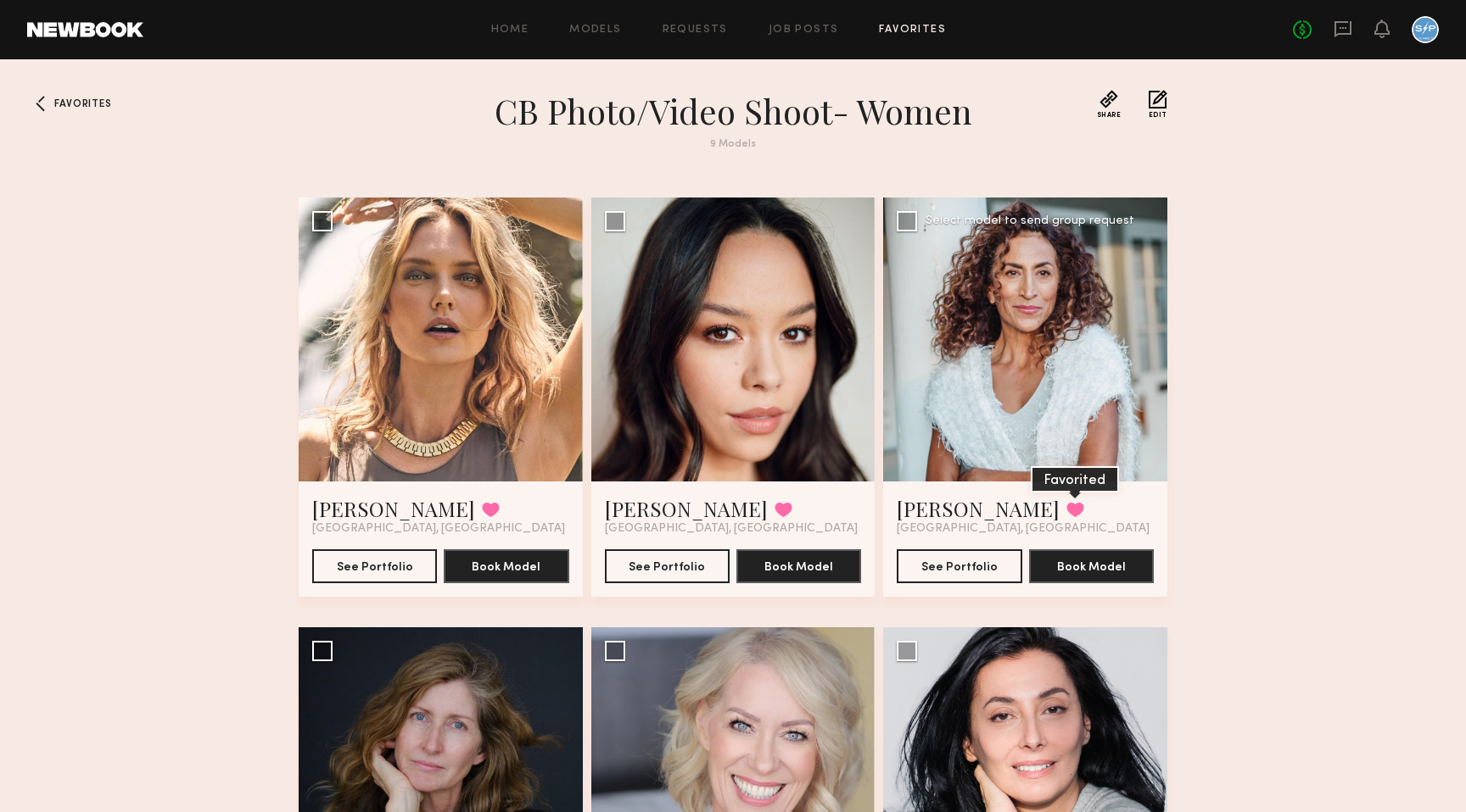
click at [1066, 502] on button at bounding box center [1075, 510] width 18 height 16
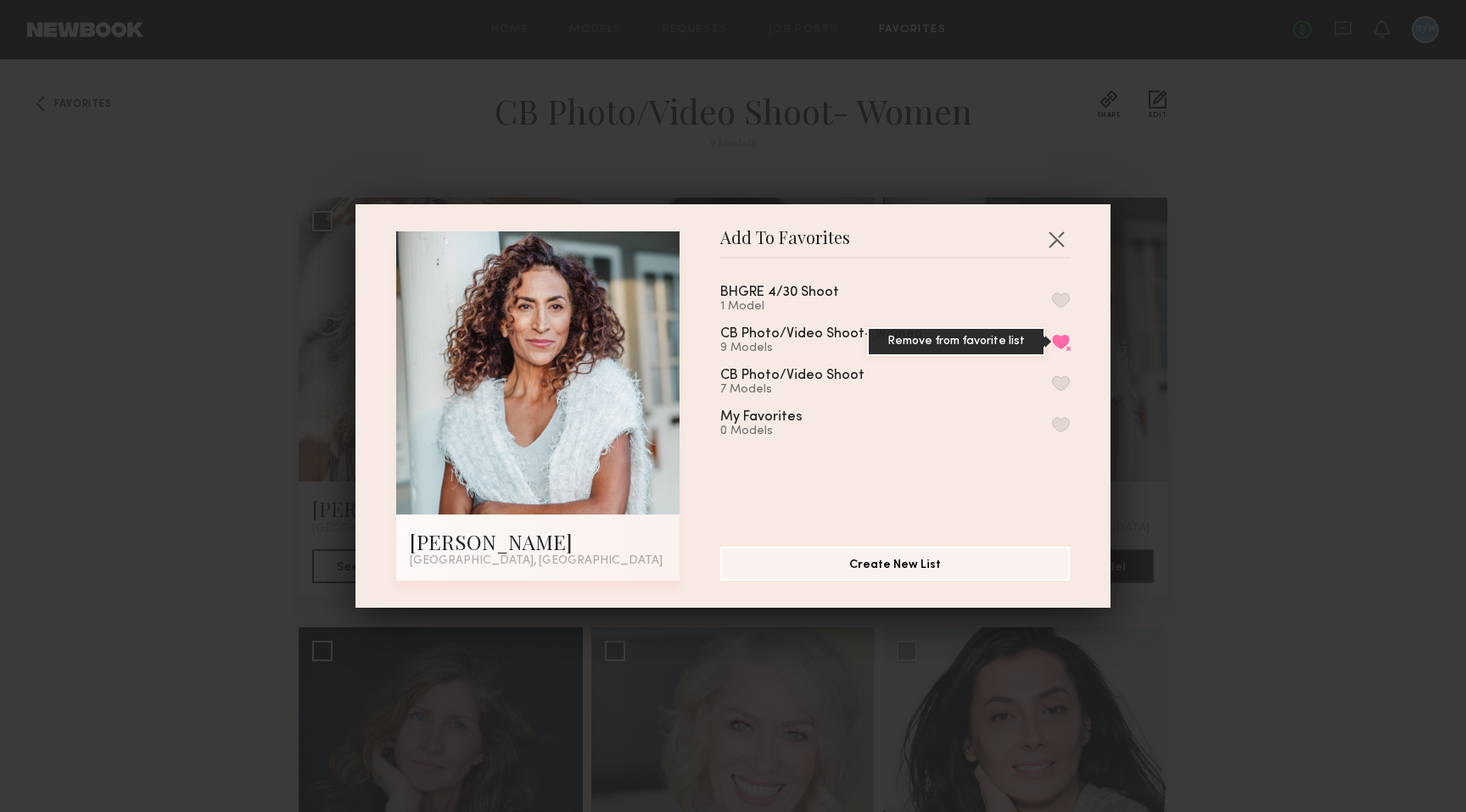
click at [1063, 334] on button "Remove from favorite list" at bounding box center [1060, 342] width 18 height 16
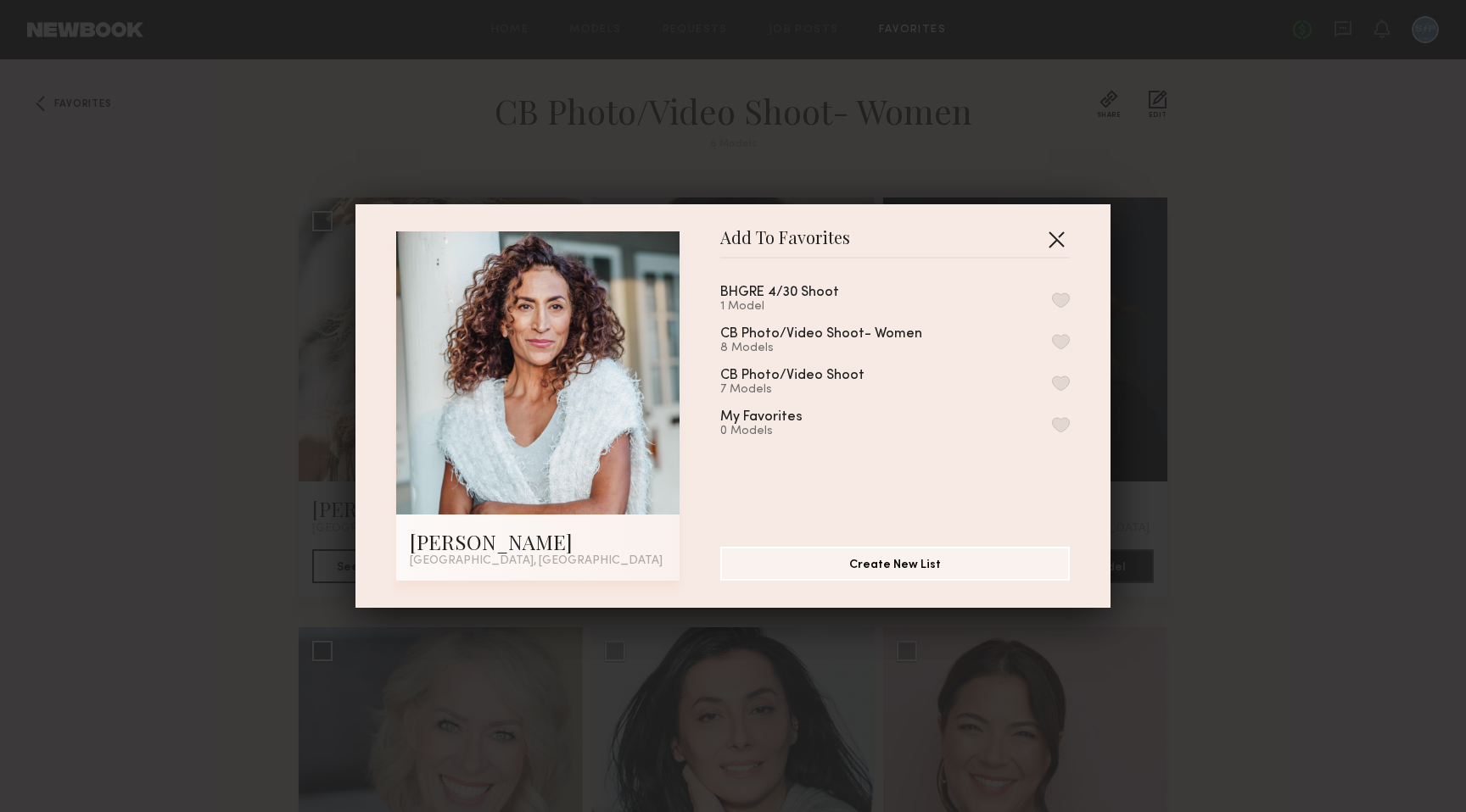
click at [1057, 236] on button "button" at bounding box center [1055, 238] width 27 height 27
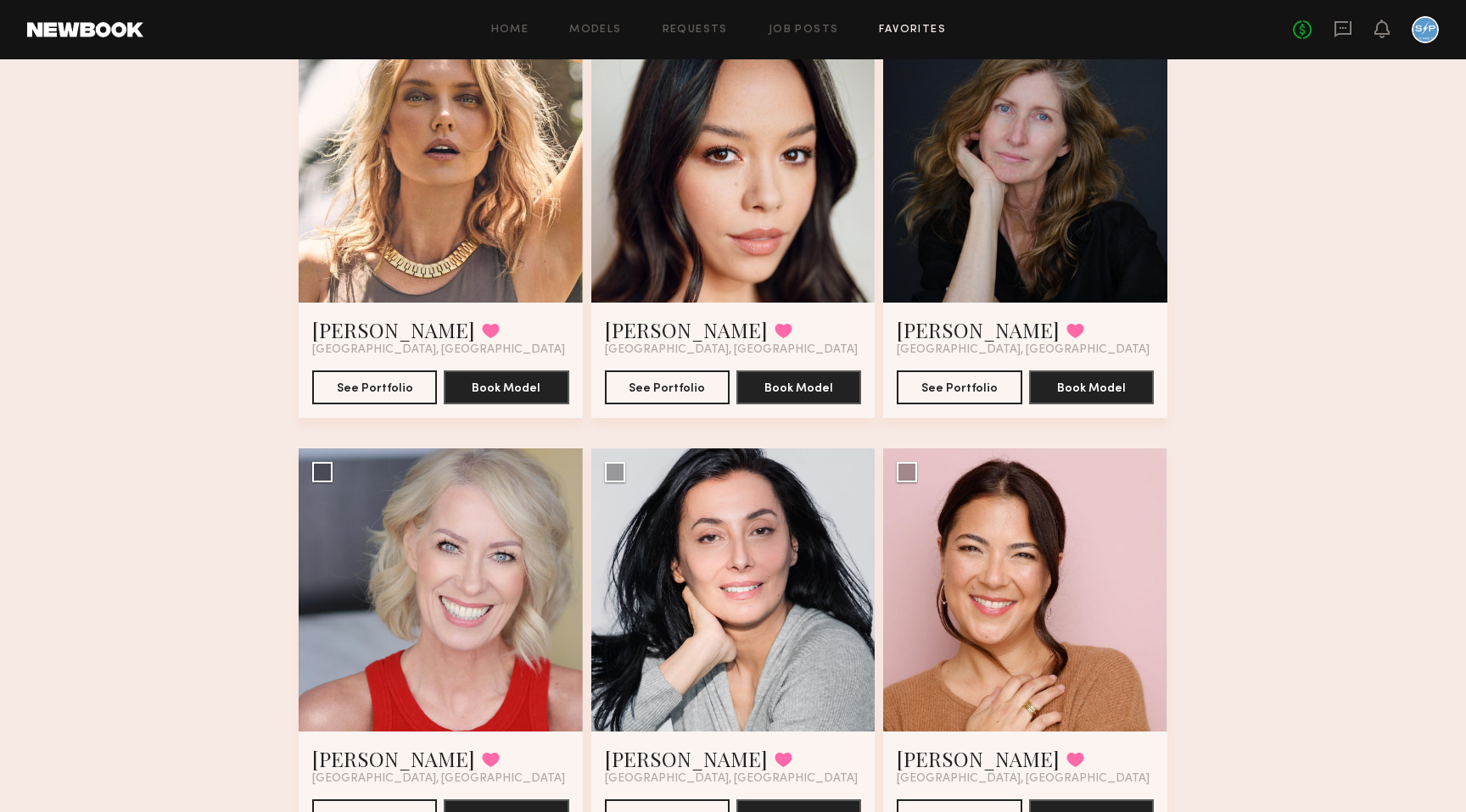
scroll to position [188, 0]
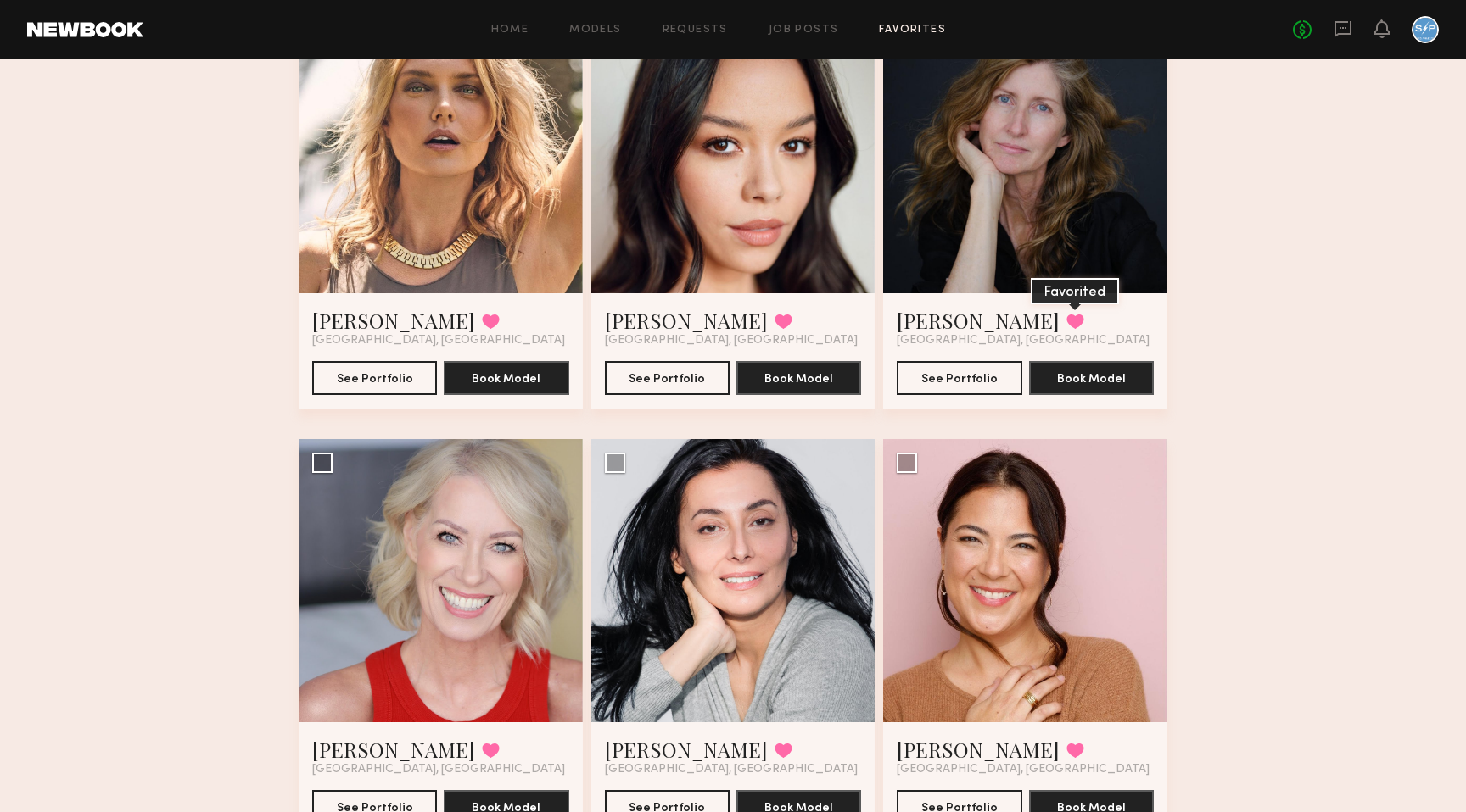
click at [1066, 318] on button at bounding box center [1075, 321] width 18 height 16
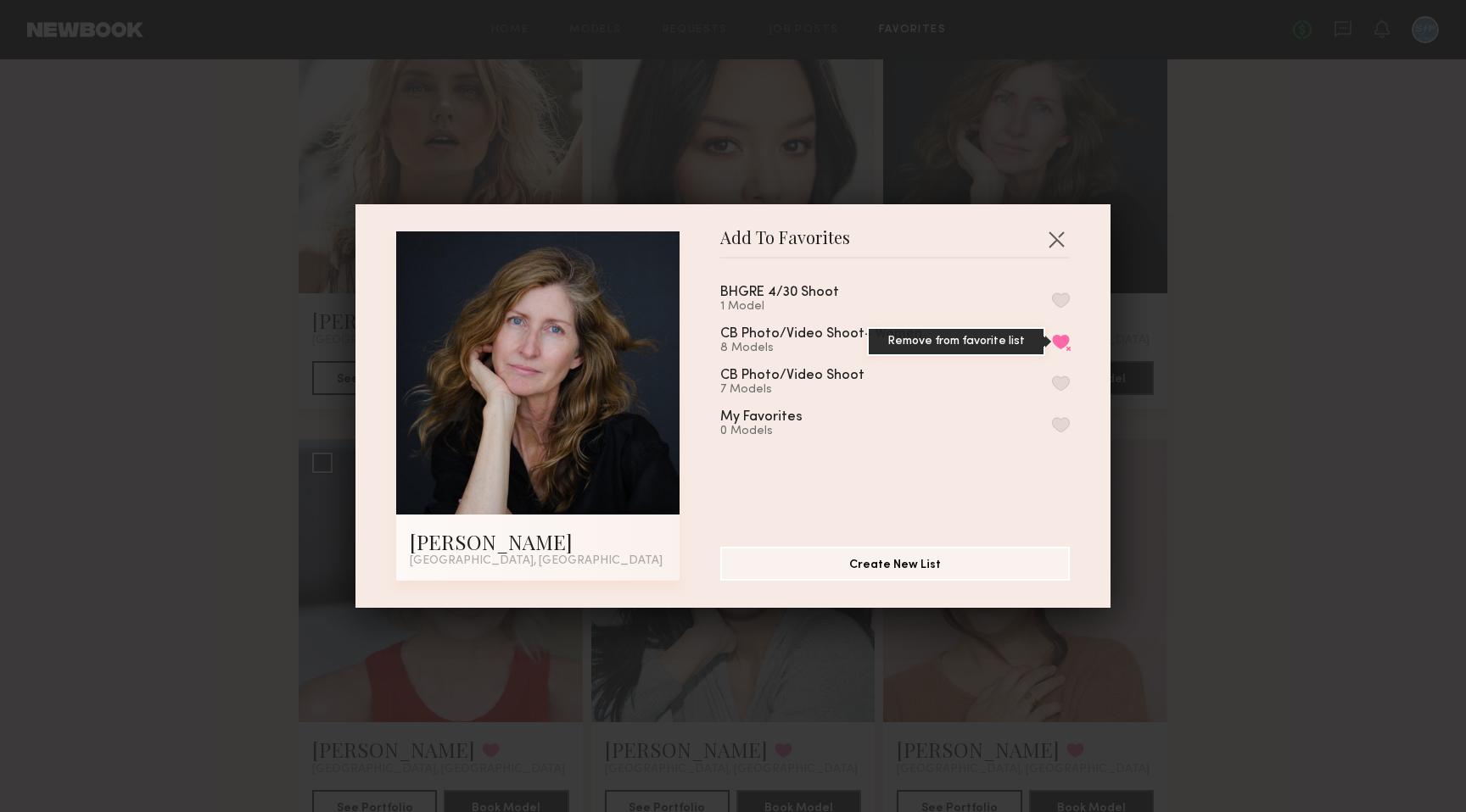
click at [1060, 337] on button "Remove from favorite list" at bounding box center [1060, 342] width 18 height 16
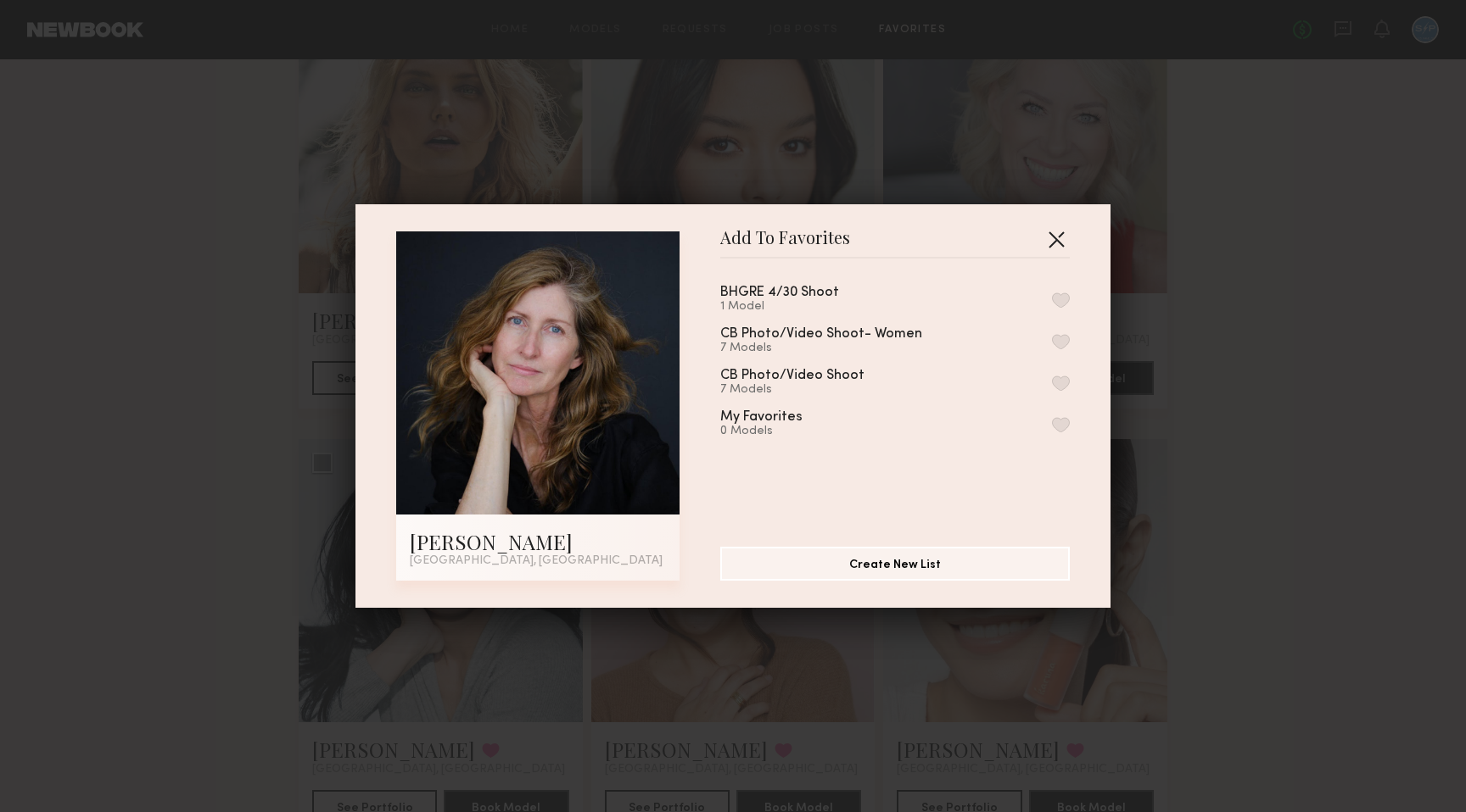
click at [1052, 232] on button "button" at bounding box center [1055, 238] width 27 height 27
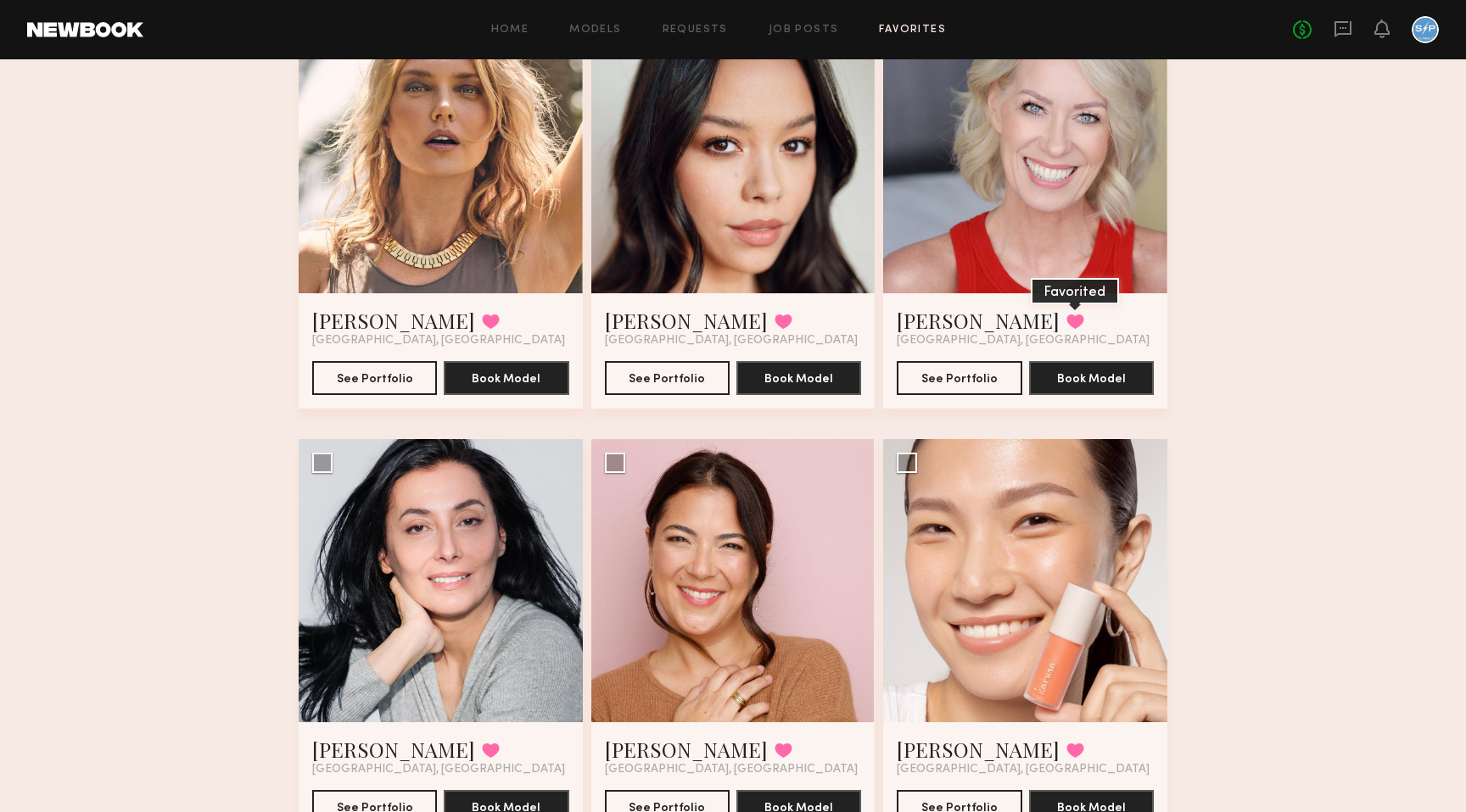
click at [1066, 317] on button at bounding box center [1075, 321] width 18 height 16
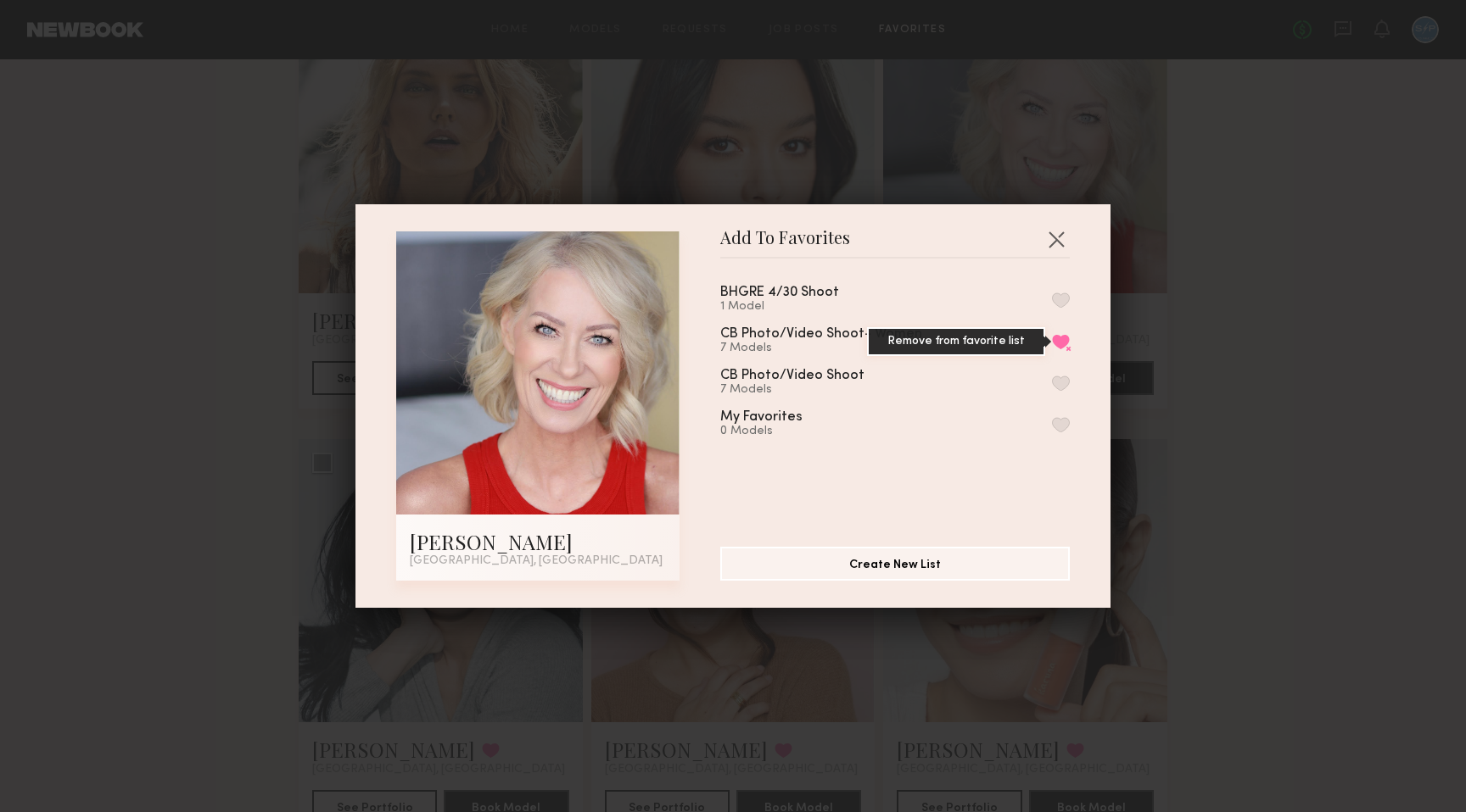
click at [1059, 339] on button "Remove from favorite list" at bounding box center [1060, 342] width 18 height 16
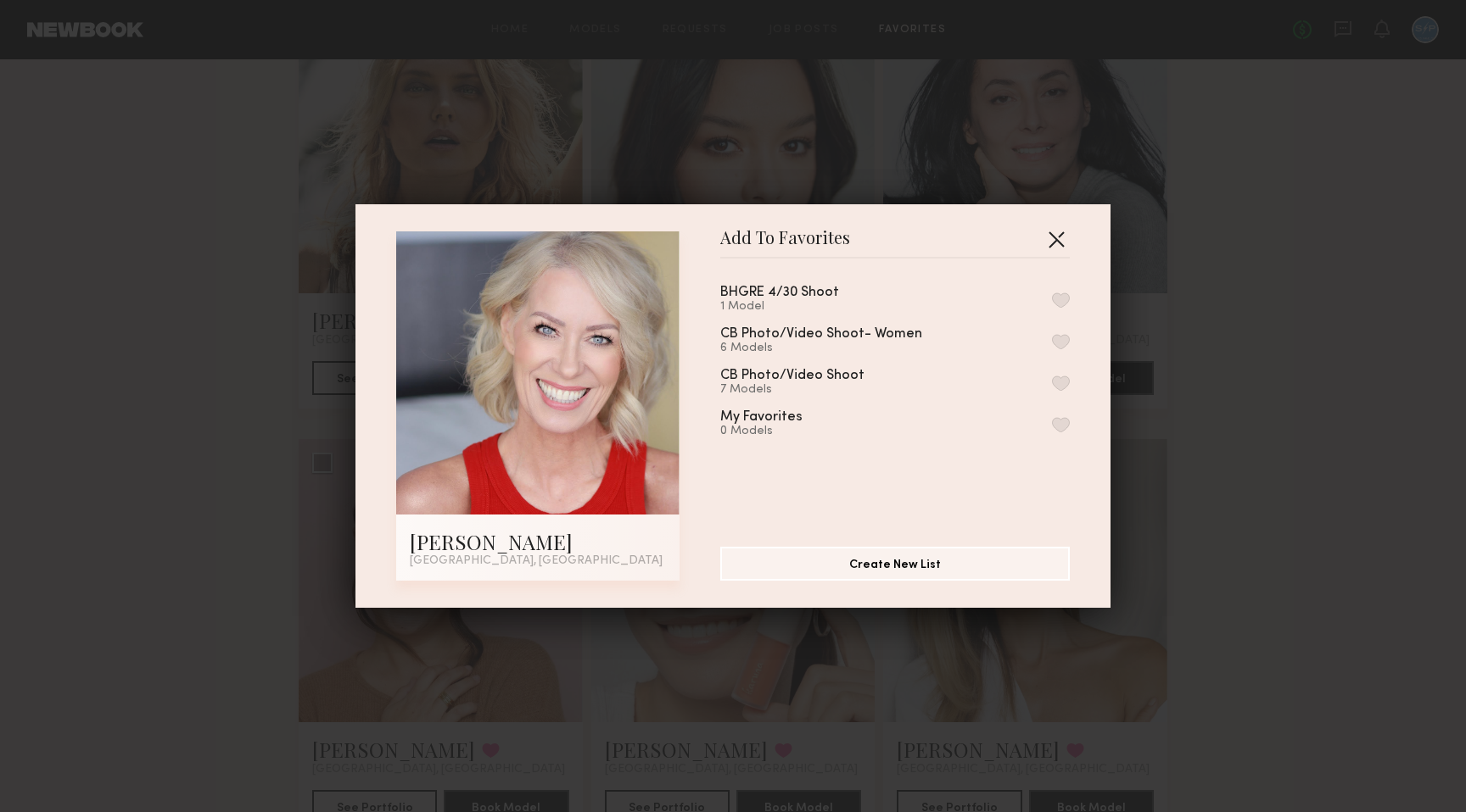
click at [1054, 240] on button "button" at bounding box center [1055, 238] width 27 height 27
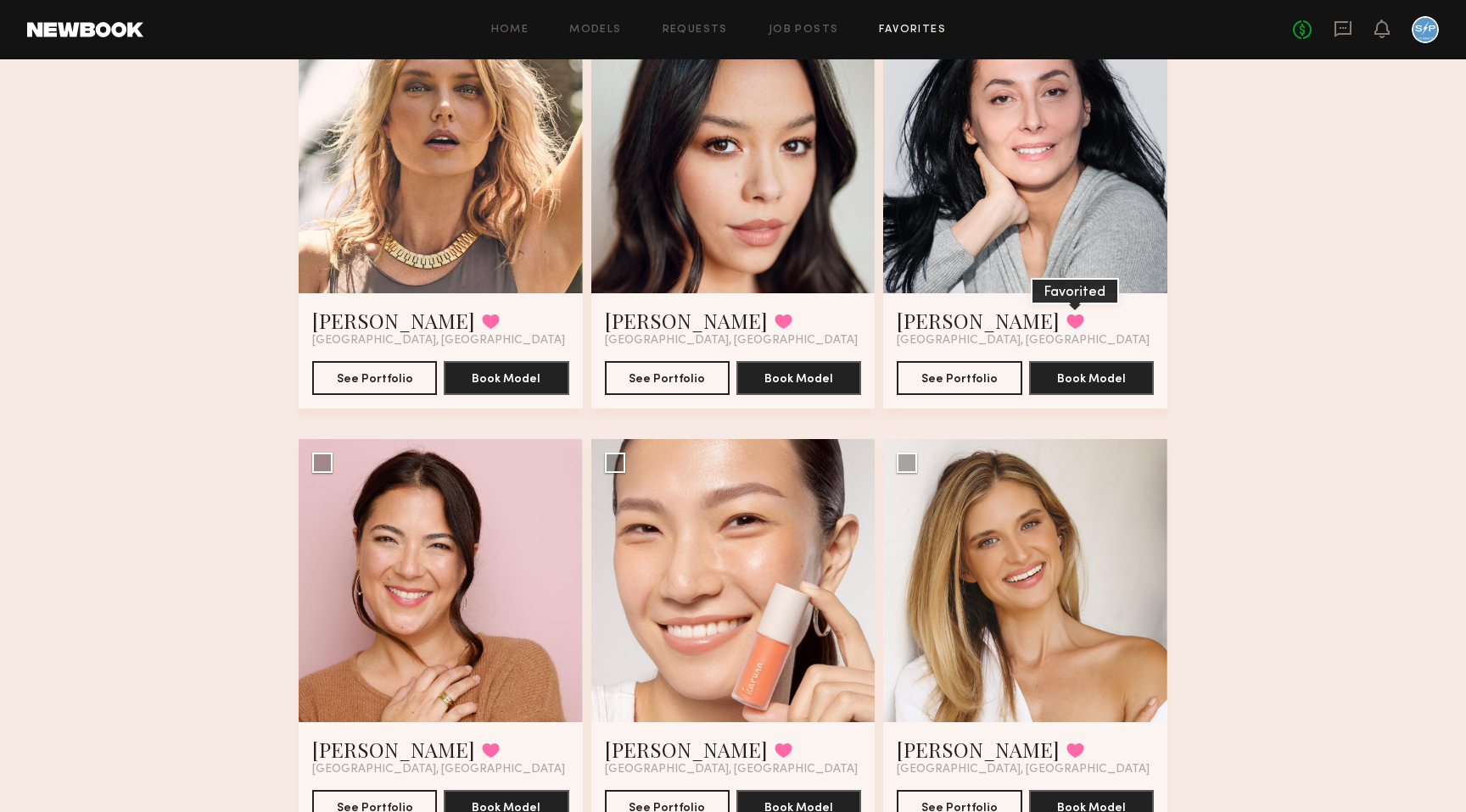
click at [1066, 316] on button at bounding box center [1075, 321] width 18 height 16
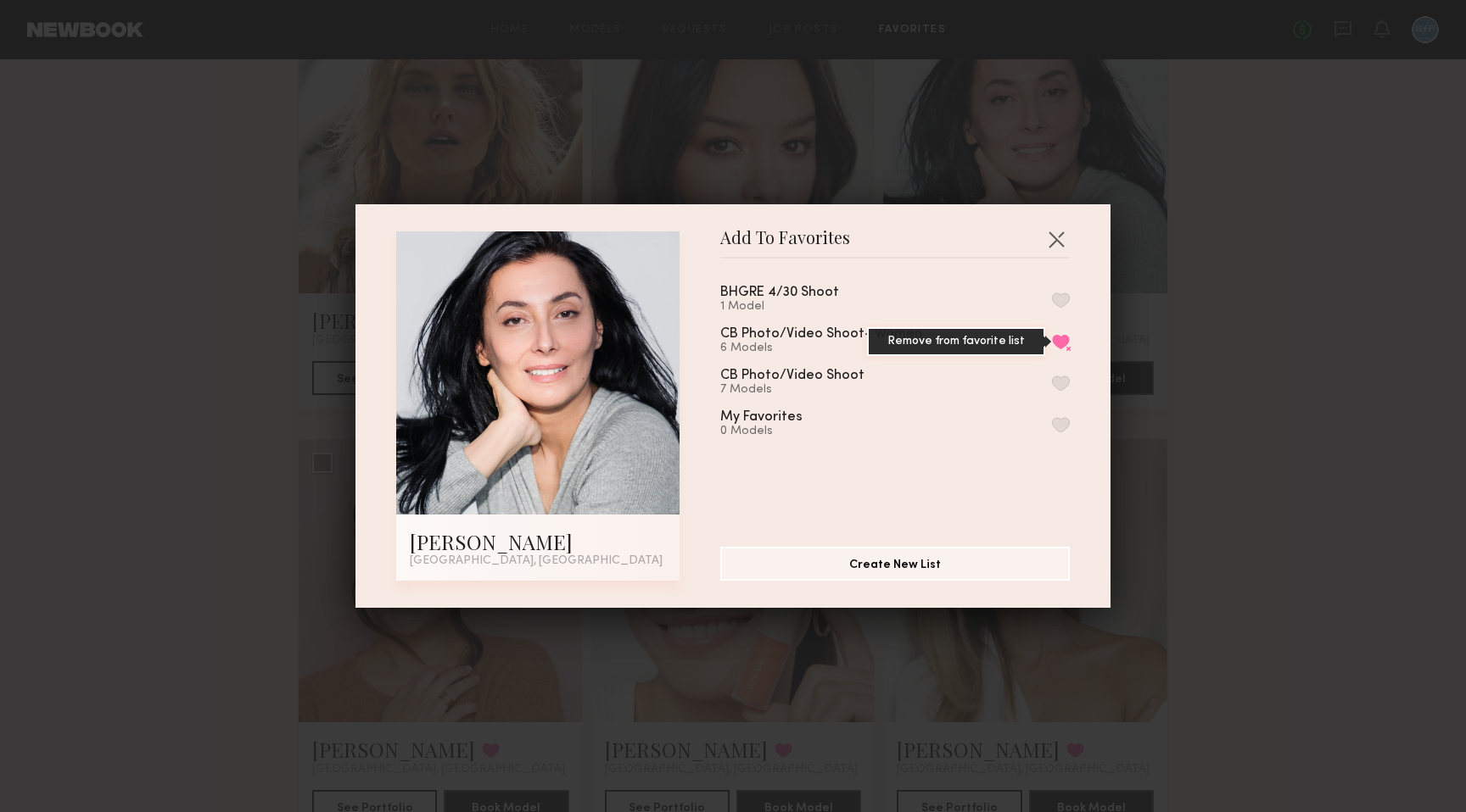
click at [1058, 343] on button "Remove from favorite list" at bounding box center [1060, 342] width 18 height 16
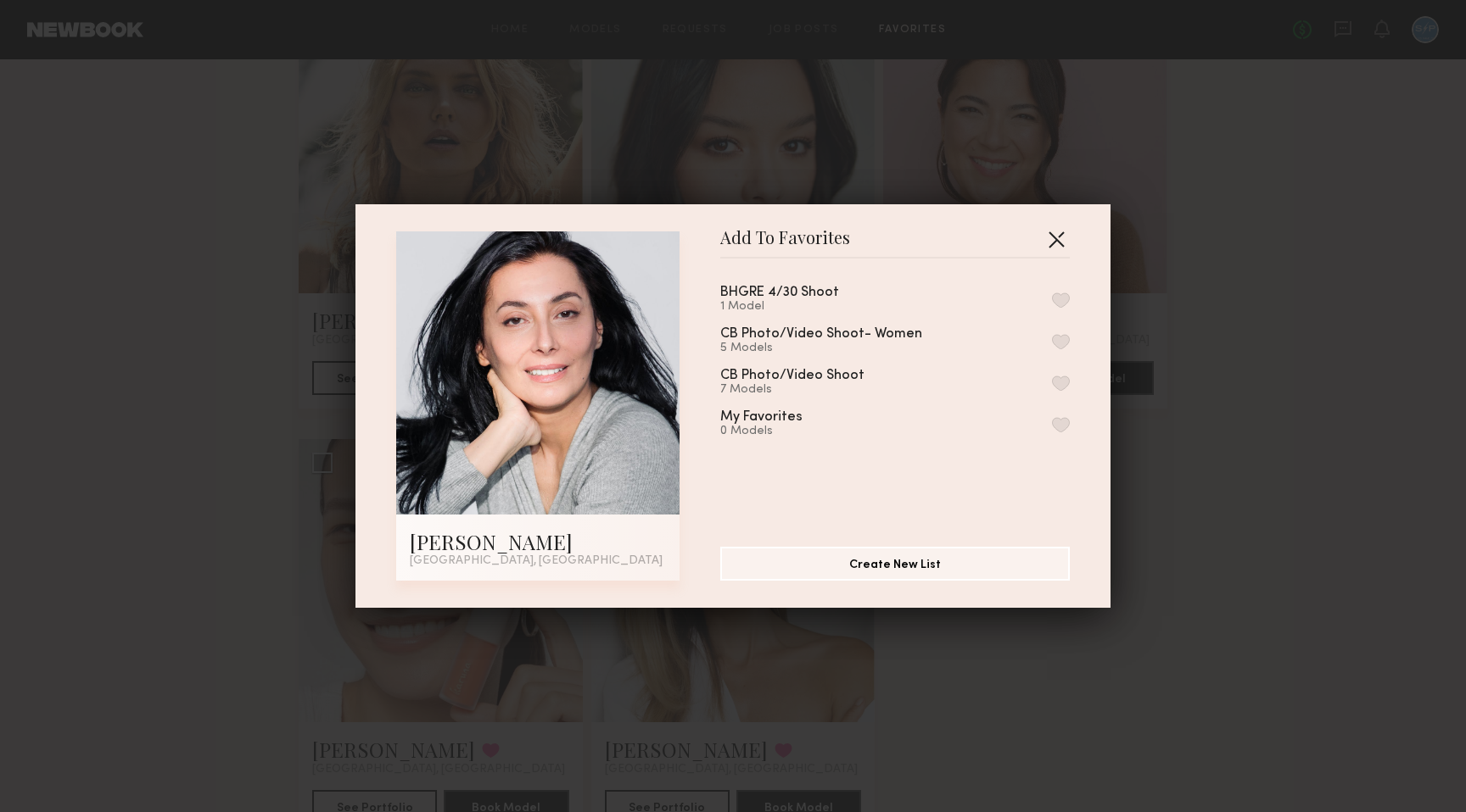
click at [1053, 241] on button "button" at bounding box center [1055, 238] width 27 height 27
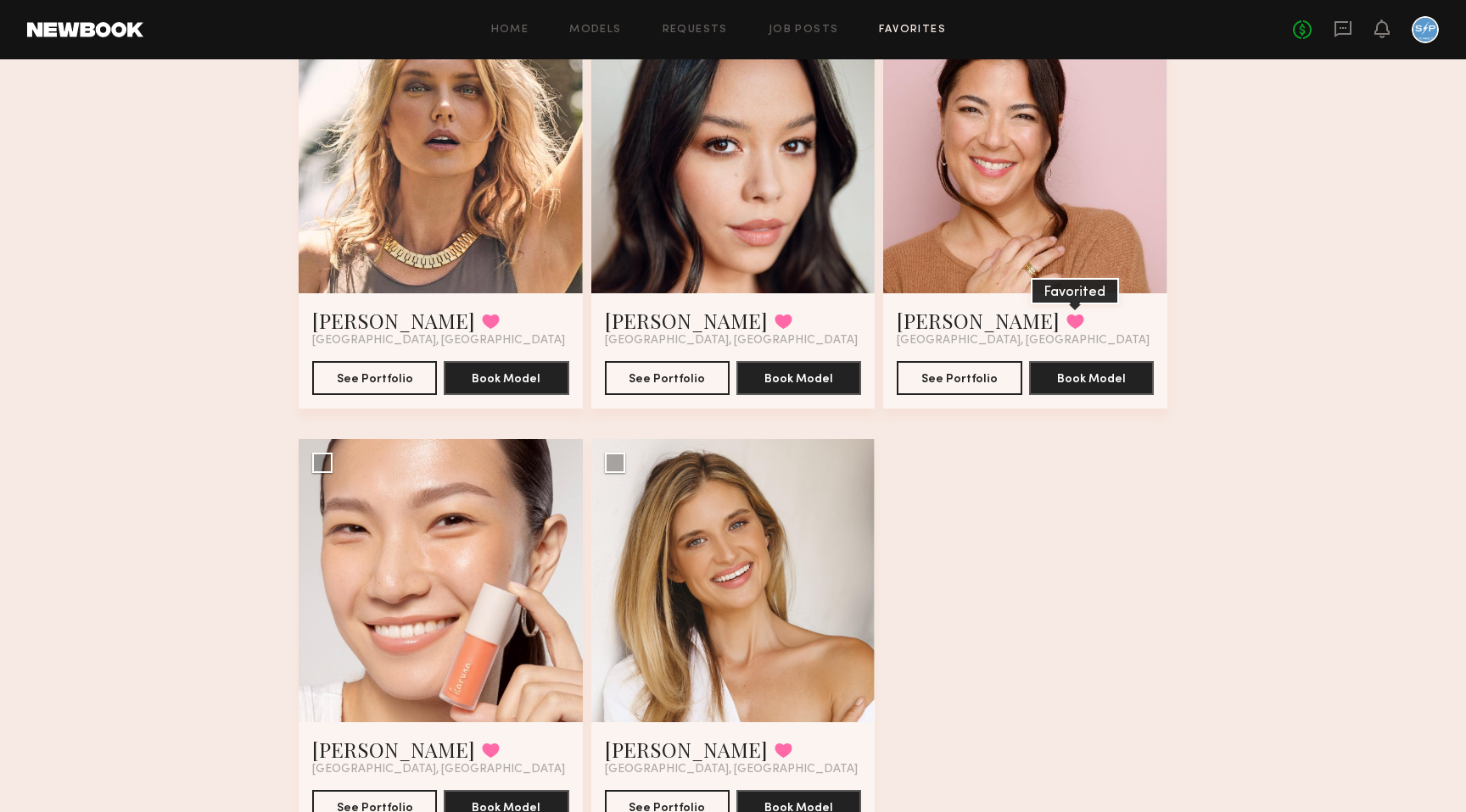
click at [1066, 316] on button at bounding box center [1075, 321] width 18 height 16
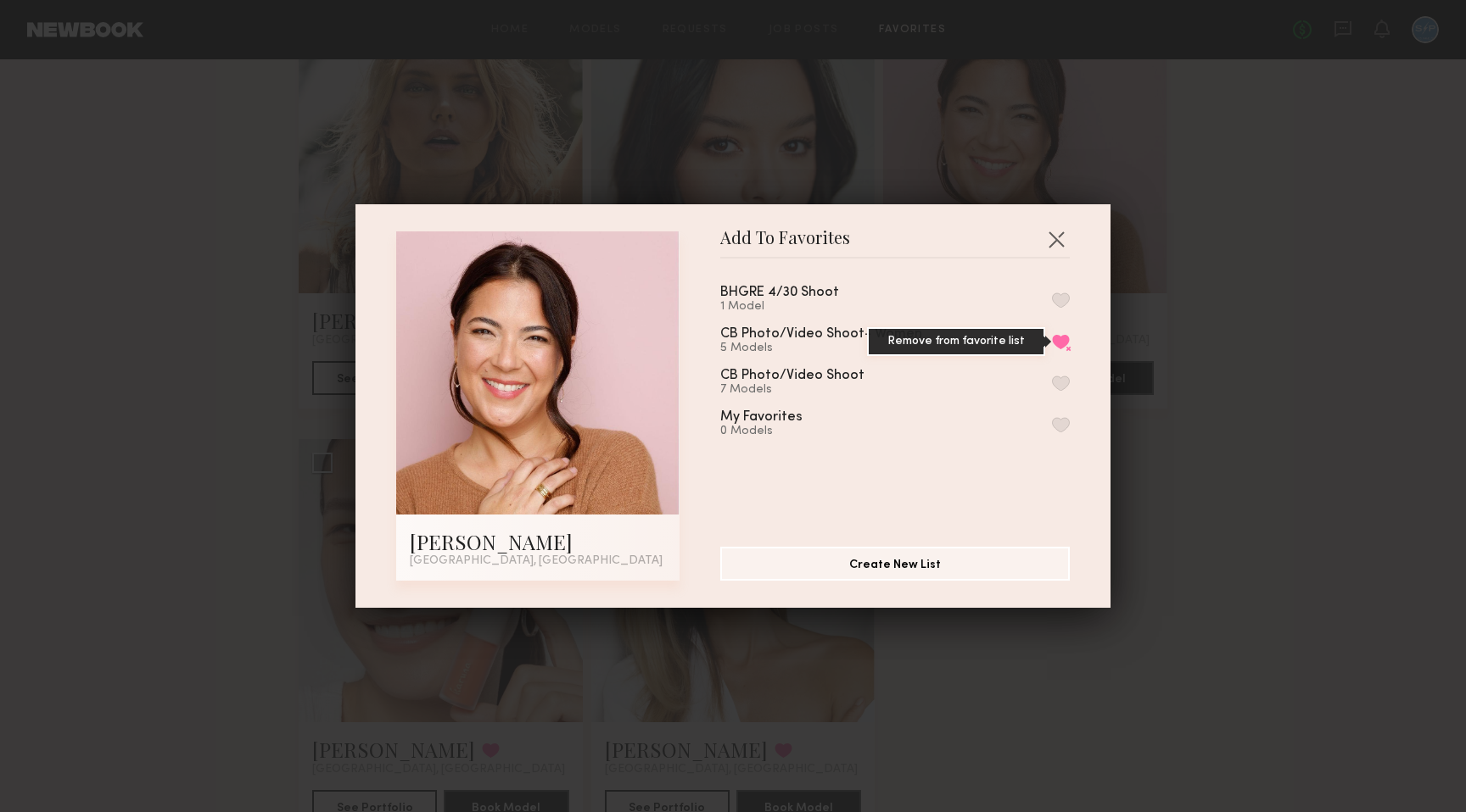
click at [1062, 341] on button "Remove from favorite list" at bounding box center [1060, 342] width 18 height 16
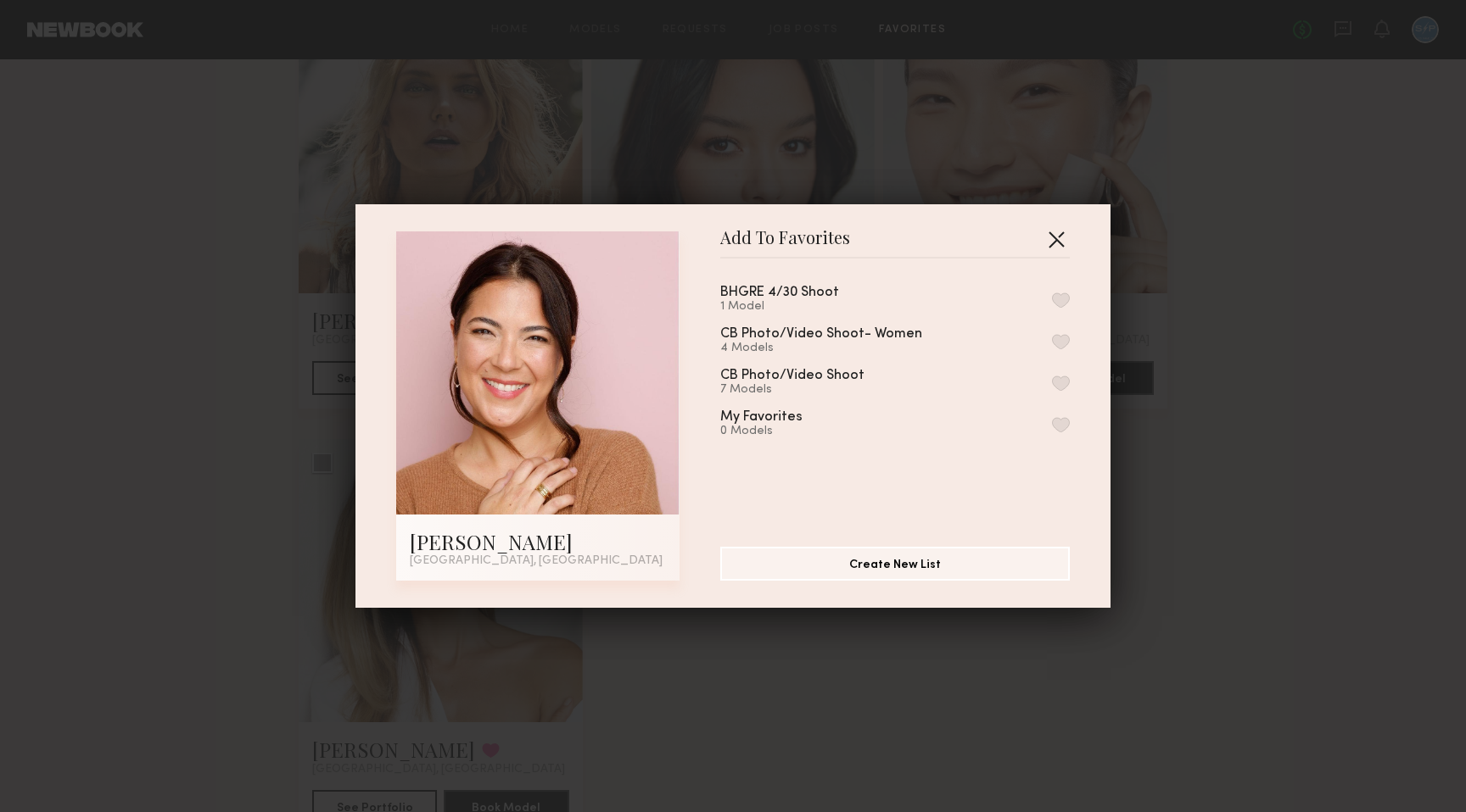
click at [1052, 241] on button "button" at bounding box center [1055, 238] width 27 height 27
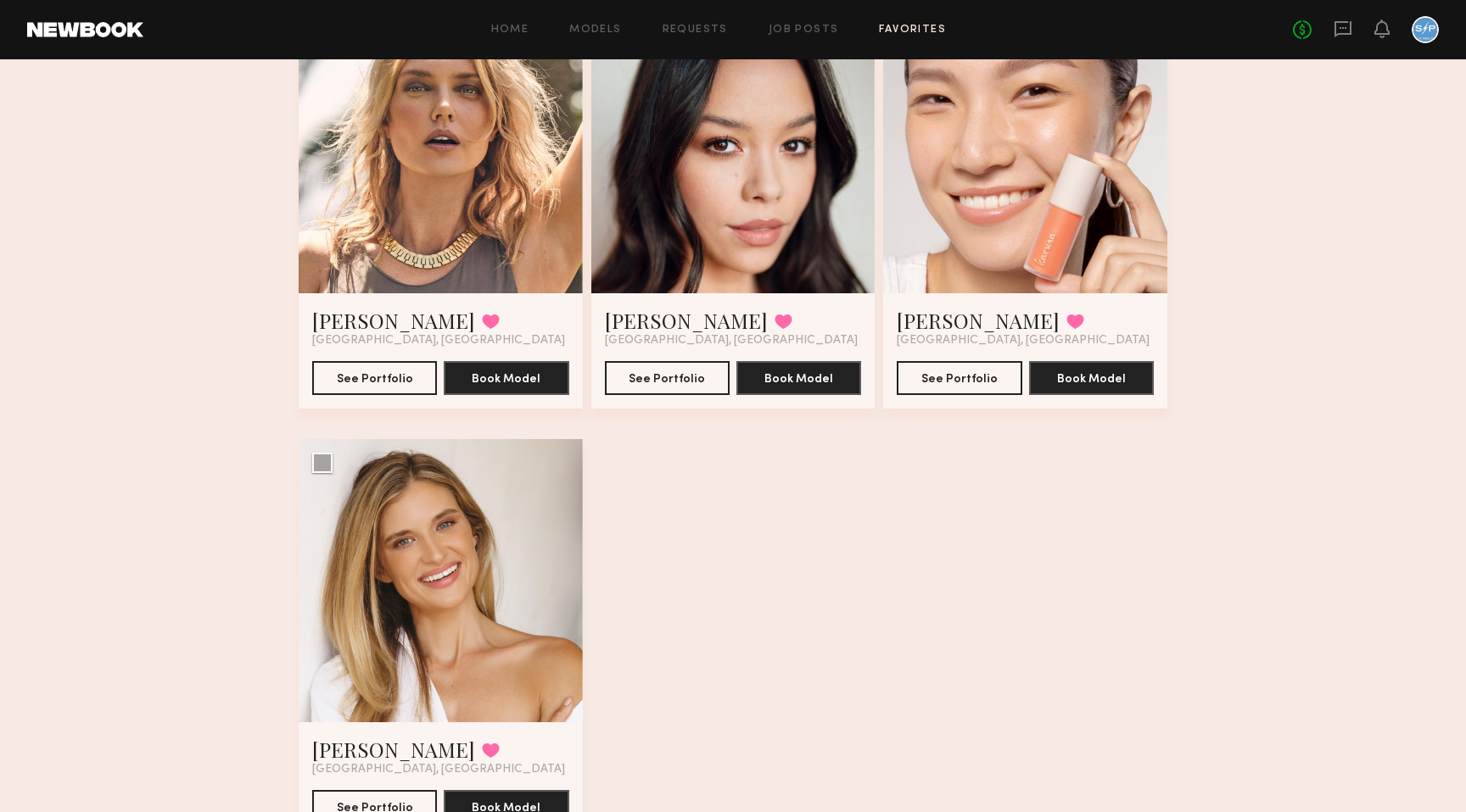
scroll to position [270, 0]
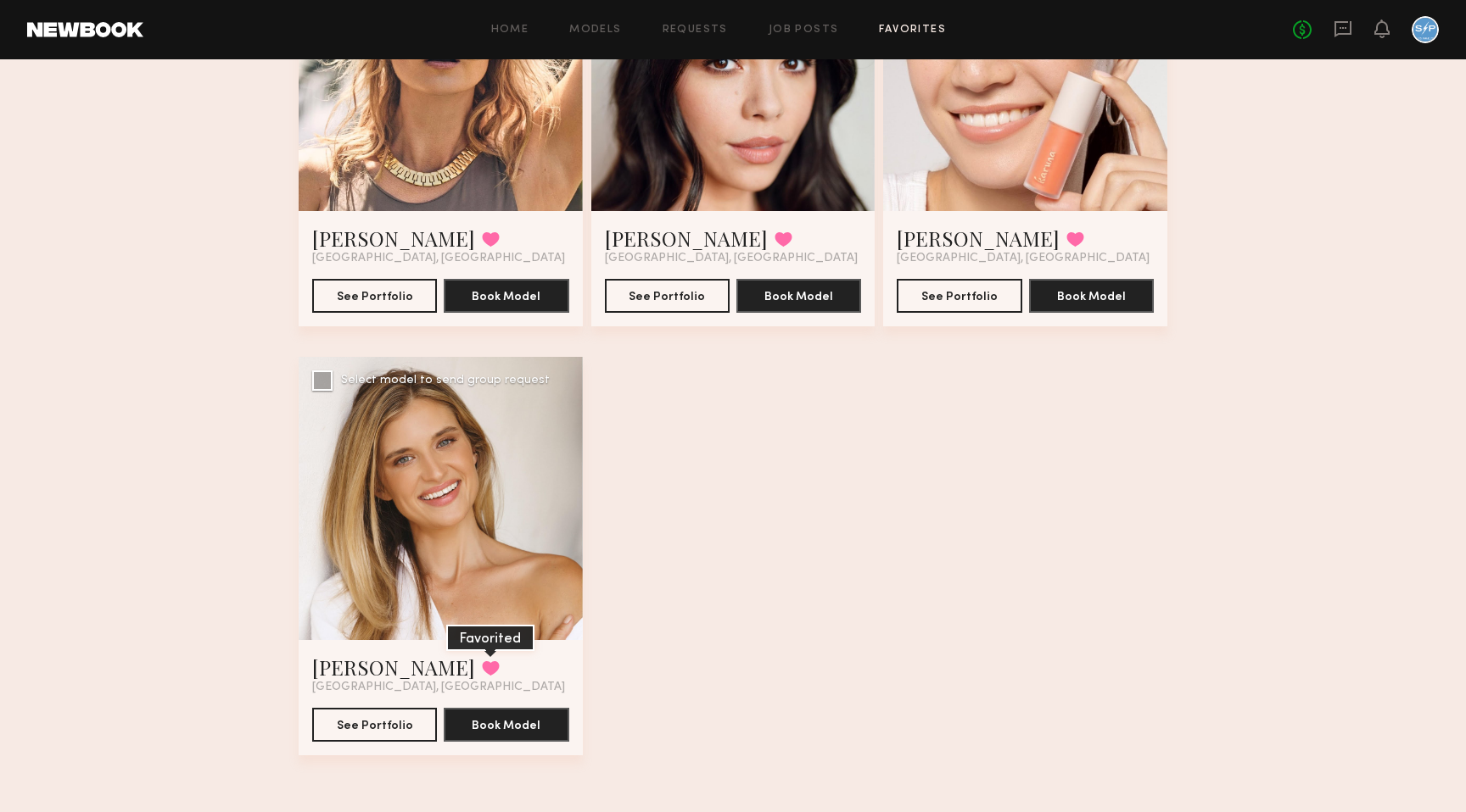
click at [482, 667] on button at bounding box center [490, 668] width 18 height 16
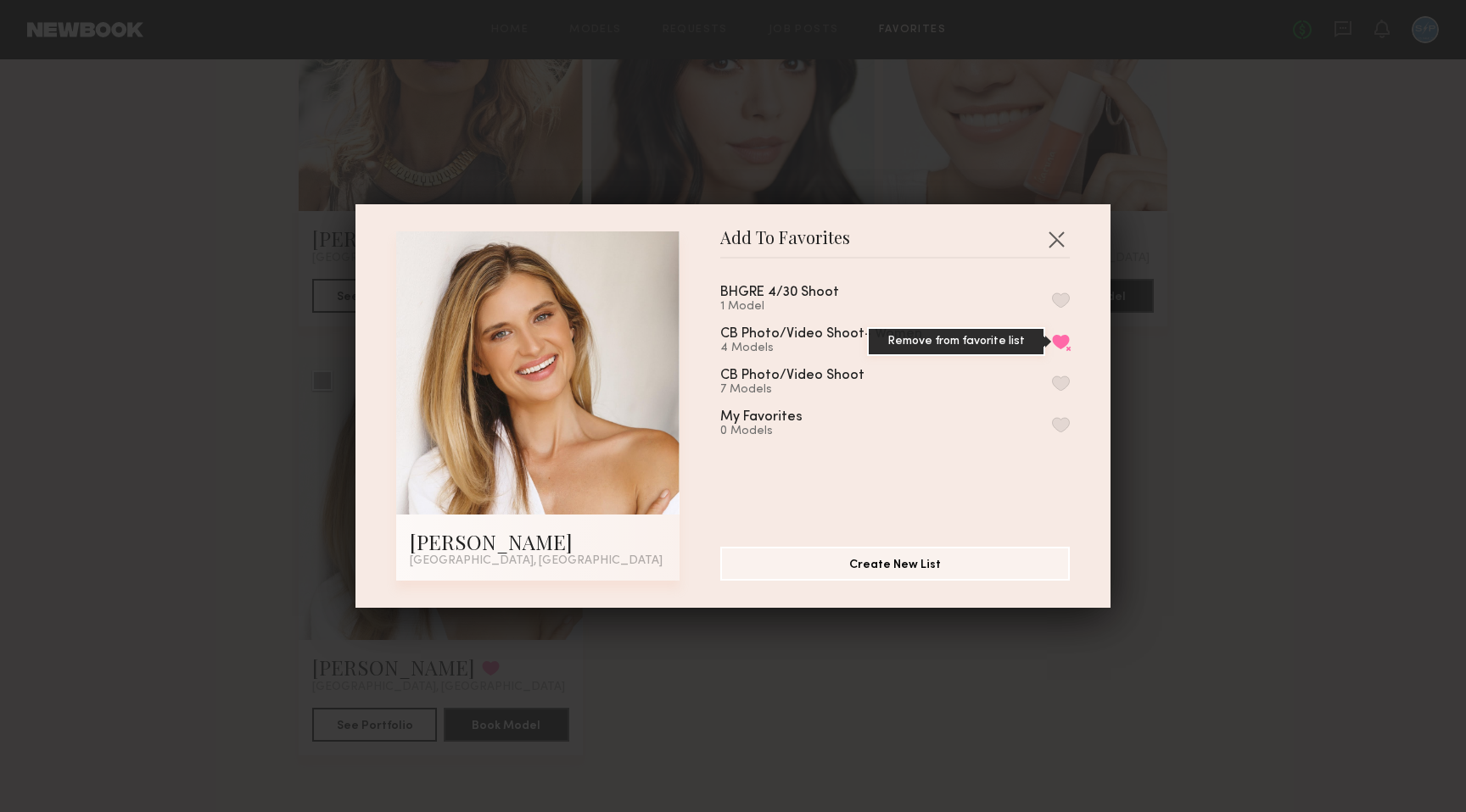
click at [1058, 337] on button "Remove from favorite list" at bounding box center [1060, 342] width 18 height 16
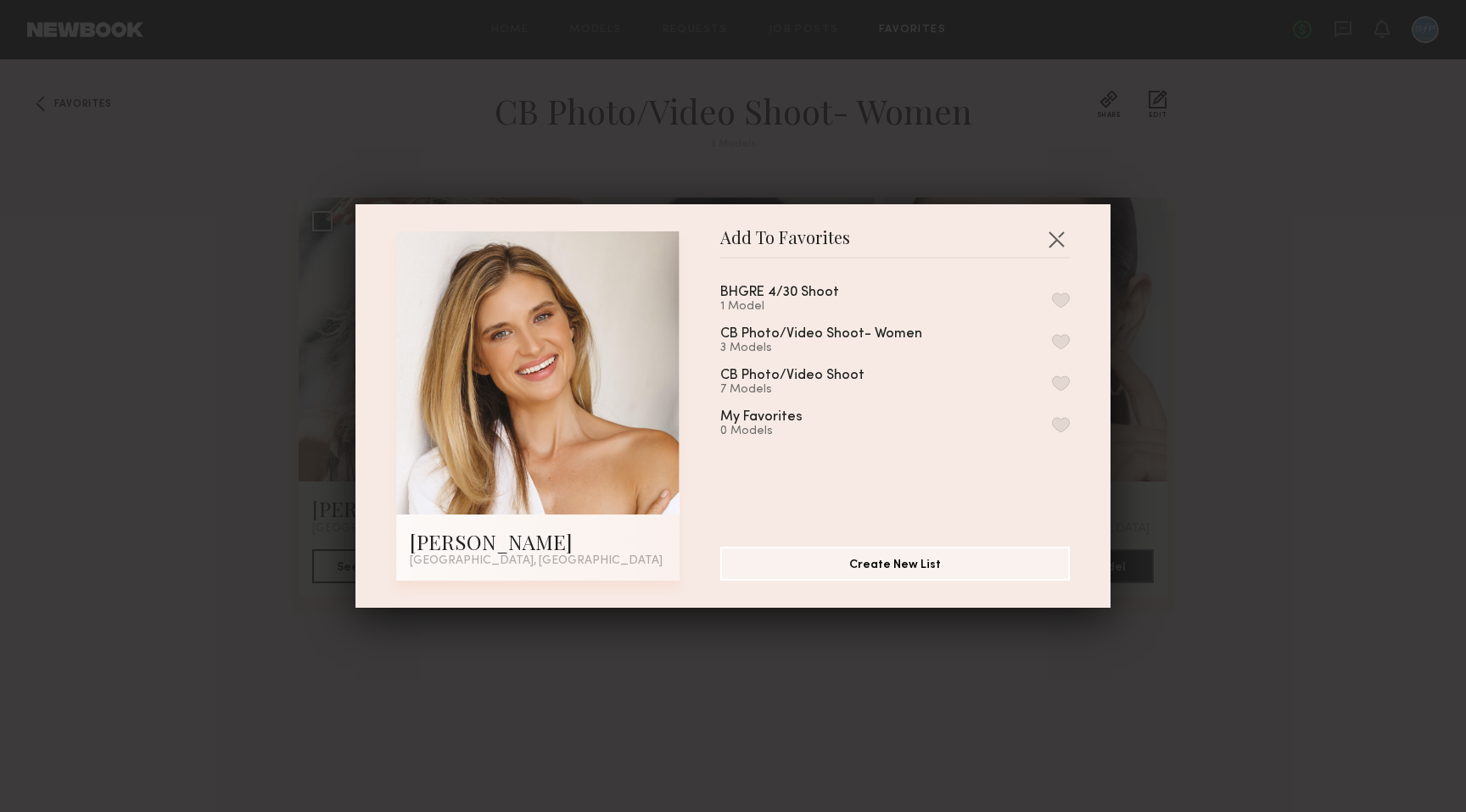
scroll to position [0, 0]
click at [1058, 237] on button "button" at bounding box center [1055, 238] width 27 height 27
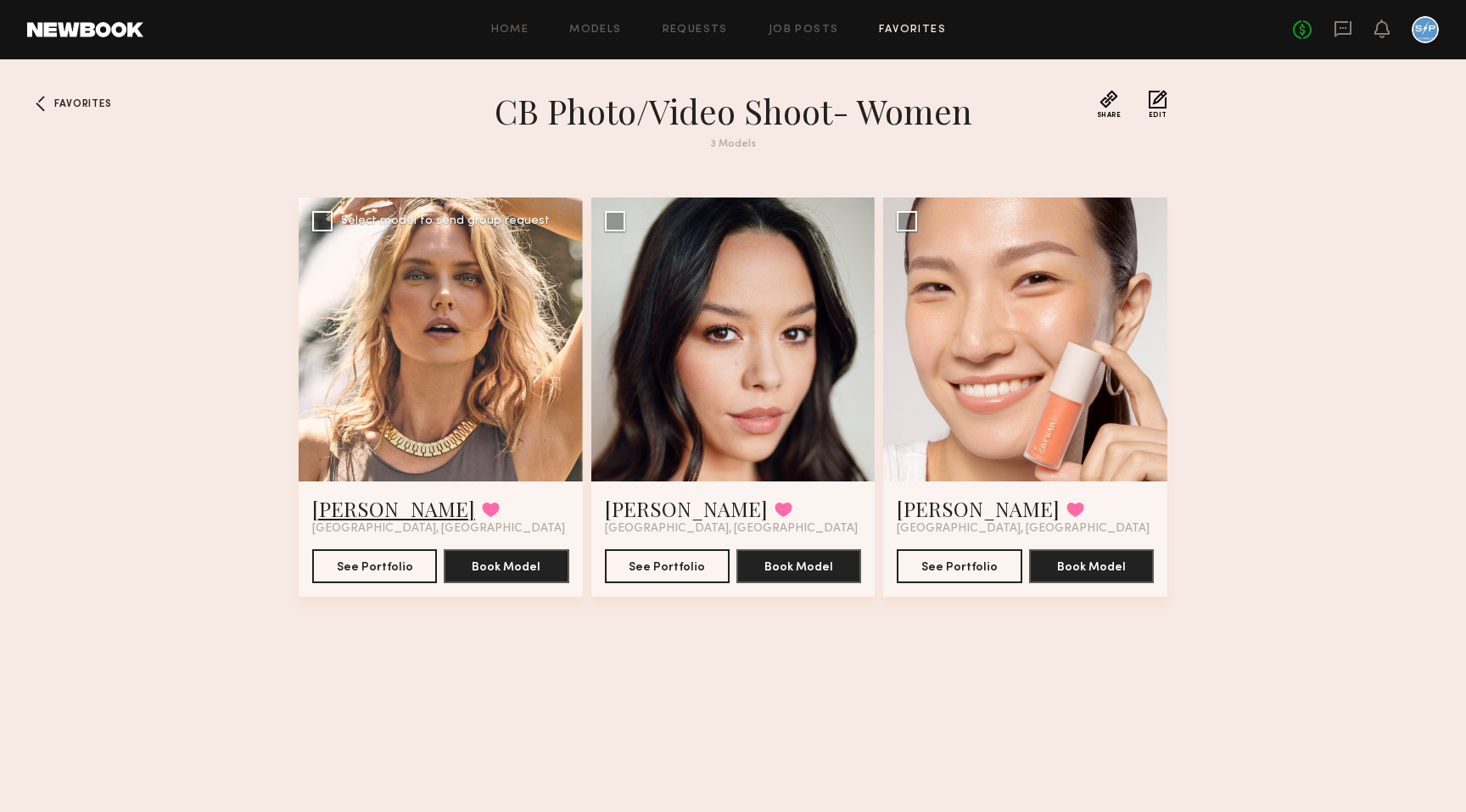
click at [362, 501] on link "[PERSON_NAME]" at bounding box center [394, 508] width 163 height 27
click at [98, 102] on span "Favorites" at bounding box center [83, 104] width 57 height 10
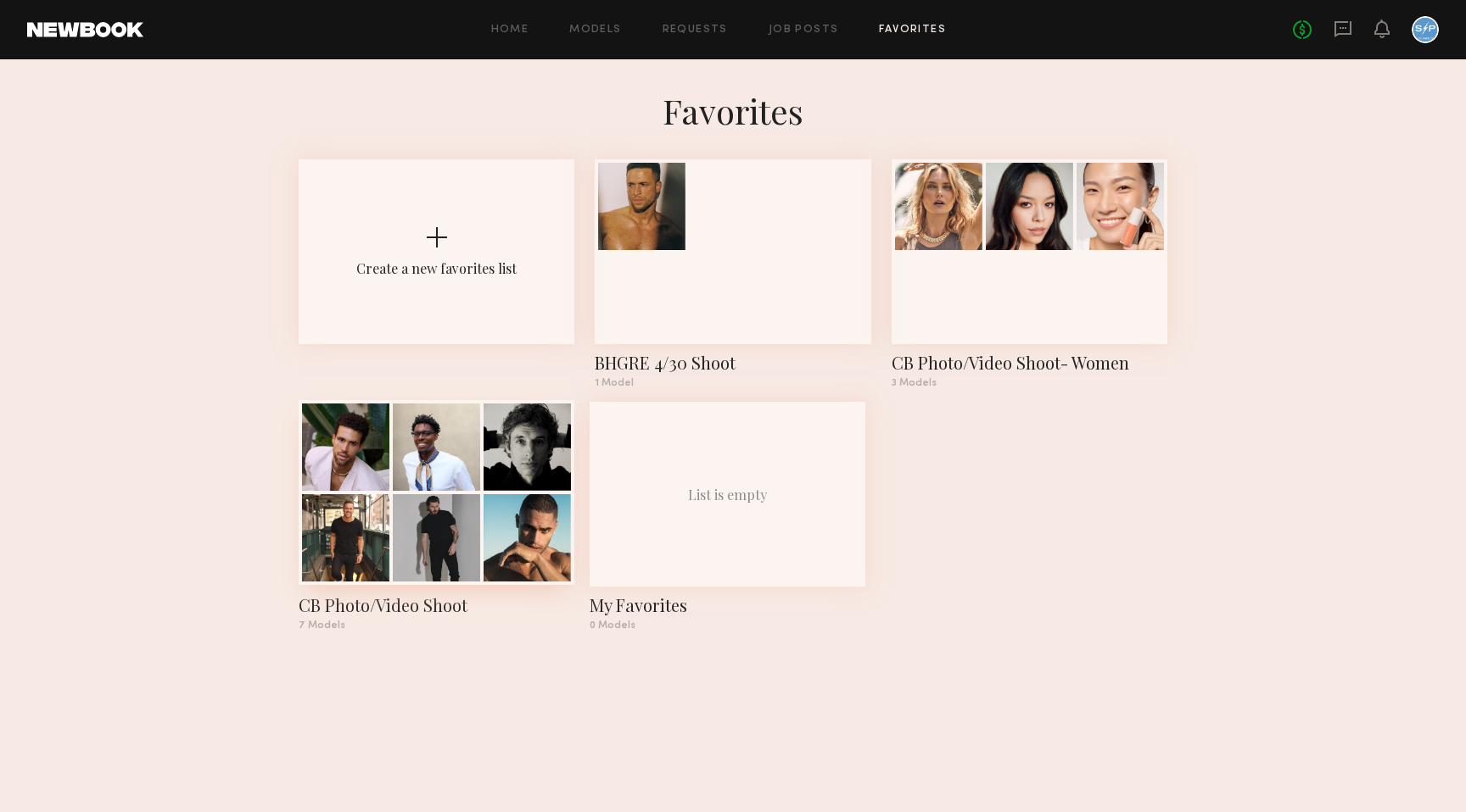
click at [434, 519] on div at bounding box center [436, 538] width 87 height 87
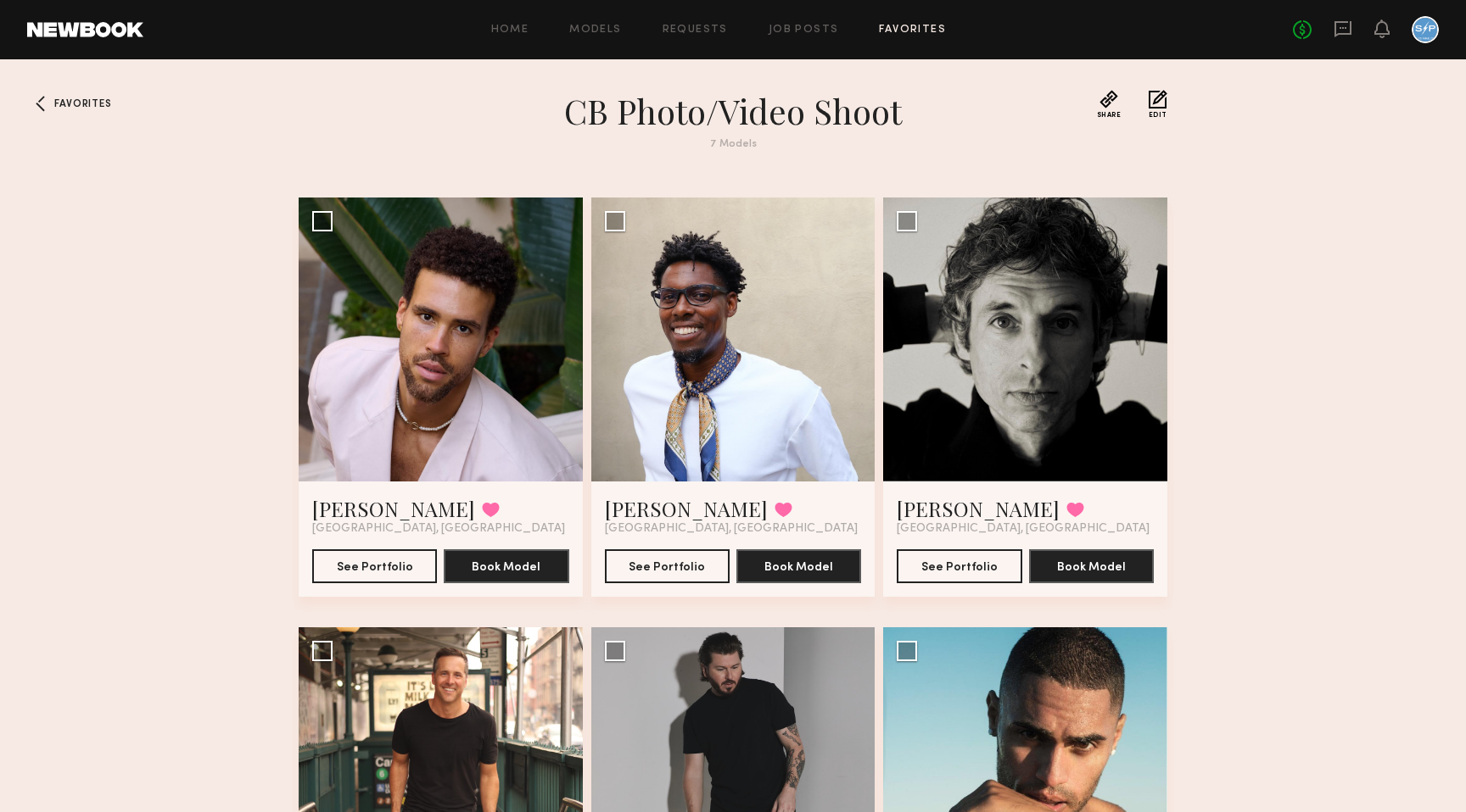
click at [1165, 94] on button "Edit" at bounding box center [1158, 104] width 19 height 28
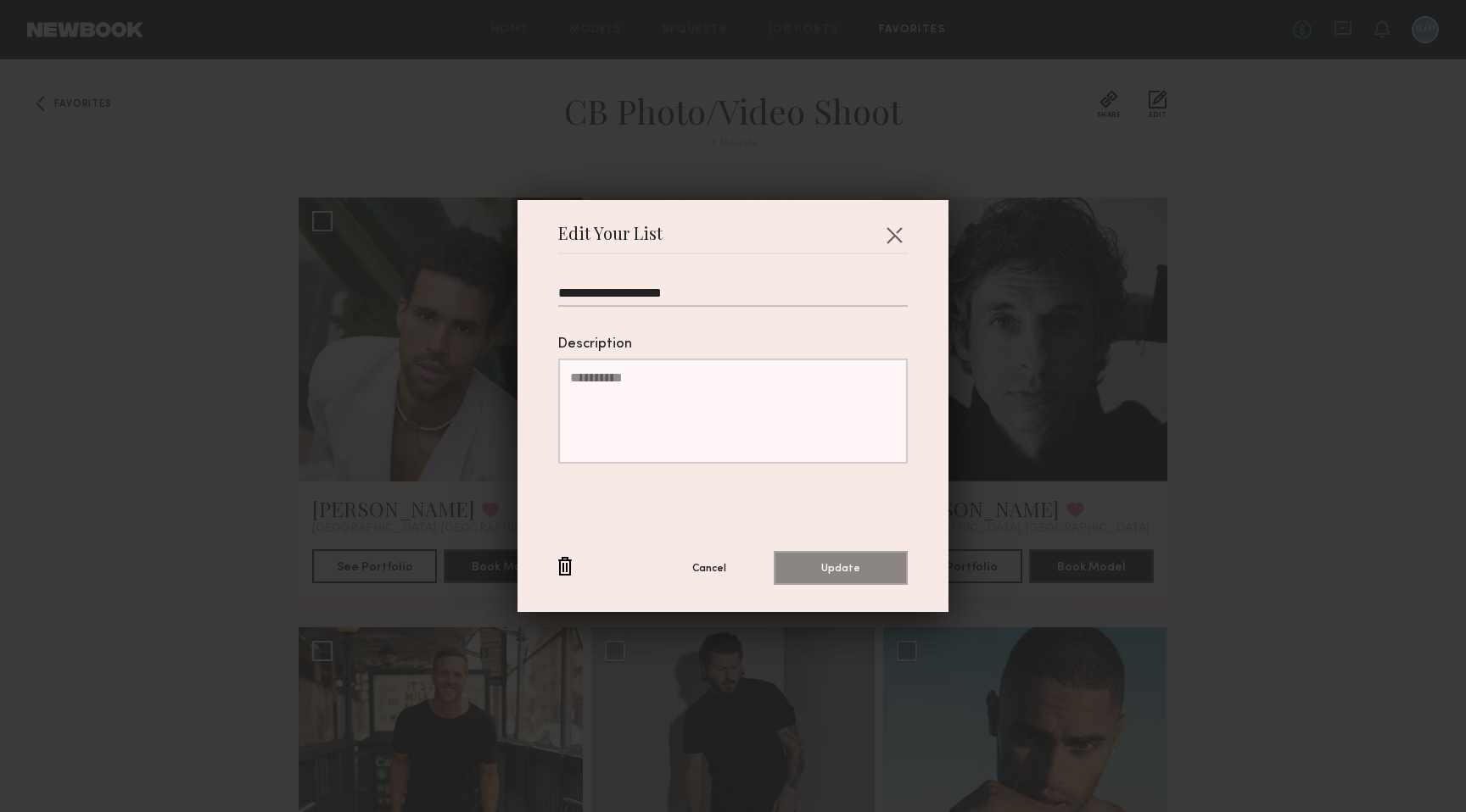
click at [566, 568] on button "button" at bounding box center [565, 567] width 14 height 22
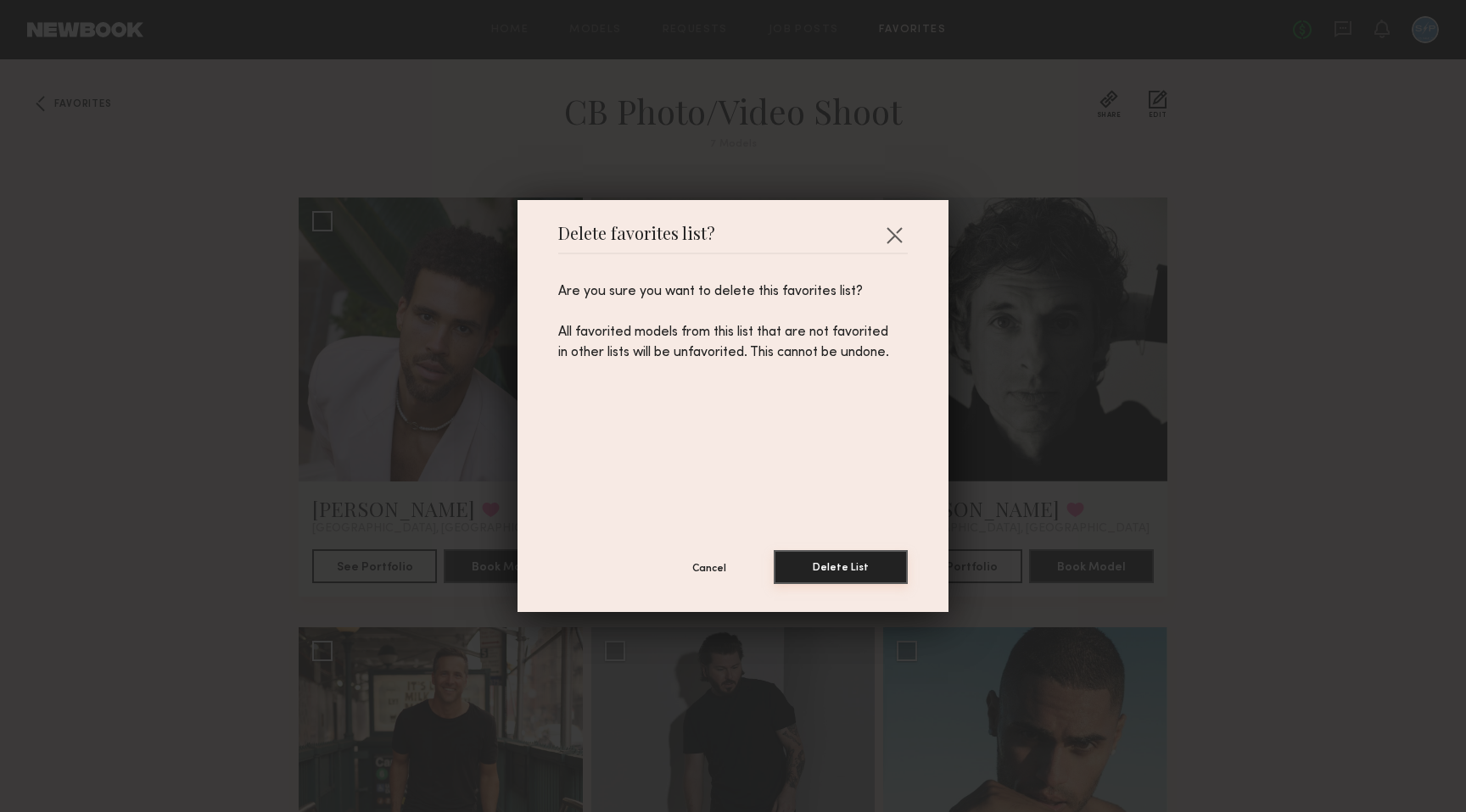
click at [856, 558] on button "Delete List" at bounding box center [840, 567] width 134 height 34
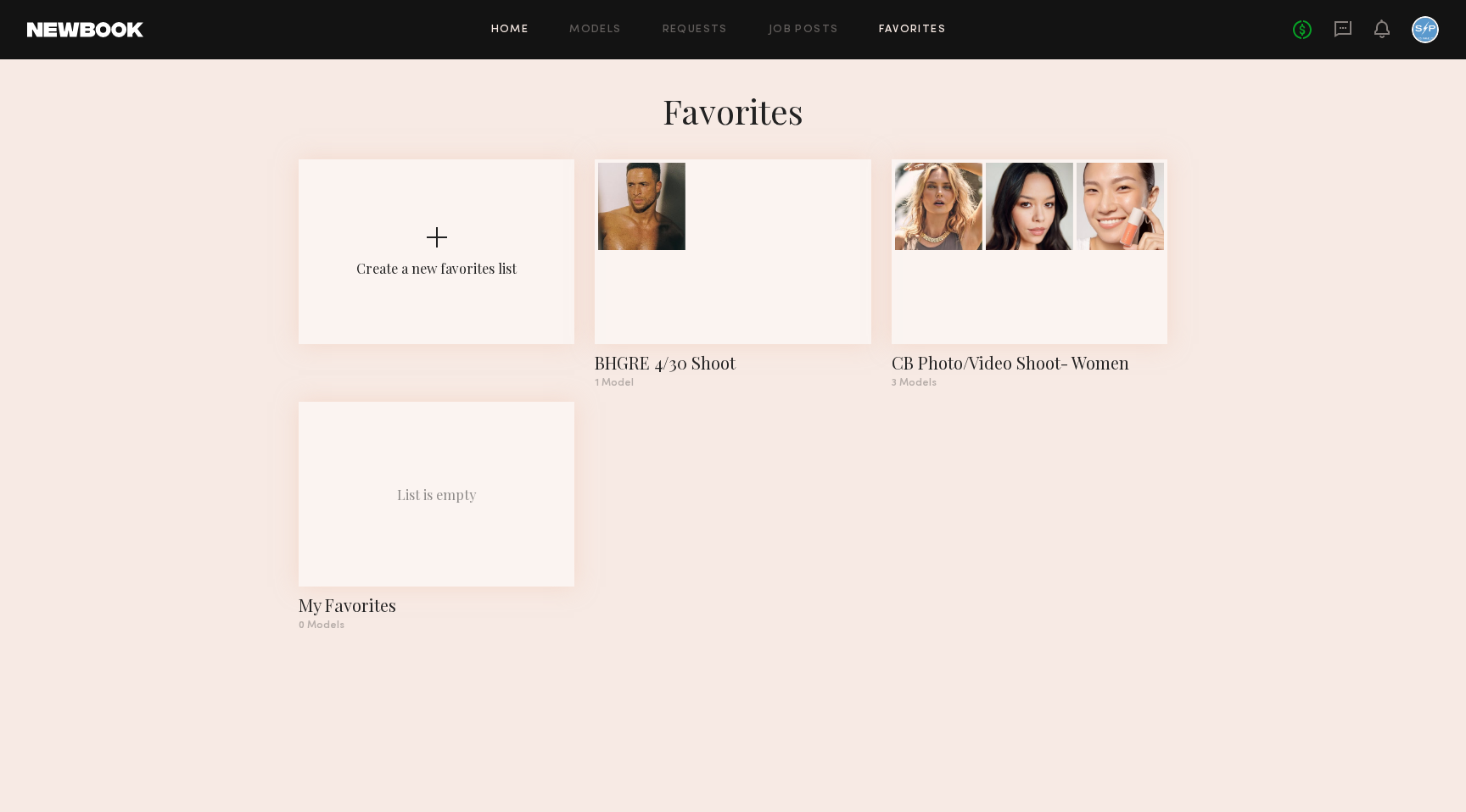
click at [515, 25] on link "Home" at bounding box center [510, 29] width 38 height 11
